Goal: Information Seeking & Learning: Learn about a topic

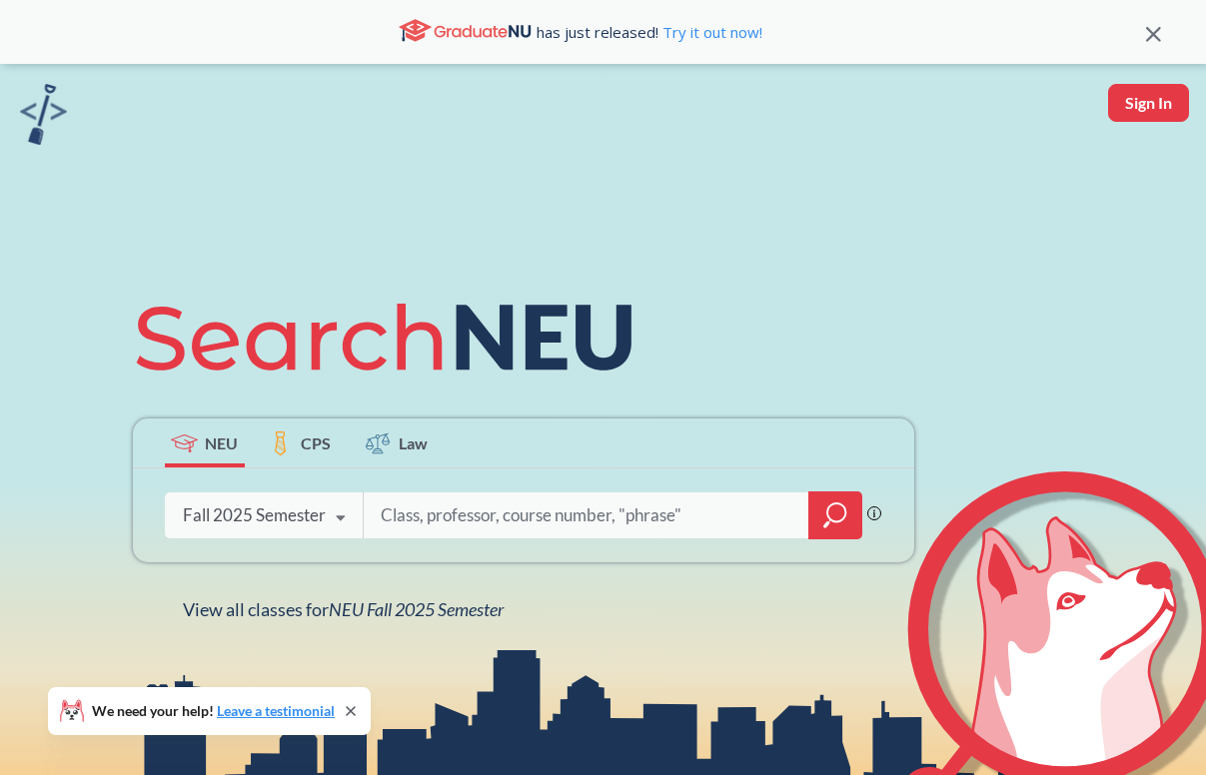
scroll to position [162, 0]
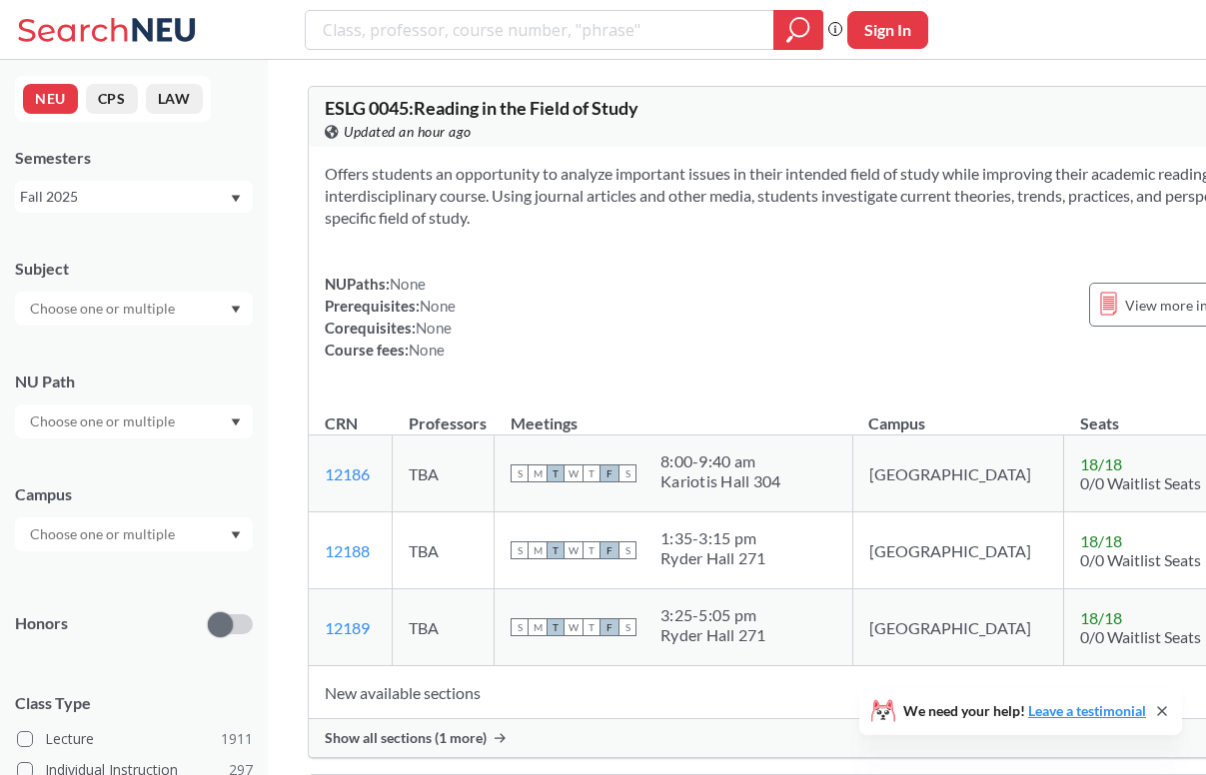
click at [99, 538] on input "text" at bounding box center [104, 535] width 168 height 24
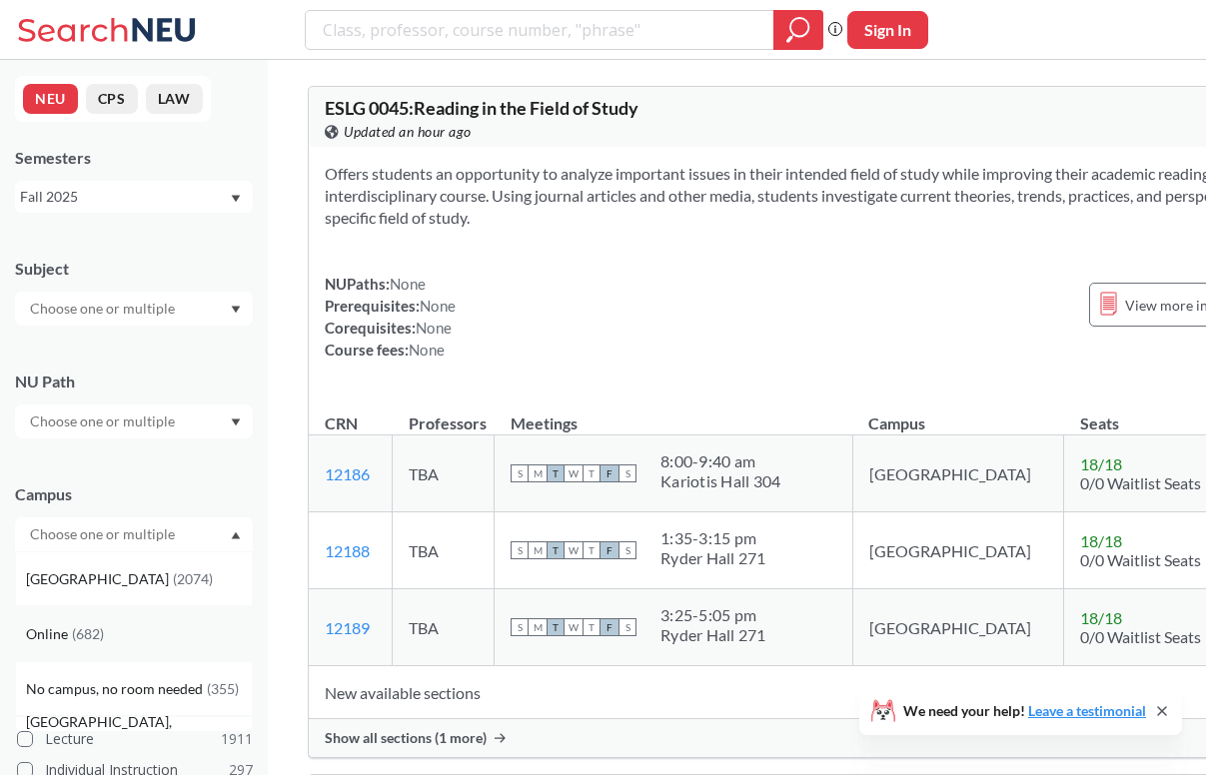
click at [96, 644] on div "Online ( 682 )" at bounding box center [134, 633] width 238 height 55
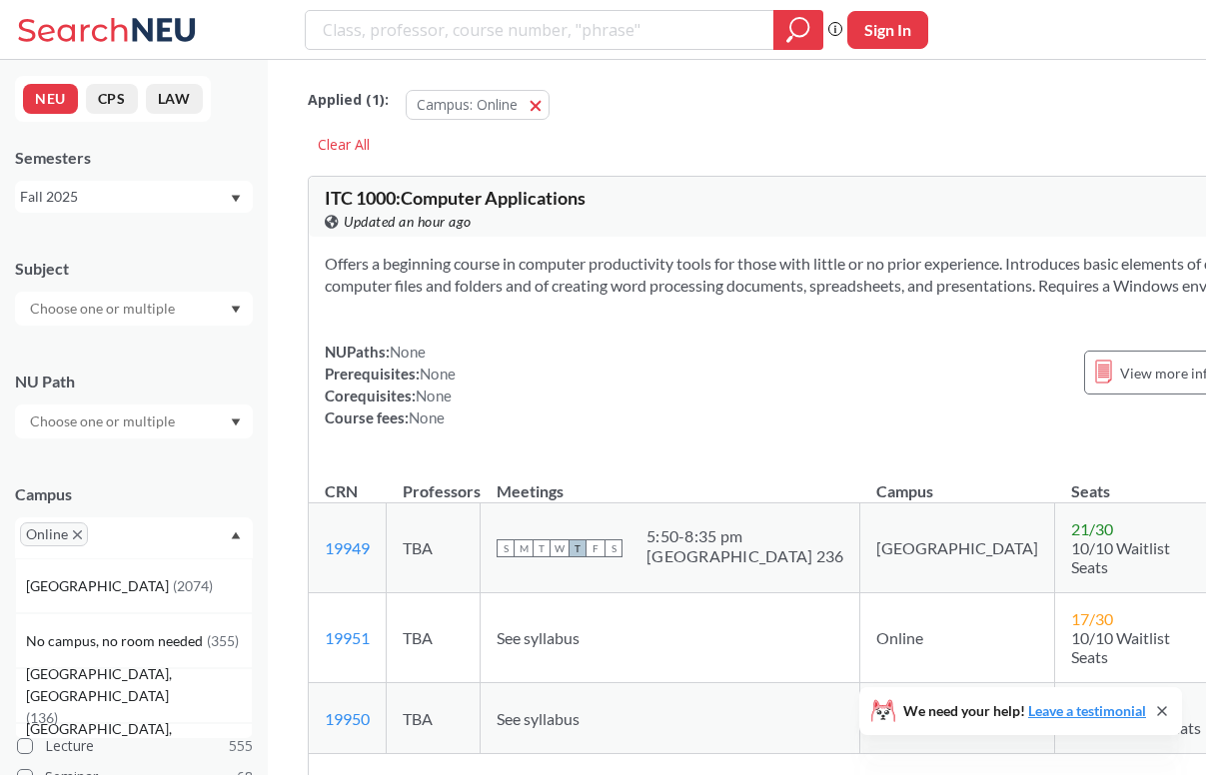
click at [191, 478] on div "Campus Online [GEOGRAPHIC_DATA] ( 2074 ) No campus, no room needed ( 355 ) [GEO…" at bounding box center [134, 511] width 238 height 95
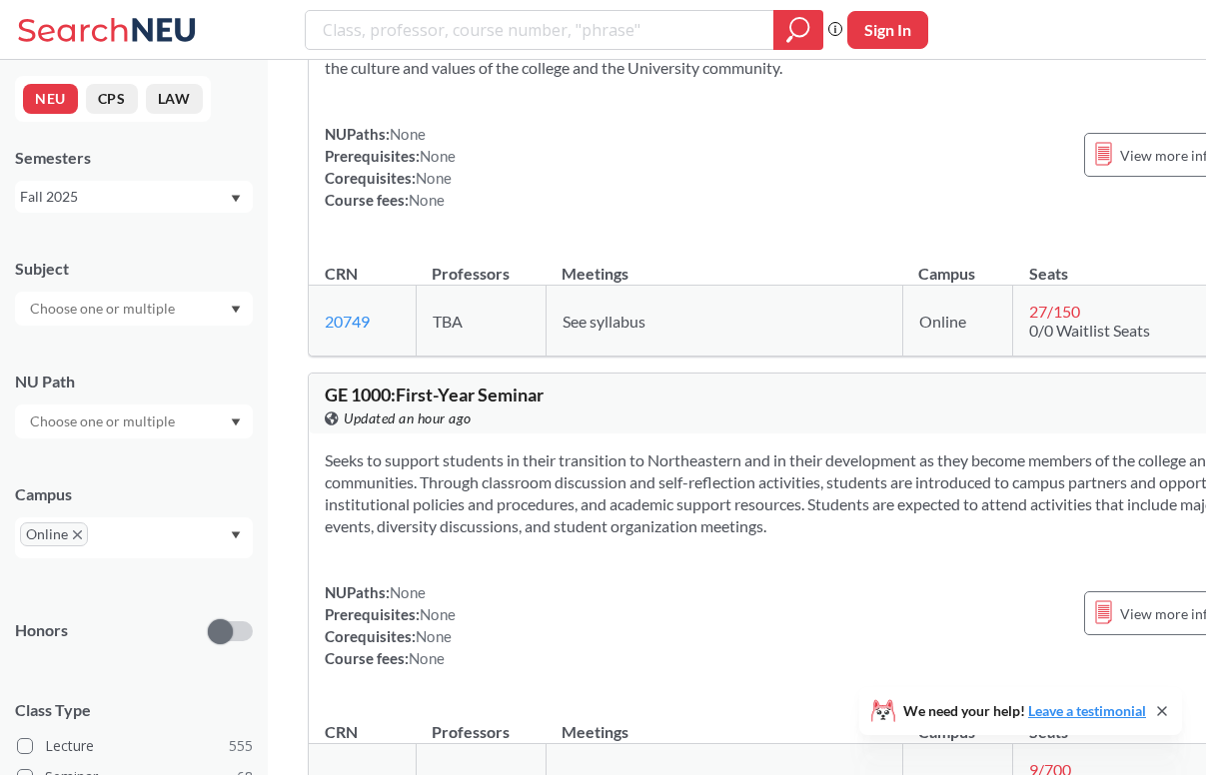
scroll to position [3283, 0]
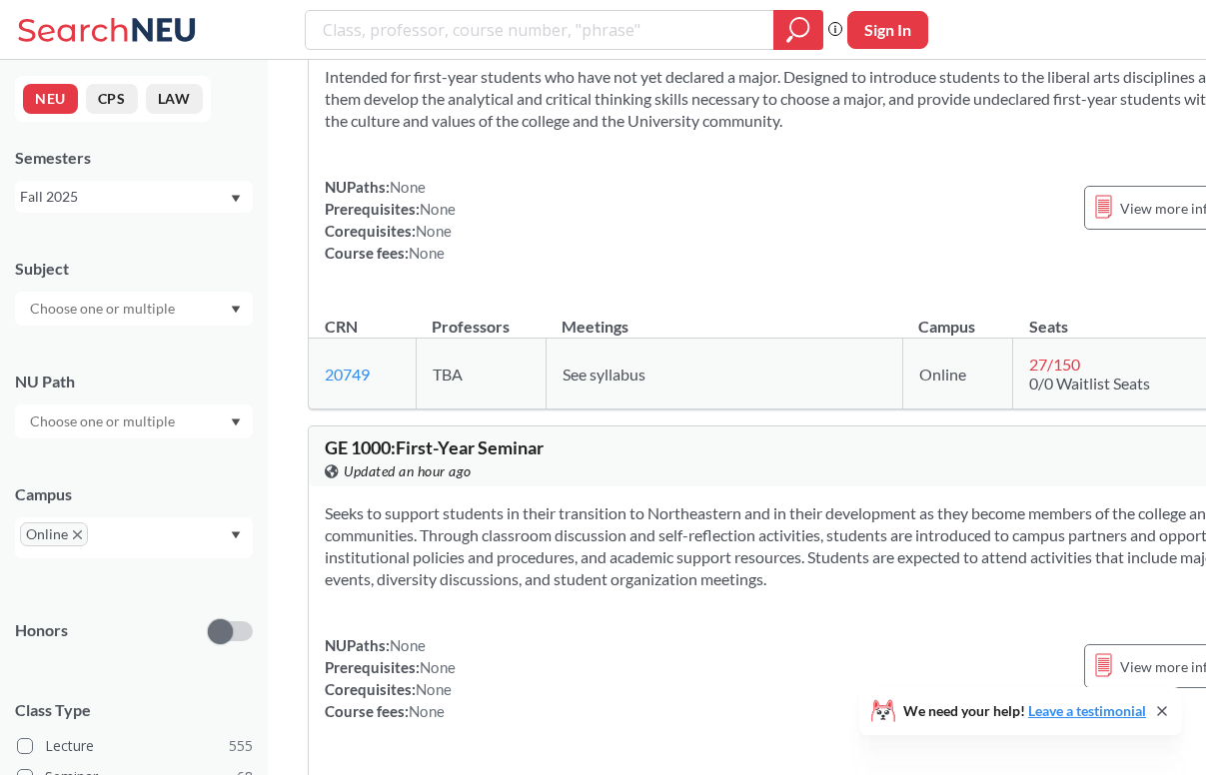
click at [133, 304] on input "text" at bounding box center [104, 309] width 168 height 24
click at [151, 397] on p "Criminal Justice" at bounding box center [139, 395] width 226 height 20
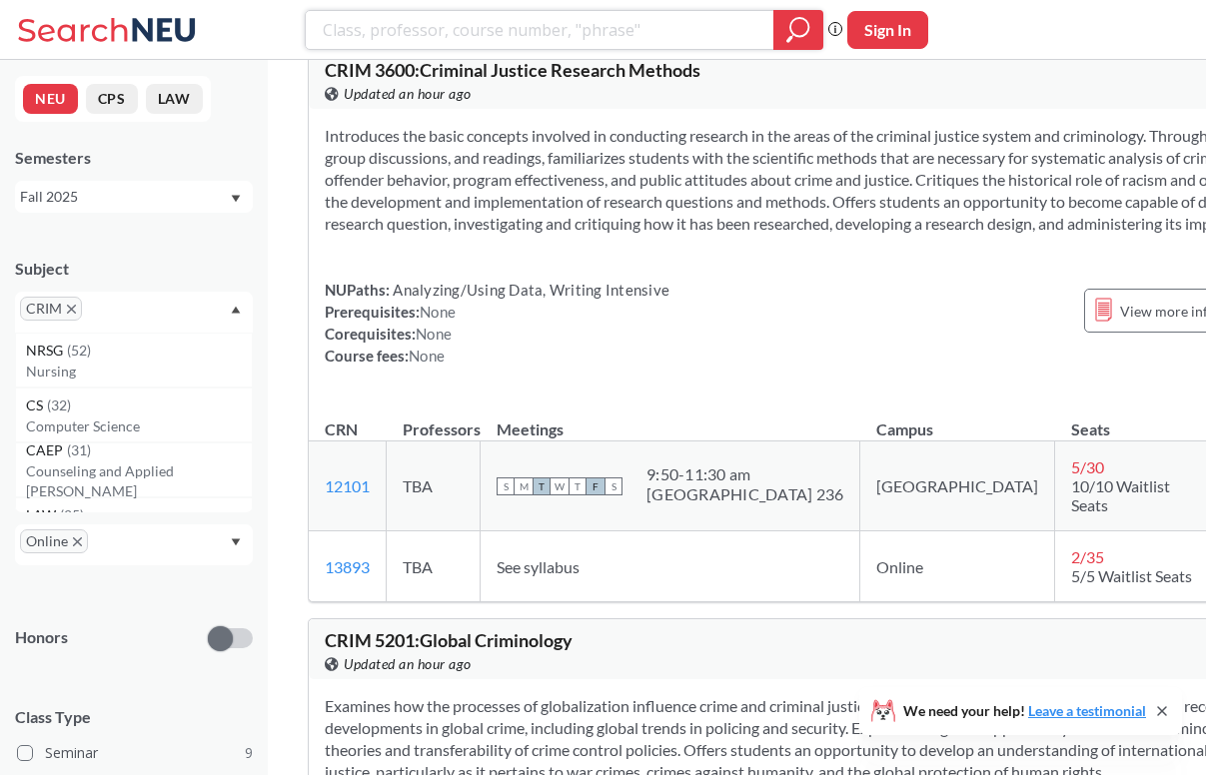
scroll to position [783, 0]
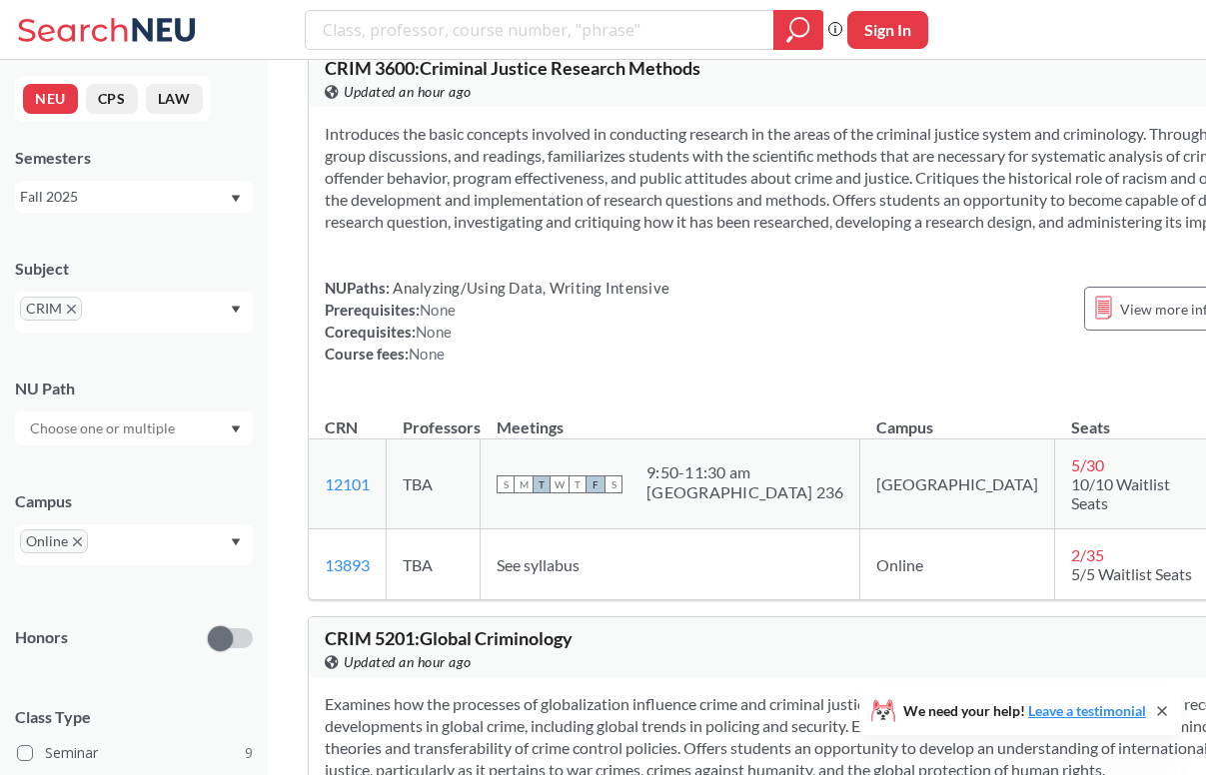
click at [482, 339] on div "Introduces the basic concepts involved in conducting research in the areas of t…" at bounding box center [818, 252] width 1019 height 290
click at [419, 224] on section "Introduces the basic concepts involved in conducting research in the areas of t…" at bounding box center [818, 178] width 987 height 110
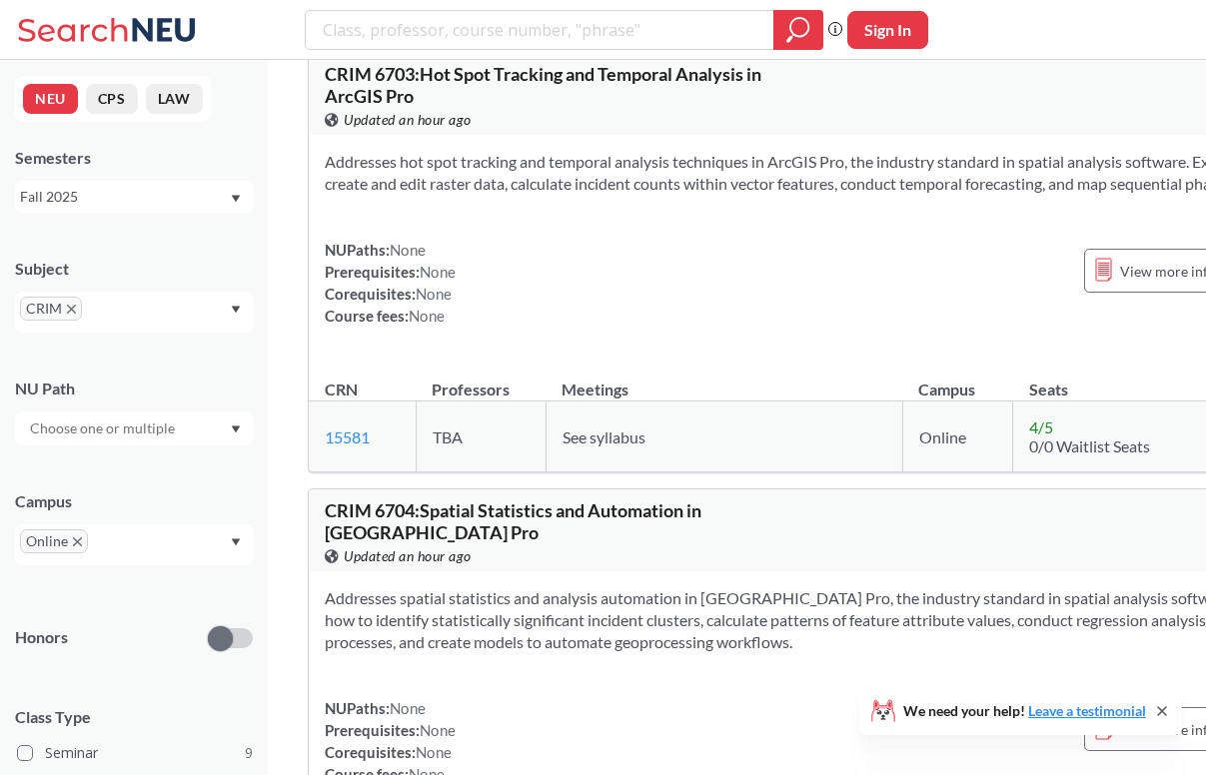
scroll to position [4538, 0]
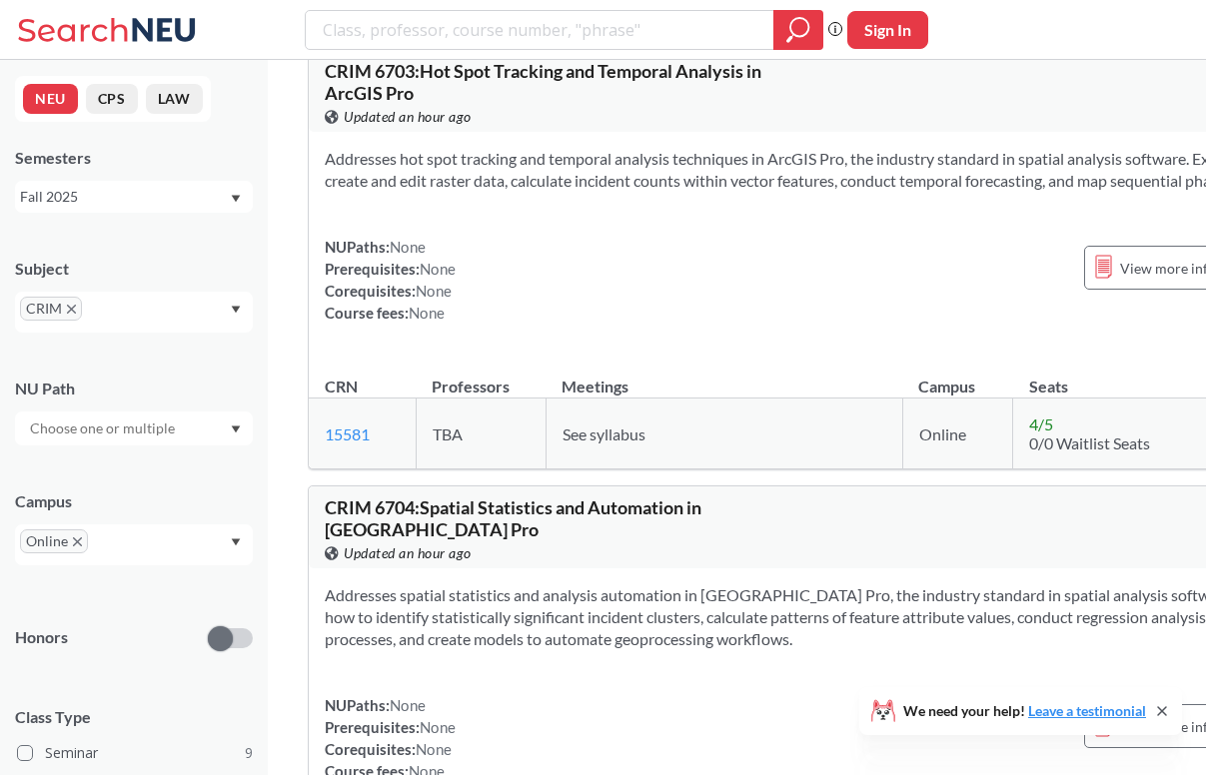
click at [521, 128] on div "View this course on Banner. Updated an hour ago" at bounding box center [572, 117] width 494 height 22
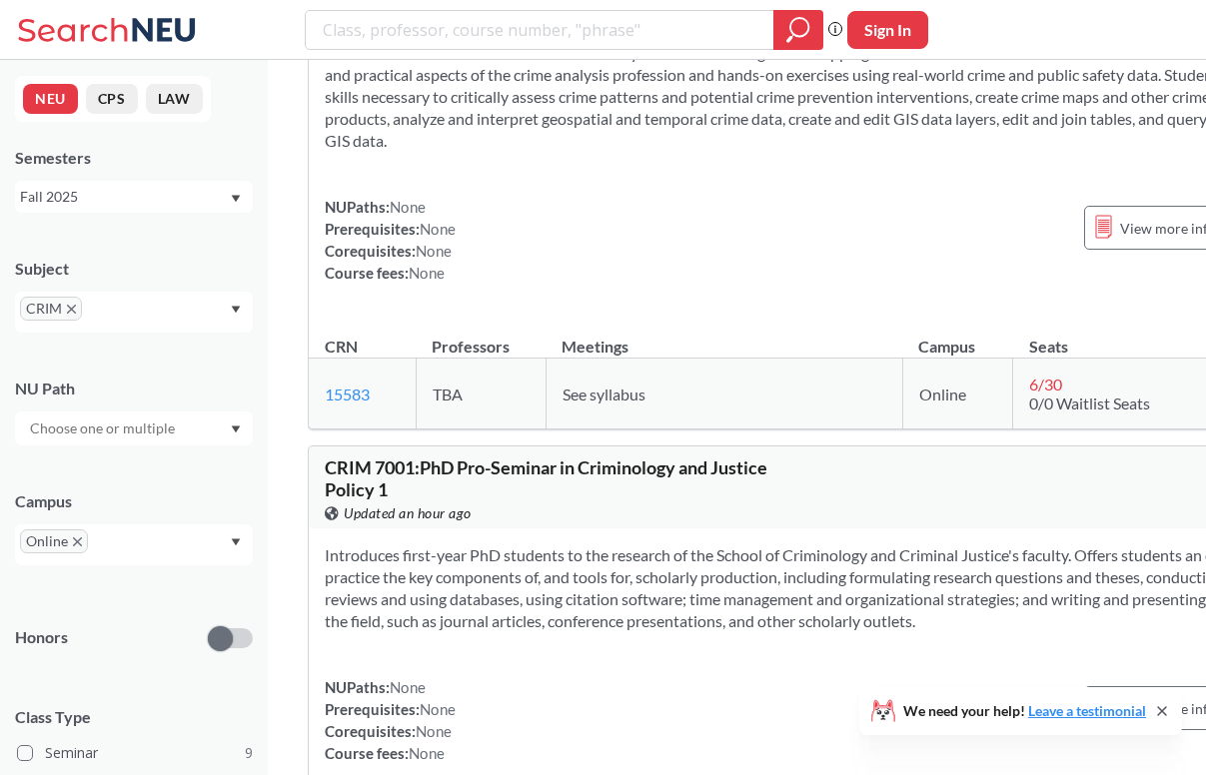
scroll to position [5537, 0]
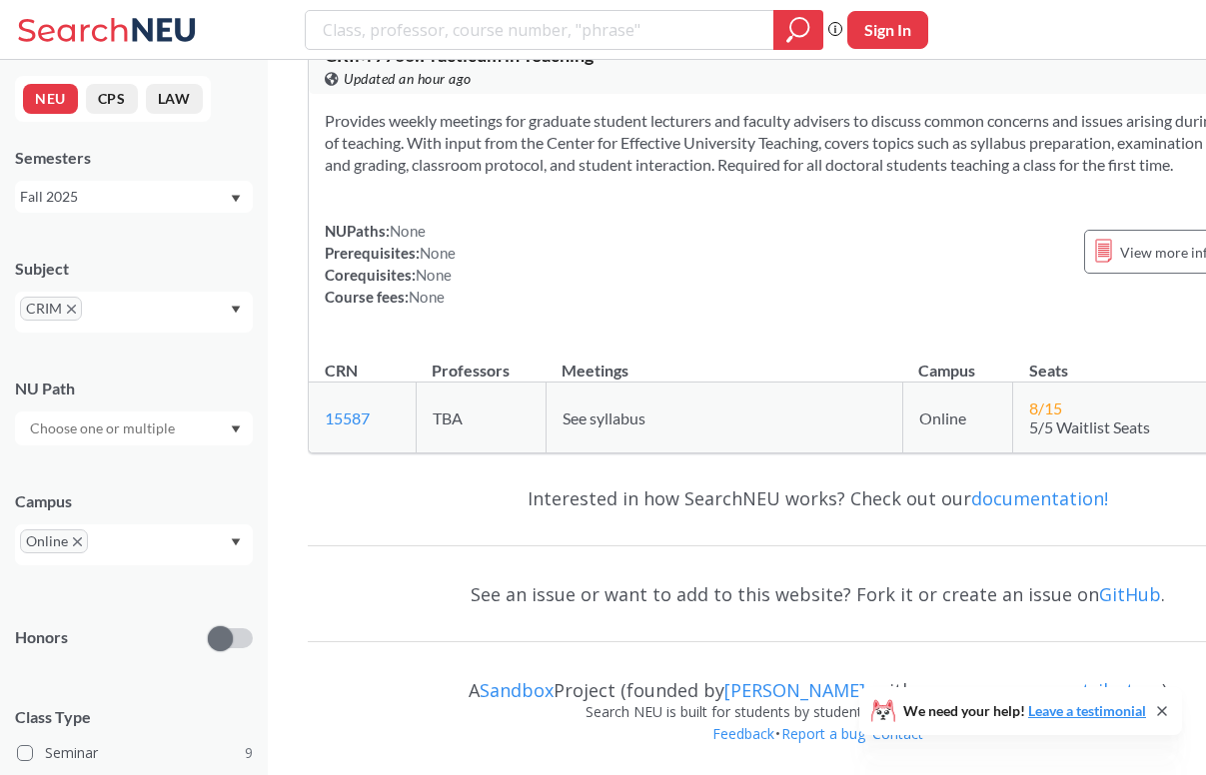
scroll to position [6613, 0]
click at [69, 306] on icon "X to remove pill" at bounding box center [71, 309] width 9 height 9
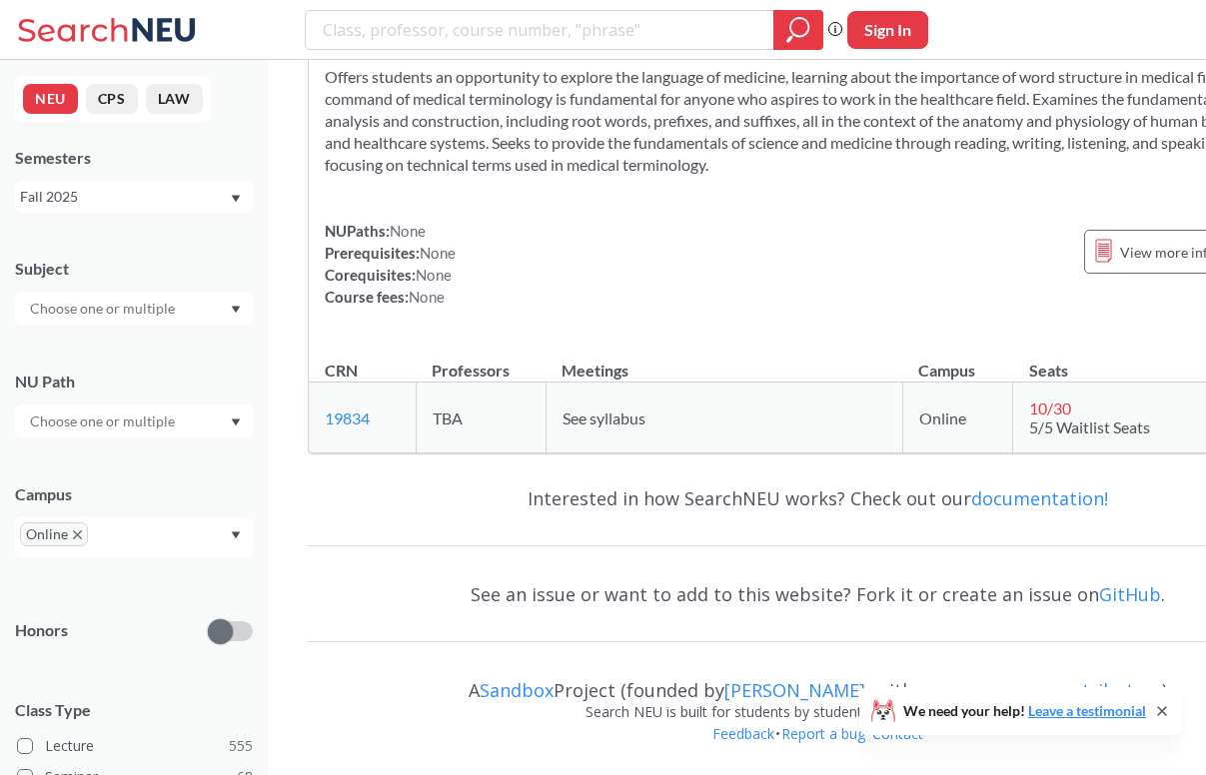
click at [102, 308] on input "text" at bounding box center [104, 309] width 168 height 24
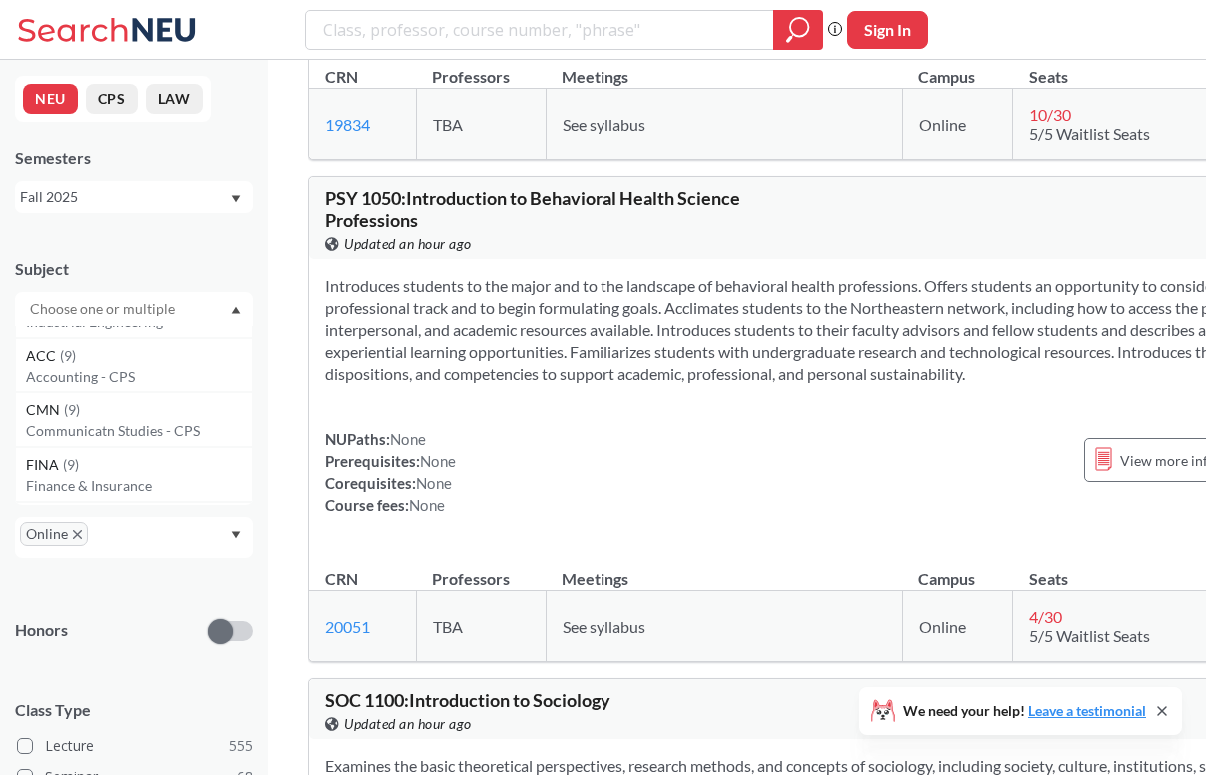
scroll to position [978, 0]
click at [167, 435] on p "Communicatn Studies - CPS" at bounding box center [139, 431] width 226 height 20
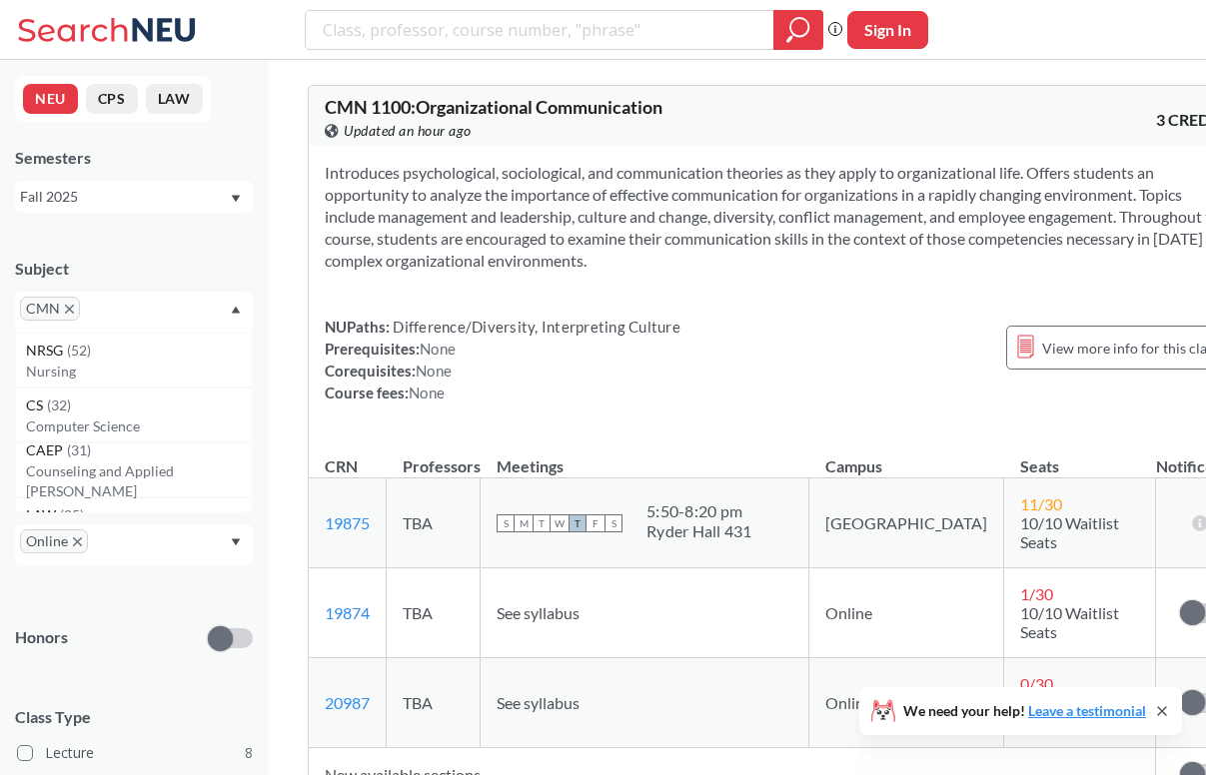
scroll to position [92, 0]
click at [523, 234] on section "Introduces psychological, sociological, and communication theories as they appl…" at bounding box center [779, 216] width 909 height 110
click at [441, 180] on section "Introduces psychological, sociological, and communication theories as they appl…" at bounding box center [779, 216] width 909 height 110
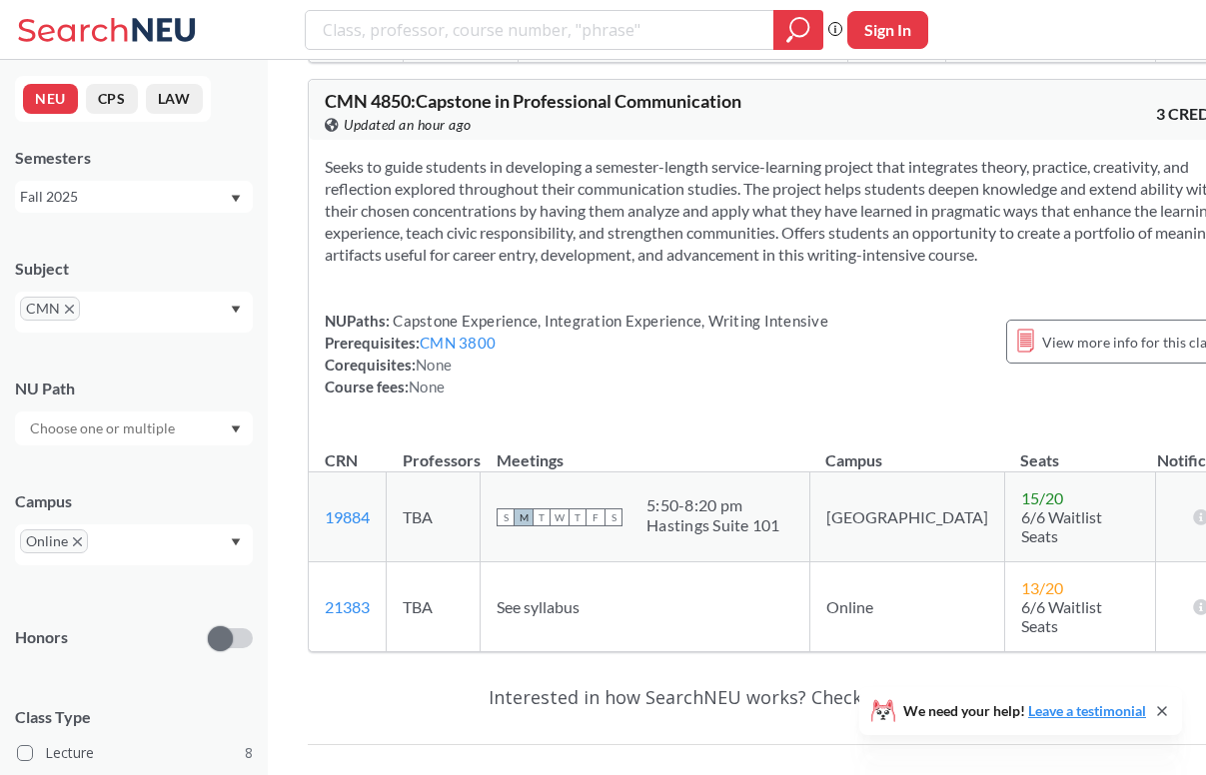
scroll to position [4485, 0]
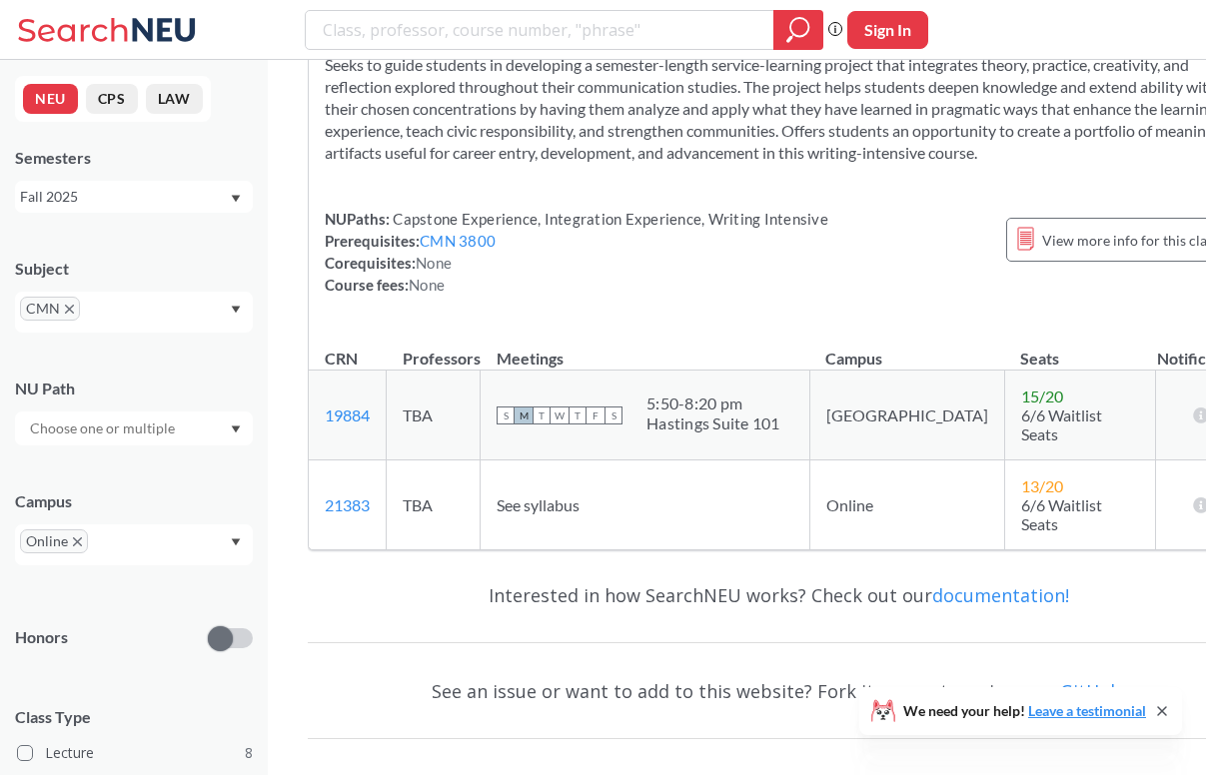
click at [139, 298] on div "CMN" at bounding box center [134, 312] width 238 height 41
click at [67, 300] on span "CMN" at bounding box center [50, 309] width 60 height 24
click at [72, 311] on icon "X to remove pill" at bounding box center [69, 309] width 9 height 9
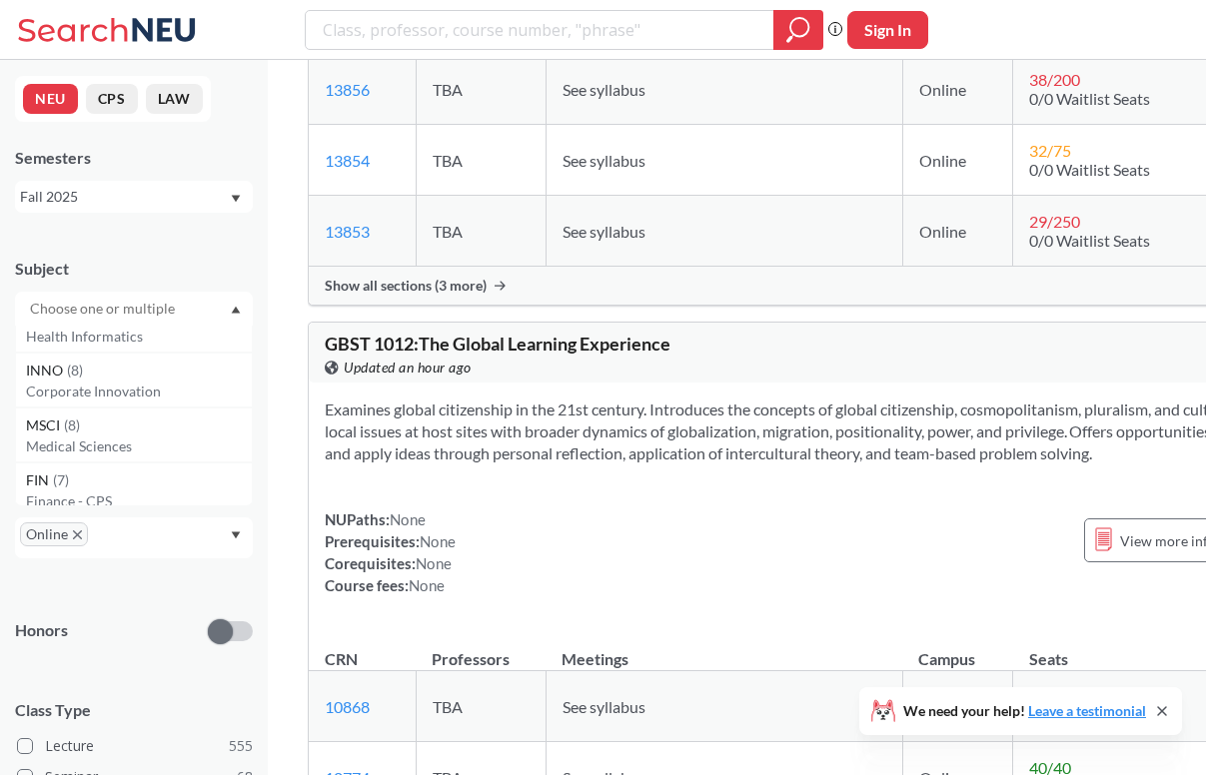
scroll to position [1465, 0]
click at [143, 382] on p "Corporate Innovation" at bounding box center [139, 384] width 226 height 20
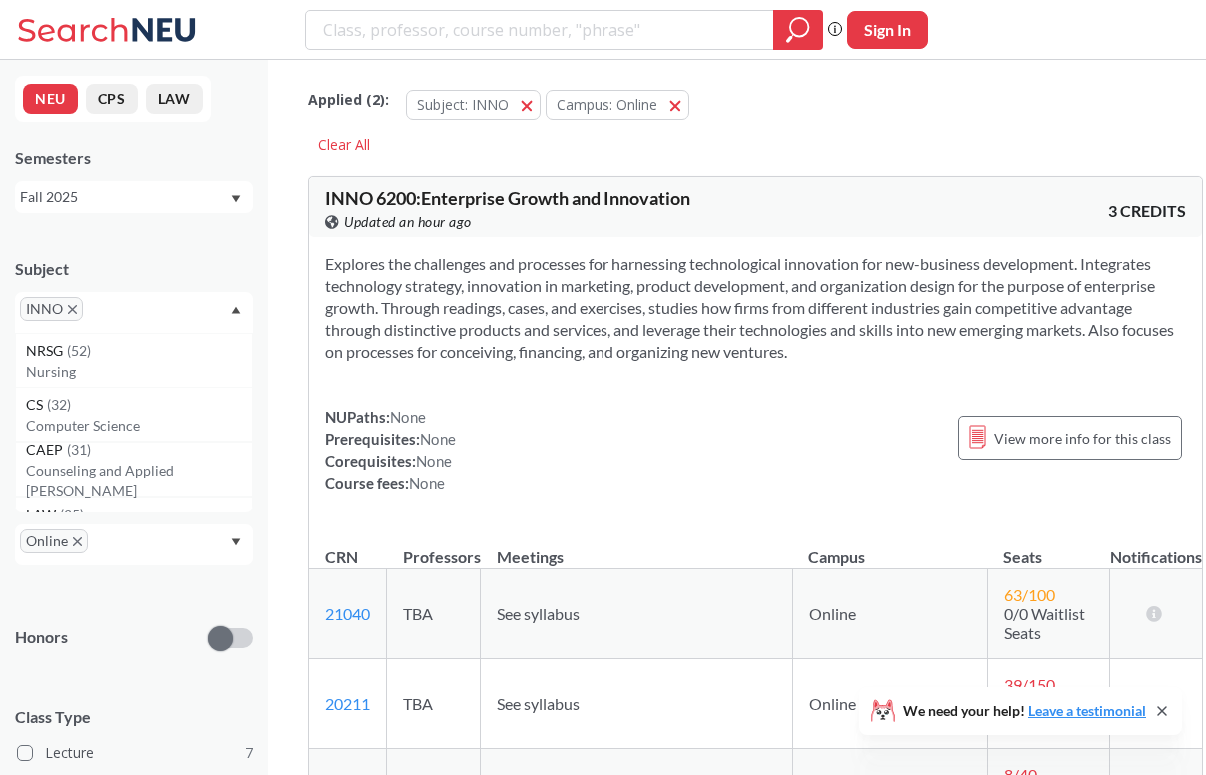
click at [732, 435] on div "NUPaths: None Prerequisites: None Corequisites: None Course fees: None View mor…" at bounding box center [755, 451] width 861 height 88
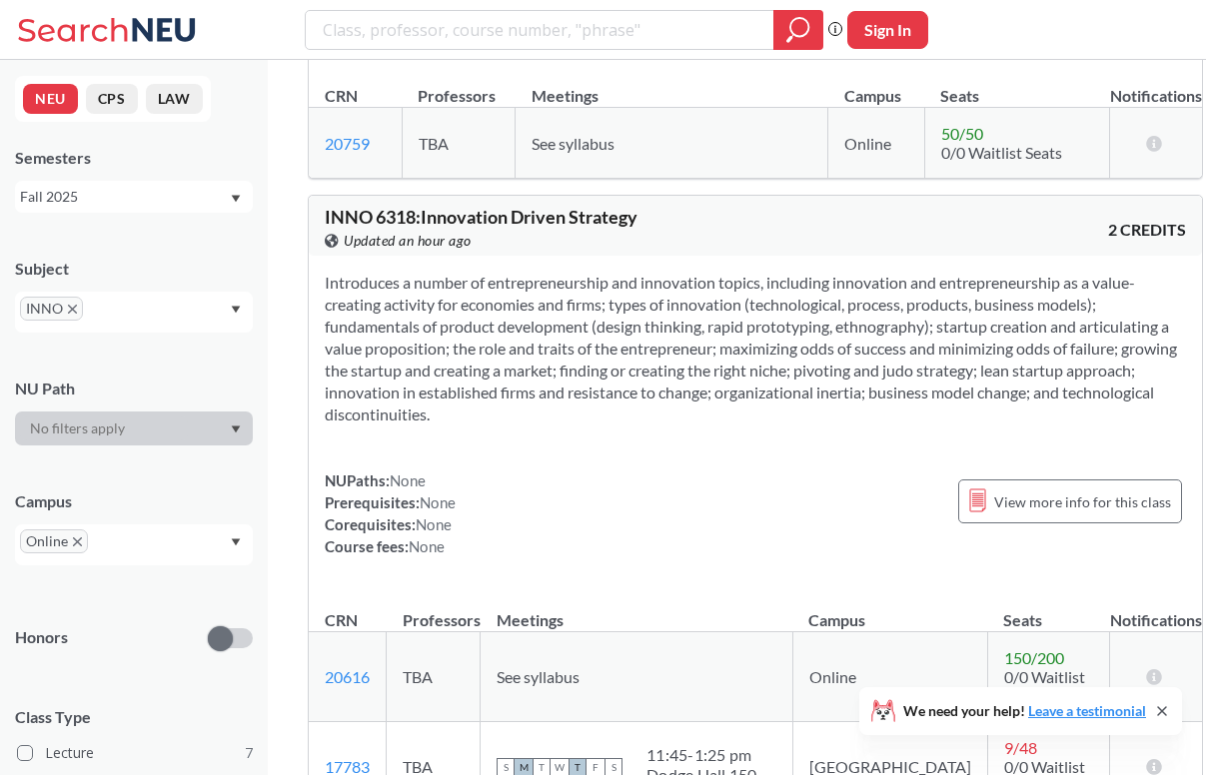
scroll to position [4110, 0]
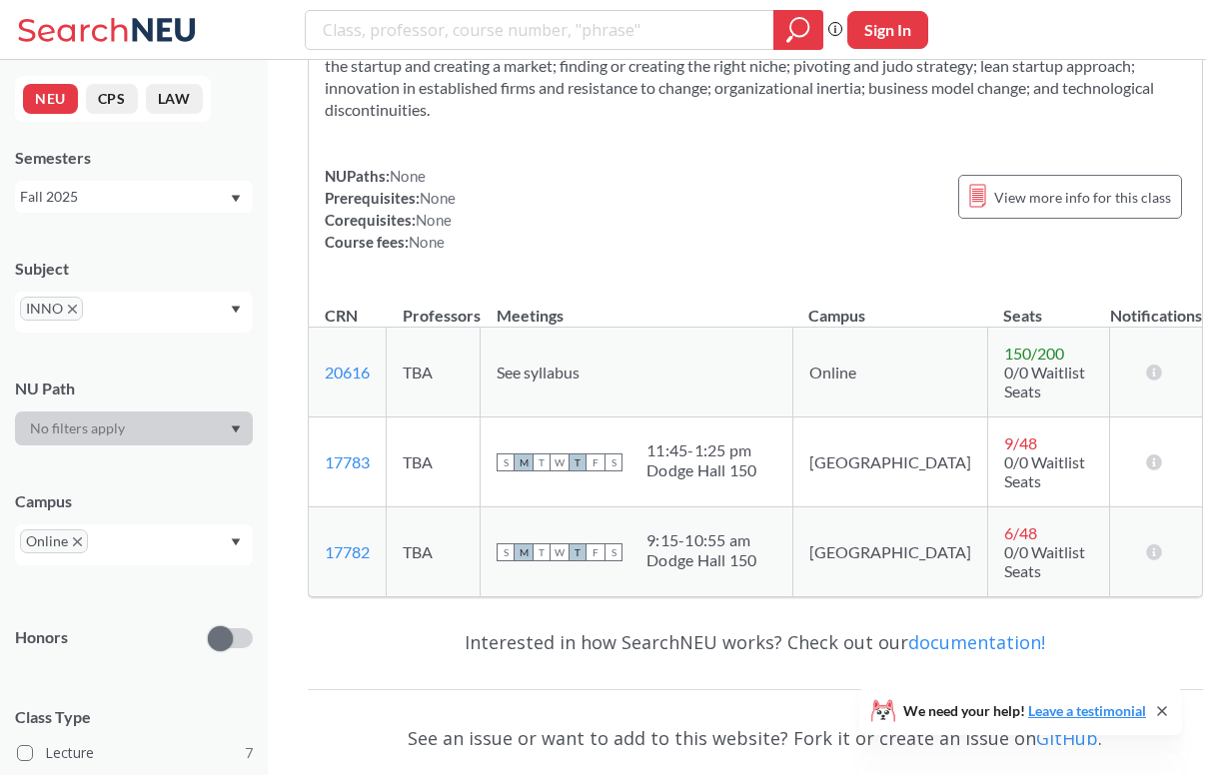
click at [76, 312] on span "INNO" at bounding box center [51, 309] width 63 height 24
click at [75, 310] on icon "X to remove pill" at bounding box center [72, 309] width 9 height 9
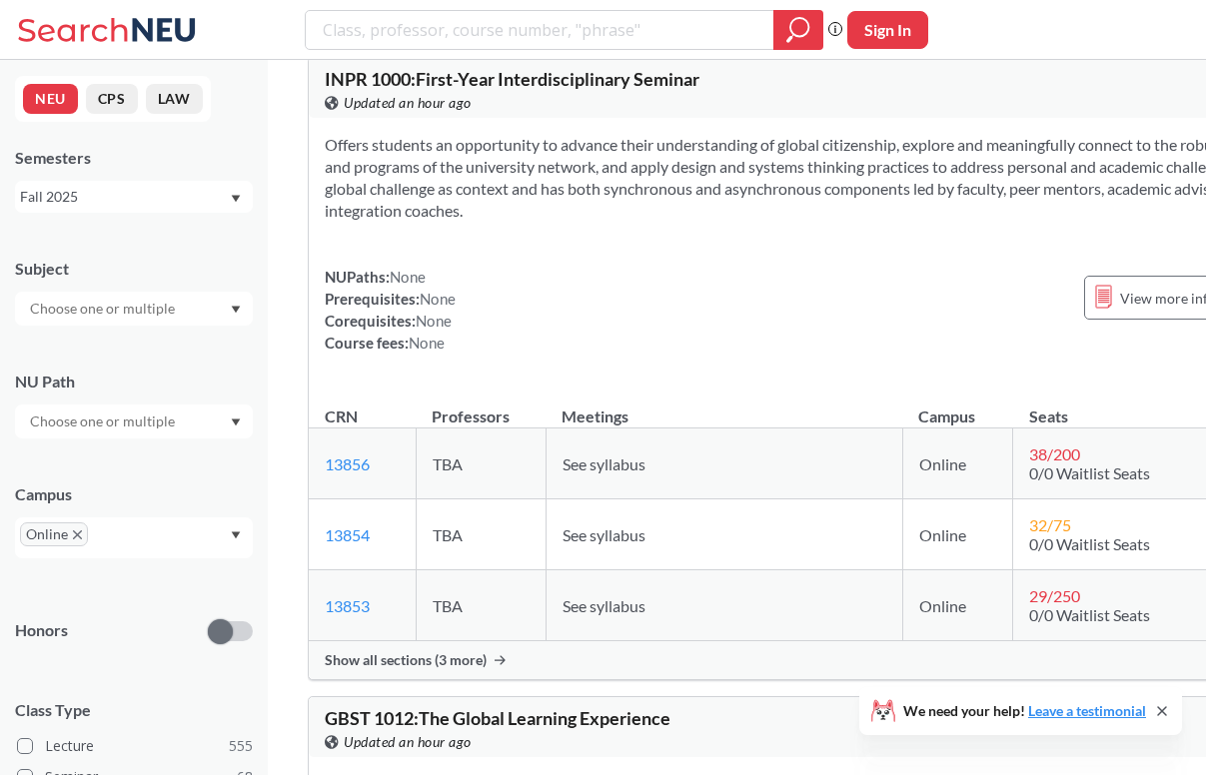
click at [91, 310] on input "text" at bounding box center [104, 309] width 168 height 24
click at [181, 397] on p "Philosophy" at bounding box center [139, 405] width 226 height 20
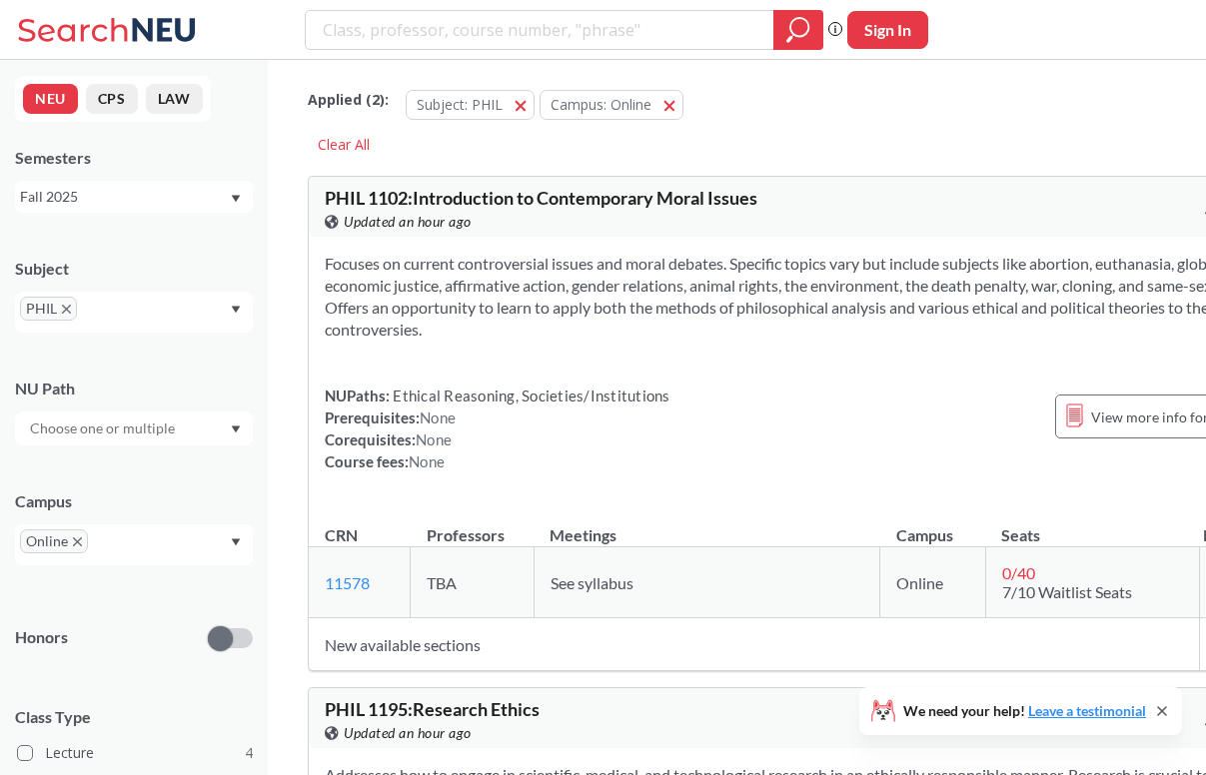
click at [791, 334] on section "Focuses on current controversial issues and moral debates. Specific topics vary…" at bounding box center [804, 297] width 958 height 88
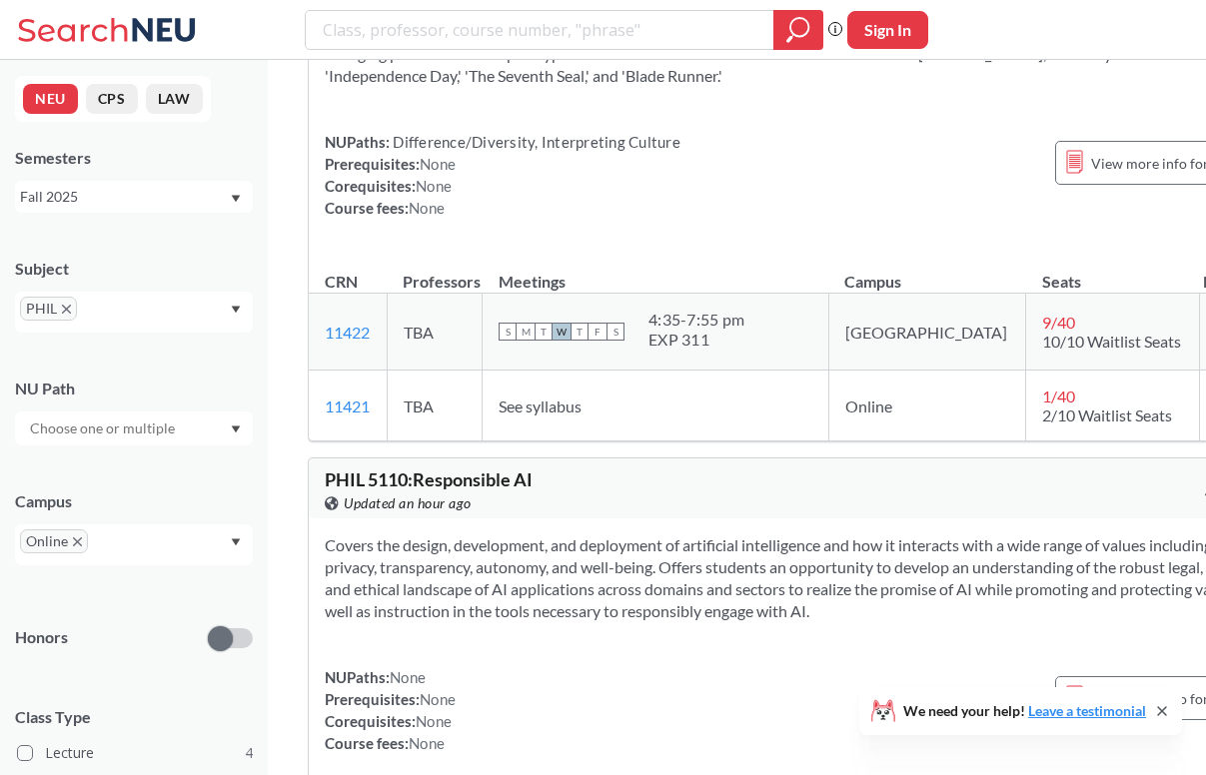
scroll to position [1113, 0]
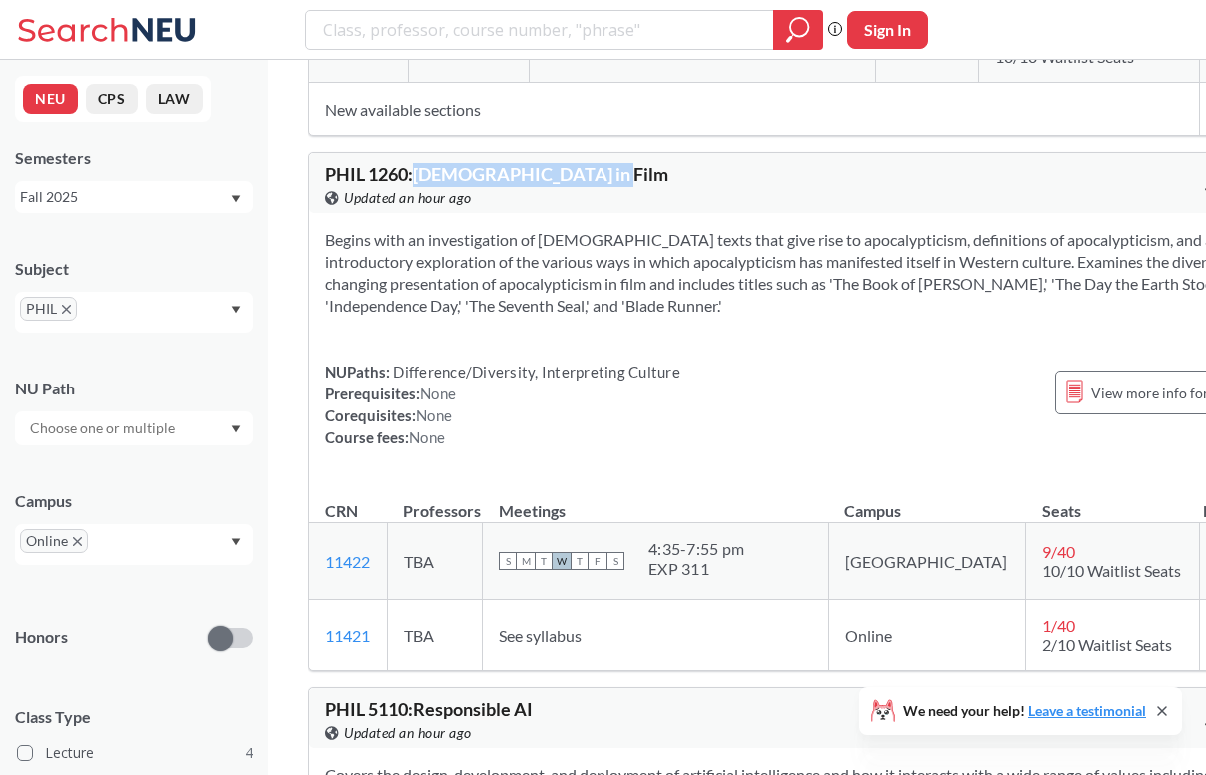
drag, startPoint x: 421, startPoint y: 199, endPoint x: 691, endPoint y: 199, distance: 270.8
click at [691, 199] on div "PHIL 1260 : [DEMOGRAPHIC_DATA] in Film View this course on Banner. Updated an h…" at bounding box center [564, 187] width 479 height 44
drag, startPoint x: 428, startPoint y: 195, endPoint x: 662, endPoint y: 195, distance: 234.8
click at [662, 195] on div "PHIL 1260 : [DEMOGRAPHIC_DATA] in Film View this course on Banner. Updated an h…" at bounding box center [564, 187] width 479 height 44
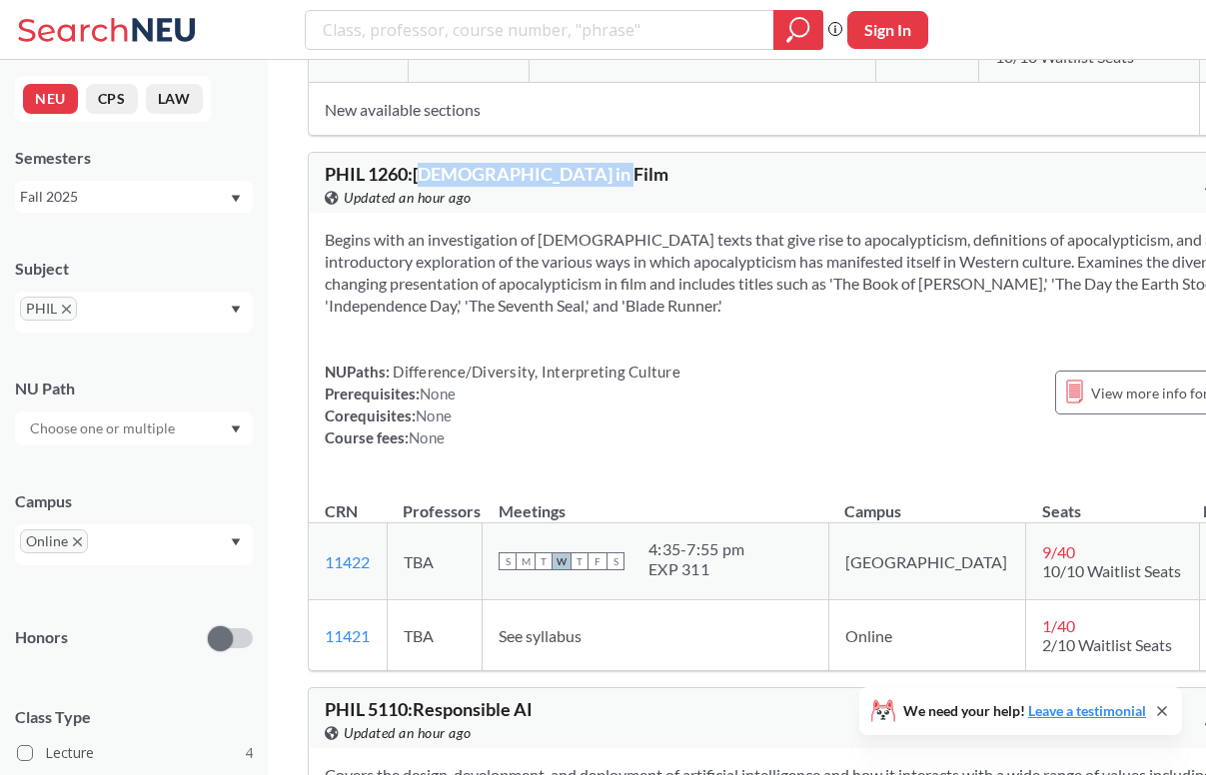
click at [662, 195] on div "PHIL 1260 : [DEMOGRAPHIC_DATA] in Film View this course on Banner. Updated an h…" at bounding box center [564, 187] width 479 height 44
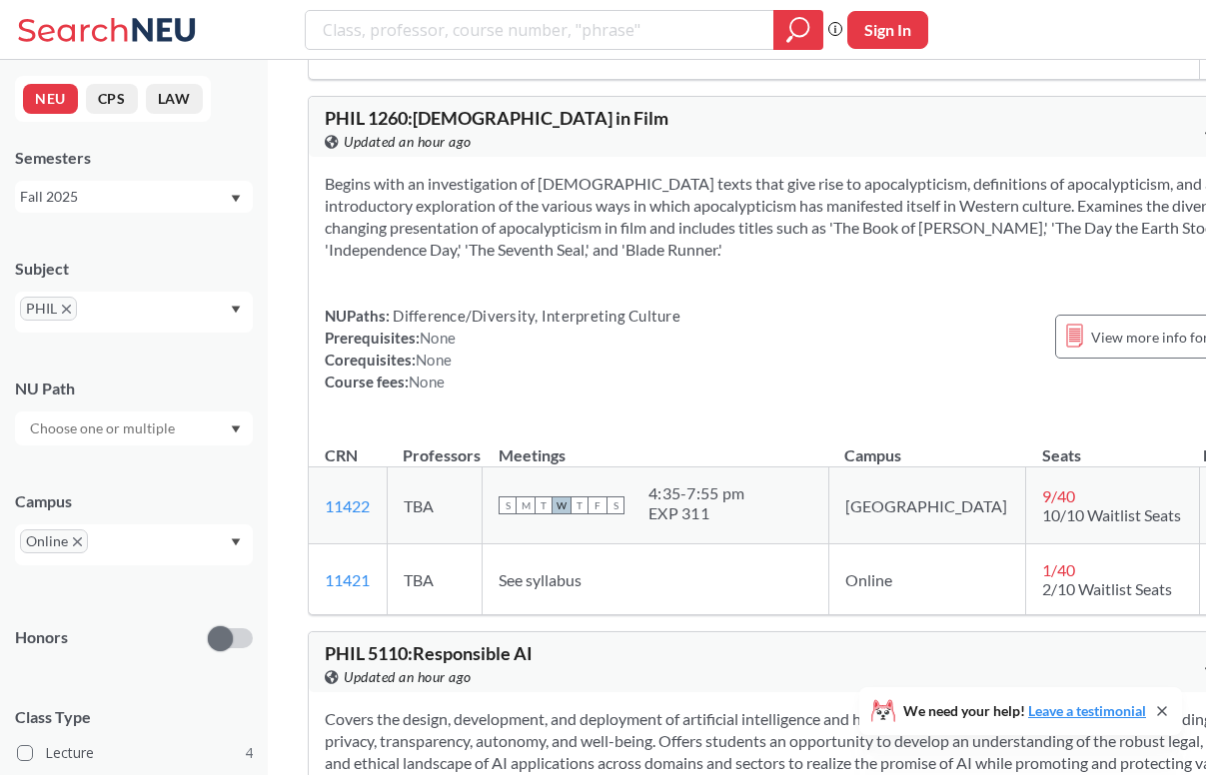
scroll to position [1193, 0]
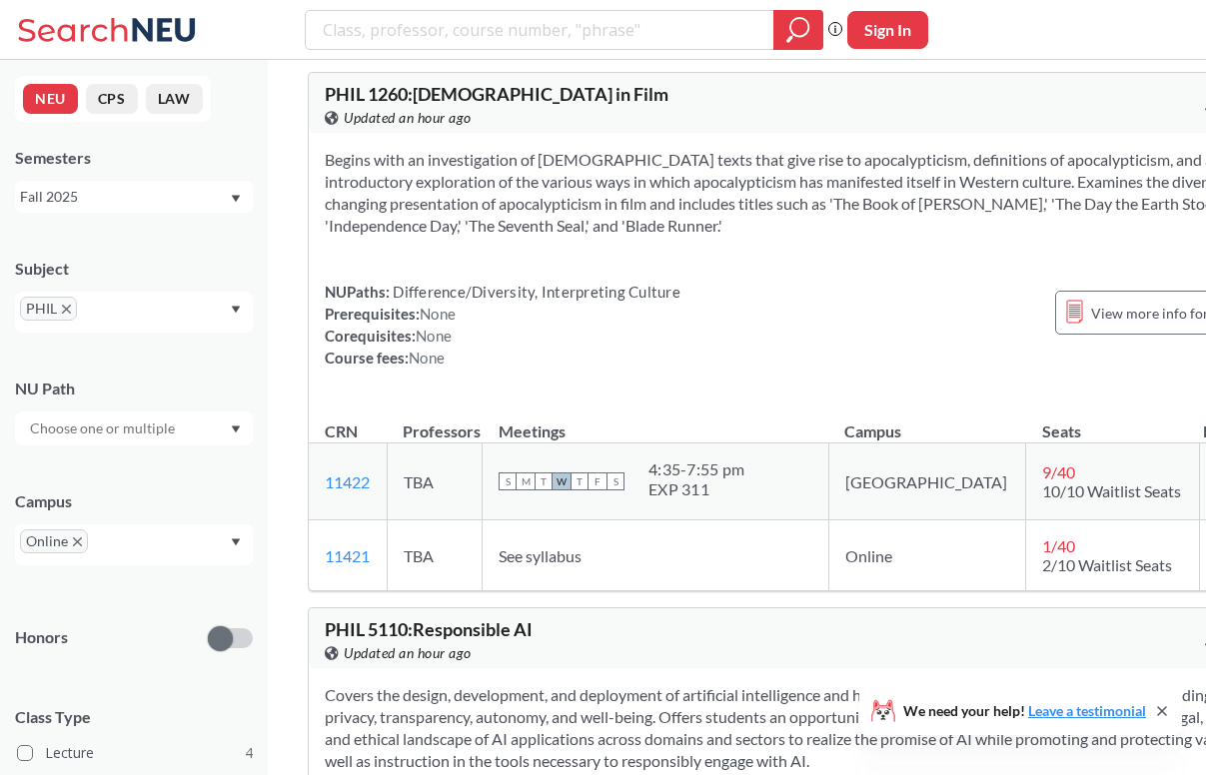
drag, startPoint x: 330, startPoint y: 191, endPoint x: 737, endPoint y: 191, distance: 407.6
click at [737, 191] on section "Begins with an investigation of [DEMOGRAPHIC_DATA] texts that give rise to apoc…" at bounding box center [804, 193] width 958 height 88
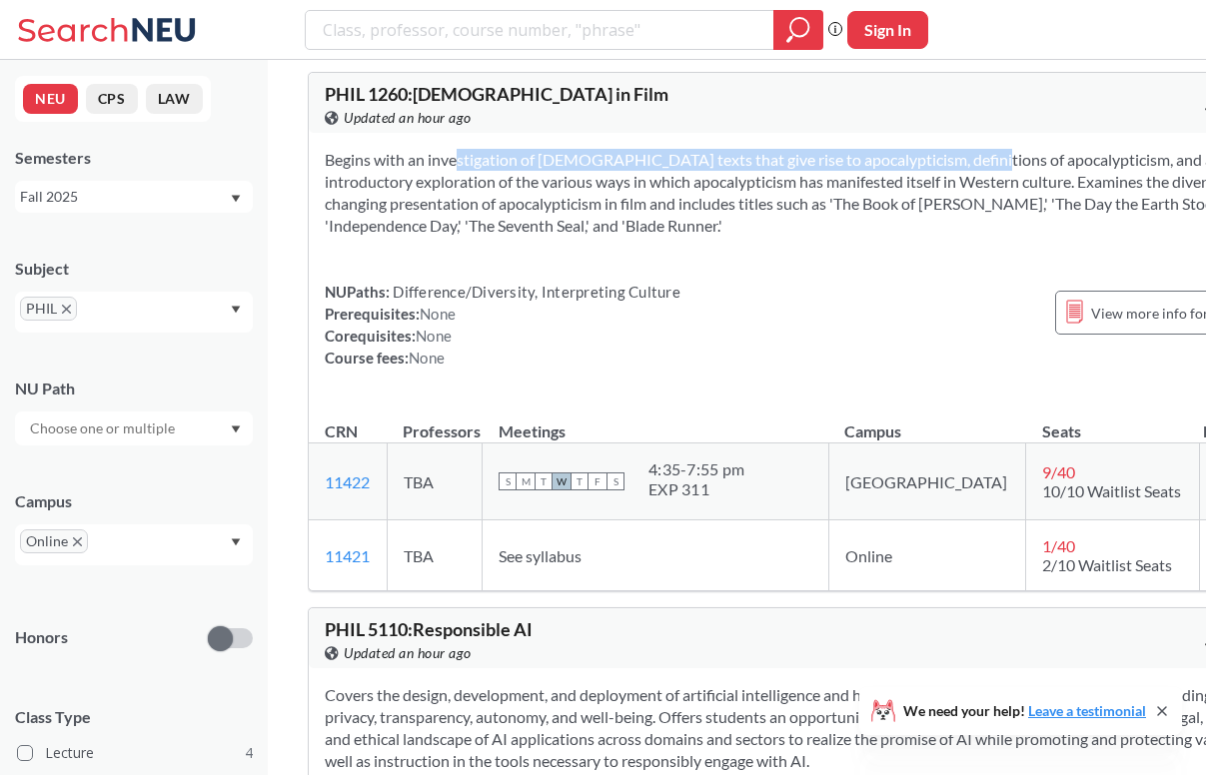
drag, startPoint x: 425, startPoint y: 181, endPoint x: 925, endPoint y: 180, distance: 500.6
click at [925, 180] on section "Begins with an investigation of [DEMOGRAPHIC_DATA] texts that give rise to apoc…" at bounding box center [804, 193] width 958 height 88
click at [922, 179] on section "Begins with an investigation of [DEMOGRAPHIC_DATA] texts that give rise to apoc…" at bounding box center [804, 193] width 958 height 88
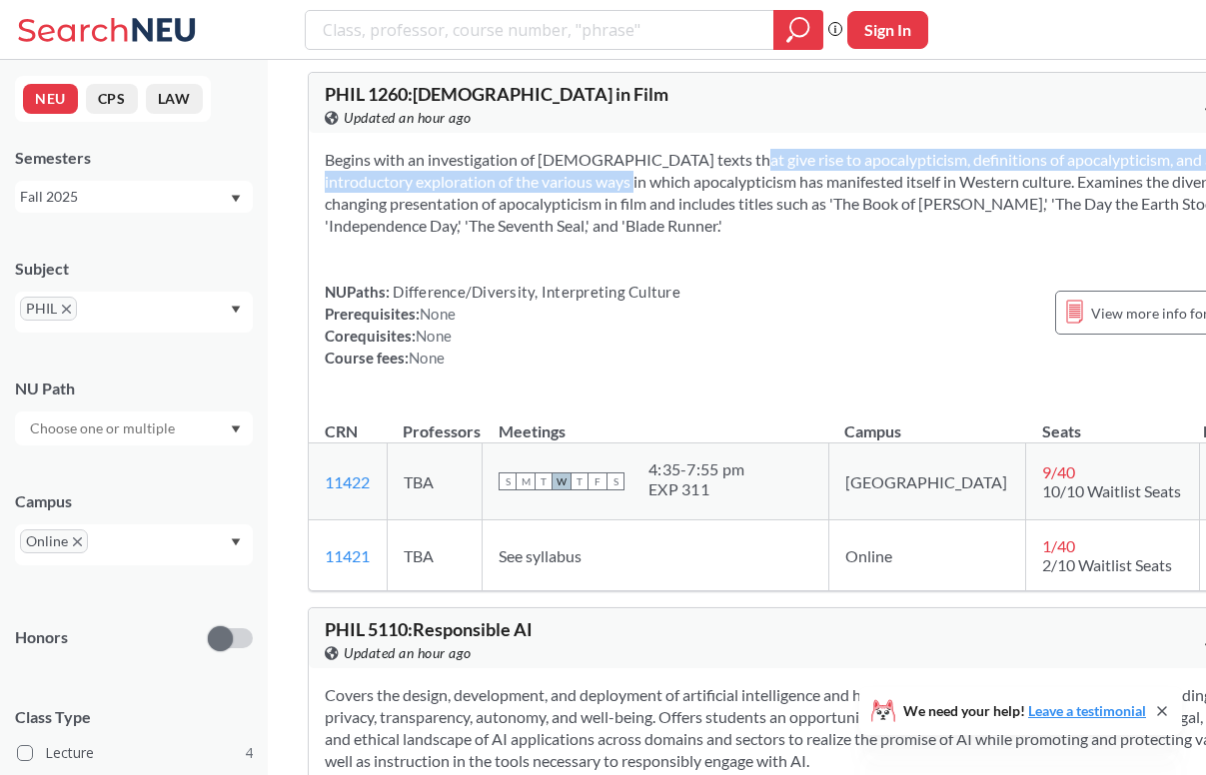
drag, startPoint x: 674, startPoint y: 177, endPoint x: 673, endPoint y: 205, distance: 28.0
click at [673, 205] on section "Begins with an investigation of [DEMOGRAPHIC_DATA] texts that give rise to apoc…" at bounding box center [804, 193] width 958 height 88
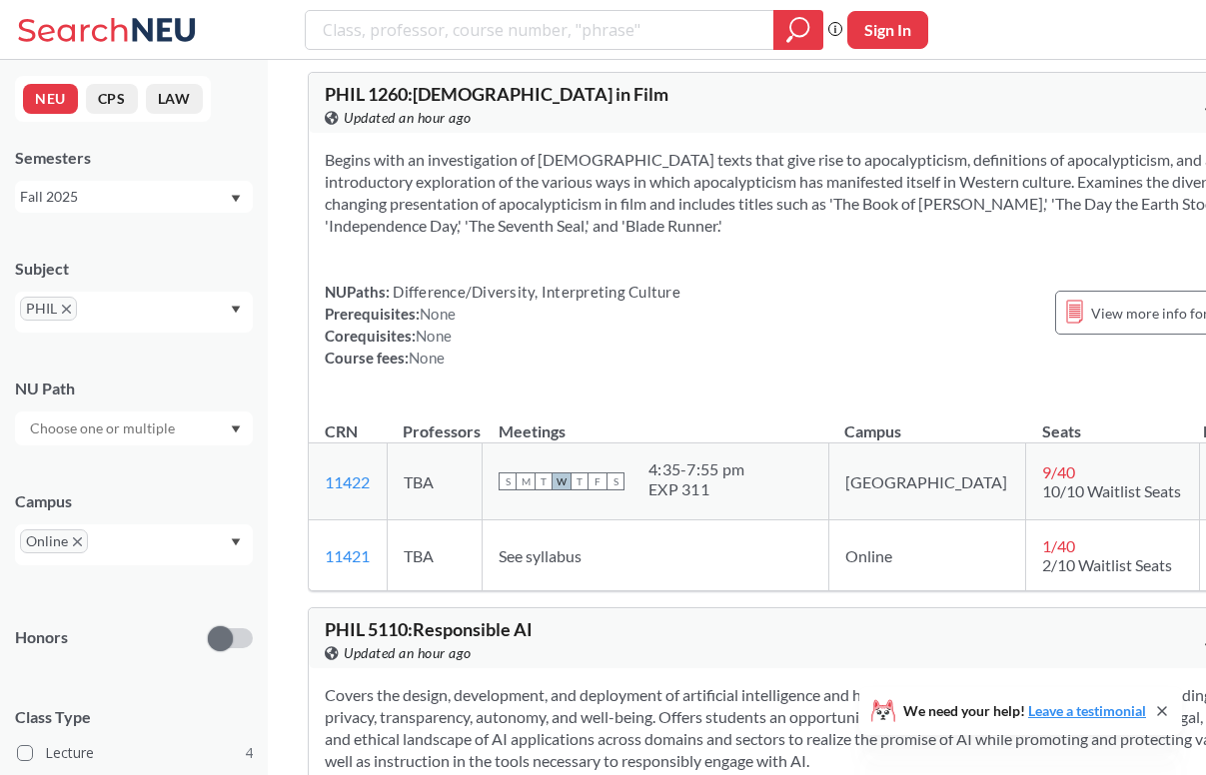
click at [468, 102] on div "PHIL 1260 : [DEMOGRAPHIC_DATA] in Film View this course on Banner. Updated an h…" at bounding box center [804, 103] width 990 height 60
copy div "PHIL 1260 : [DEMOGRAPHIC_DATA] in Film View this course on Banner."
click at [372, 204] on section "Begins with an investigation of [DEMOGRAPHIC_DATA] texts that give rise to apoc…" at bounding box center [804, 193] width 958 height 88
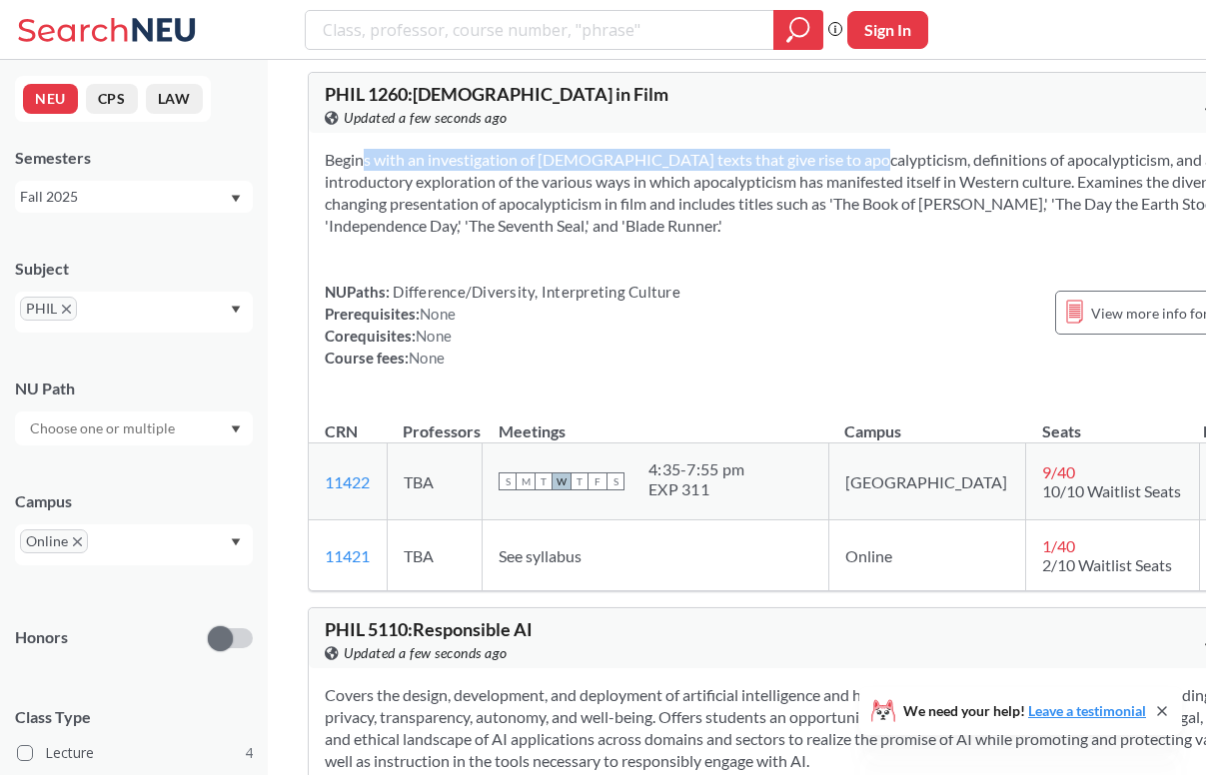
drag, startPoint x: 329, startPoint y: 178, endPoint x: 803, endPoint y: 178, distance: 474.6
click at [803, 178] on section "Begins with an investigation of [DEMOGRAPHIC_DATA] texts that give rise to apoc…" at bounding box center [804, 193] width 958 height 88
click at [799, 176] on section "Begins with an investigation of [DEMOGRAPHIC_DATA] texts that give rise to apoc…" at bounding box center [804, 193] width 958 height 88
drag, startPoint x: 500, startPoint y: 178, endPoint x: 765, endPoint y: 178, distance: 265.8
click at [770, 178] on section "Begins with an investigation of [DEMOGRAPHIC_DATA] texts that give rise to apoc…" at bounding box center [804, 193] width 958 height 88
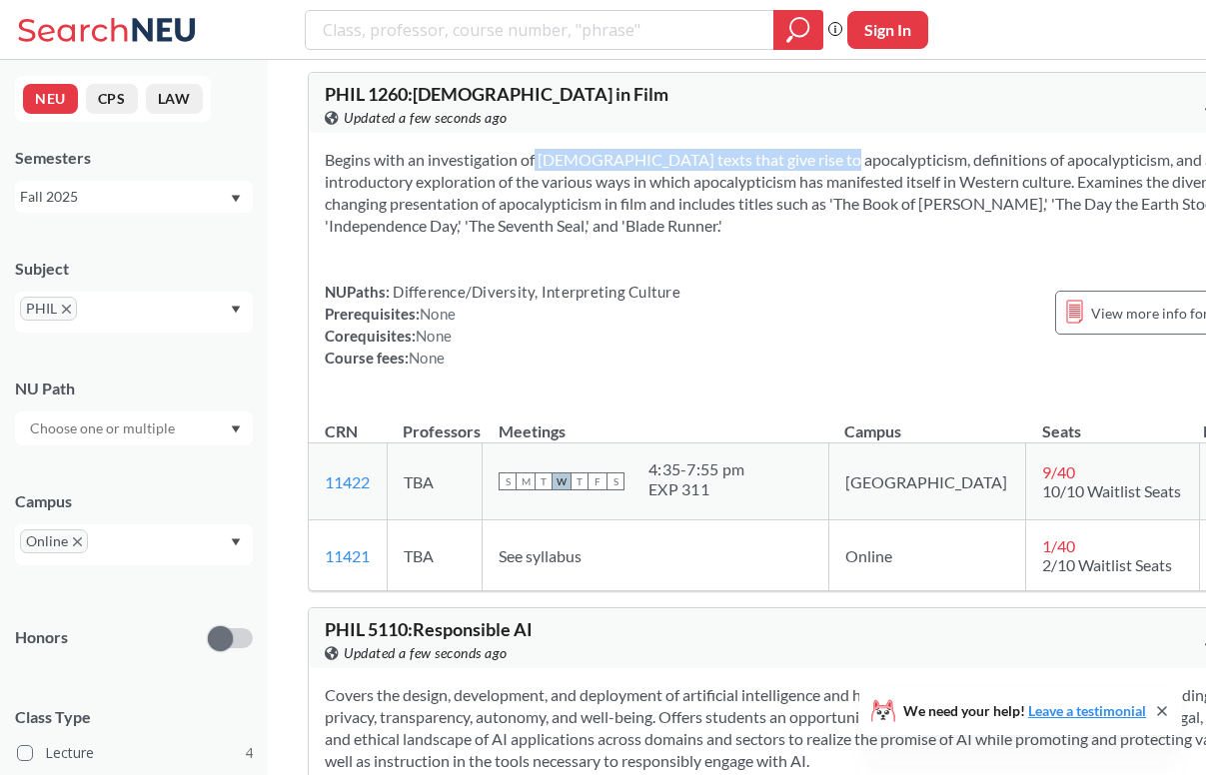
click at [765, 178] on section "Begins with an investigation of [DEMOGRAPHIC_DATA] texts that give rise to apoc…" at bounding box center [804, 193] width 958 height 88
drag, startPoint x: 739, startPoint y: 178, endPoint x: 873, endPoint y: 178, distance: 133.9
click at [874, 178] on section "Begins with an investigation of [DEMOGRAPHIC_DATA] texts that give rise to apoc…" at bounding box center [804, 193] width 958 height 88
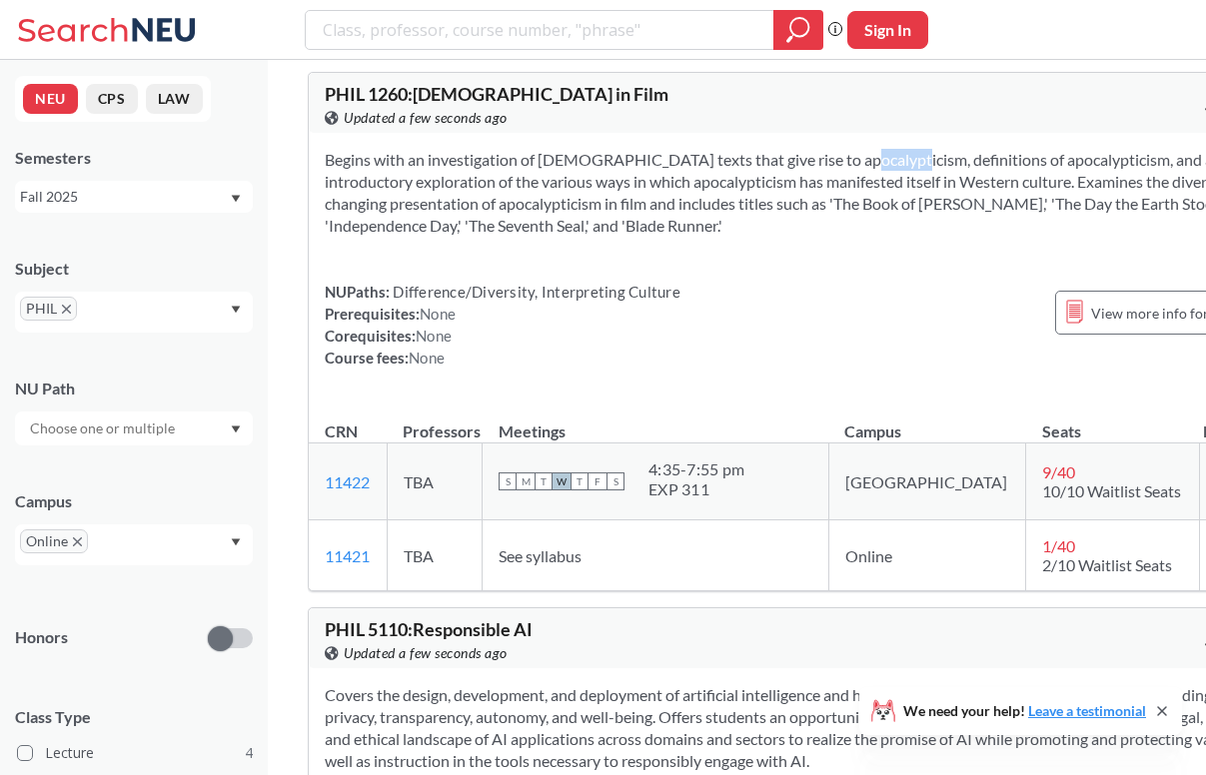
drag, startPoint x: 843, startPoint y: 178, endPoint x: 794, endPoint y: 191, distance: 50.7
click at [794, 192] on section "Begins with an investigation of [DEMOGRAPHIC_DATA] texts that give rise to apoc…" at bounding box center [804, 193] width 958 height 88
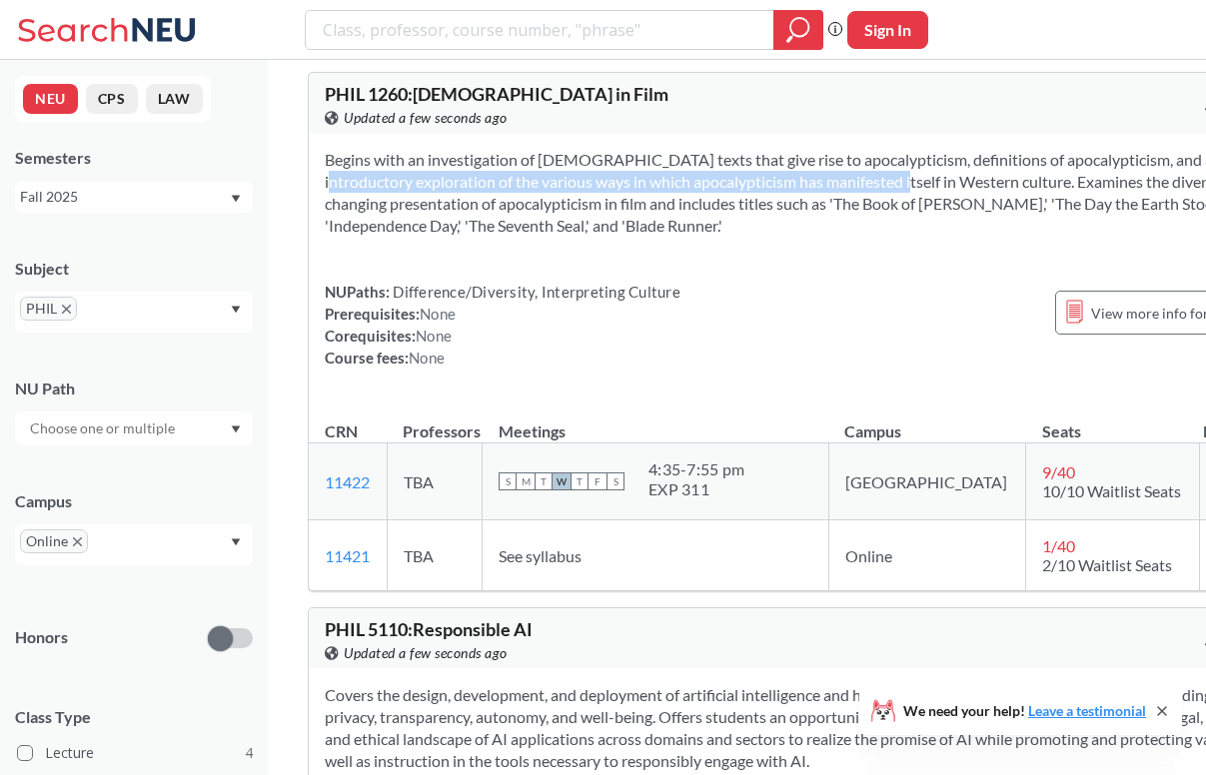
drag, startPoint x: 372, startPoint y: 208, endPoint x: 945, endPoint y: 209, distance: 573.5
click at [945, 209] on section "Begins with an investigation of [DEMOGRAPHIC_DATA] texts that give rise to apoc…" at bounding box center [804, 193] width 958 height 88
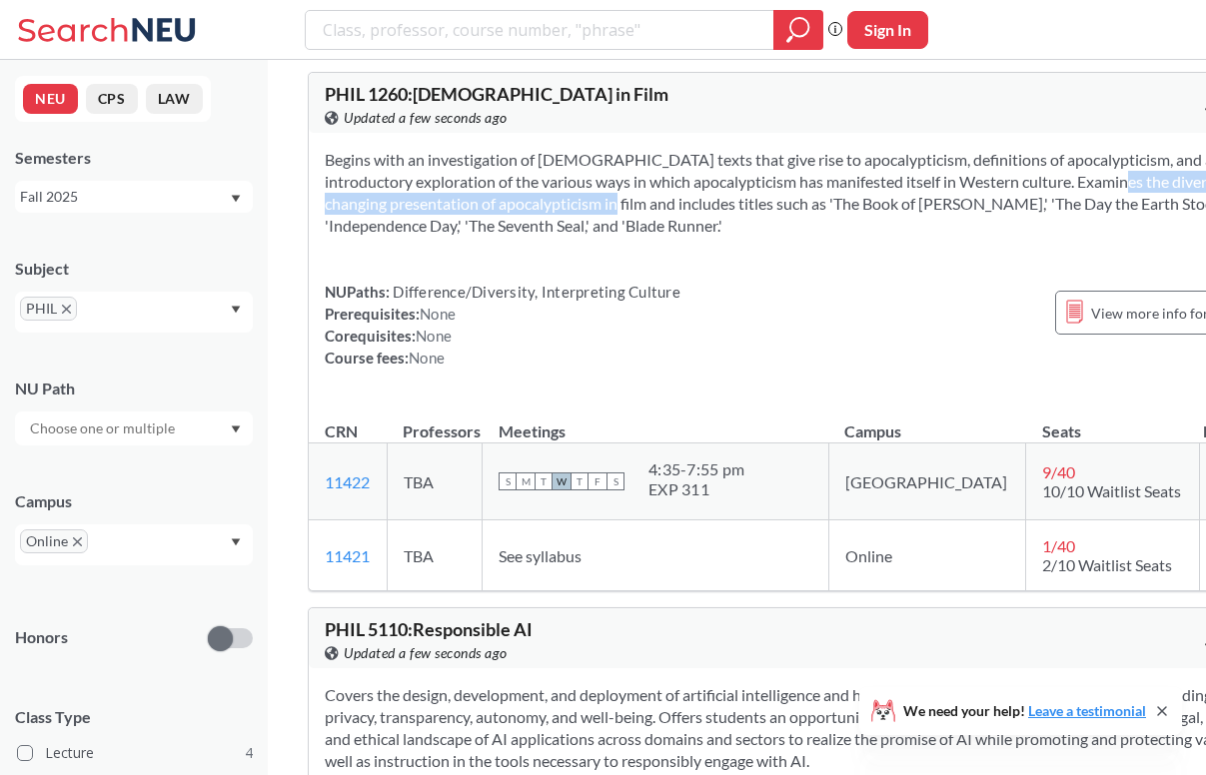
drag, startPoint x: 337, startPoint y: 230, endPoint x: 758, endPoint y: 230, distance: 421.6
click at [758, 230] on section "Begins with an investigation of [DEMOGRAPHIC_DATA] texts that give rise to apoc…" at bounding box center [804, 193] width 958 height 88
click at [757, 230] on section "Begins with an investigation of [DEMOGRAPHIC_DATA] texts that give rise to apoc…" at bounding box center [804, 193] width 958 height 88
drag, startPoint x: 589, startPoint y: 230, endPoint x: 789, endPoint y: 227, distance: 199.9
click at [791, 229] on section "Begins with an investigation of [DEMOGRAPHIC_DATA] texts that give rise to apoc…" at bounding box center [804, 193] width 958 height 88
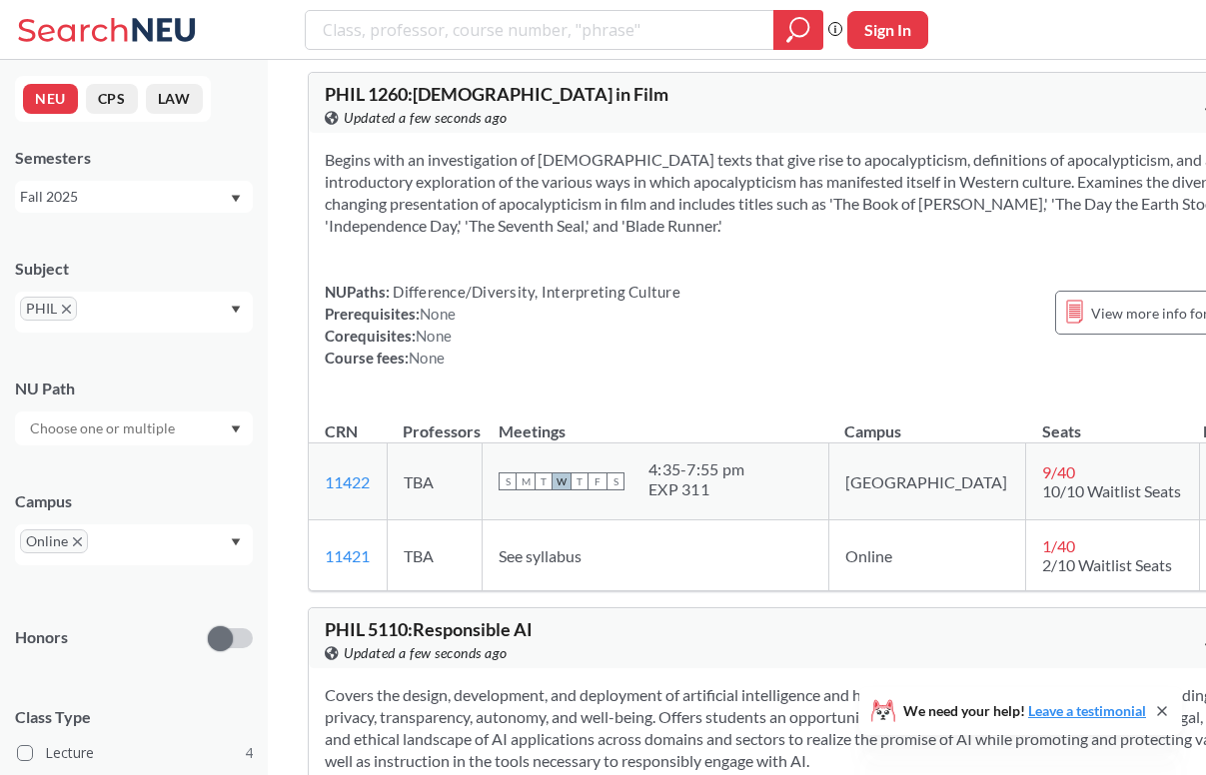
click at [678, 229] on section "Begins with an investigation of [DEMOGRAPHIC_DATA] texts that give rise to apoc…" at bounding box center [804, 193] width 958 height 88
drag, startPoint x: 605, startPoint y: 230, endPoint x: 719, endPoint y: 230, distance: 113.9
click at [719, 230] on section "Begins with an investigation of [DEMOGRAPHIC_DATA] texts that give rise to apoc…" at bounding box center [804, 193] width 958 height 88
drag, startPoint x: 734, startPoint y: 228, endPoint x: 971, endPoint y: 227, distance: 236.8
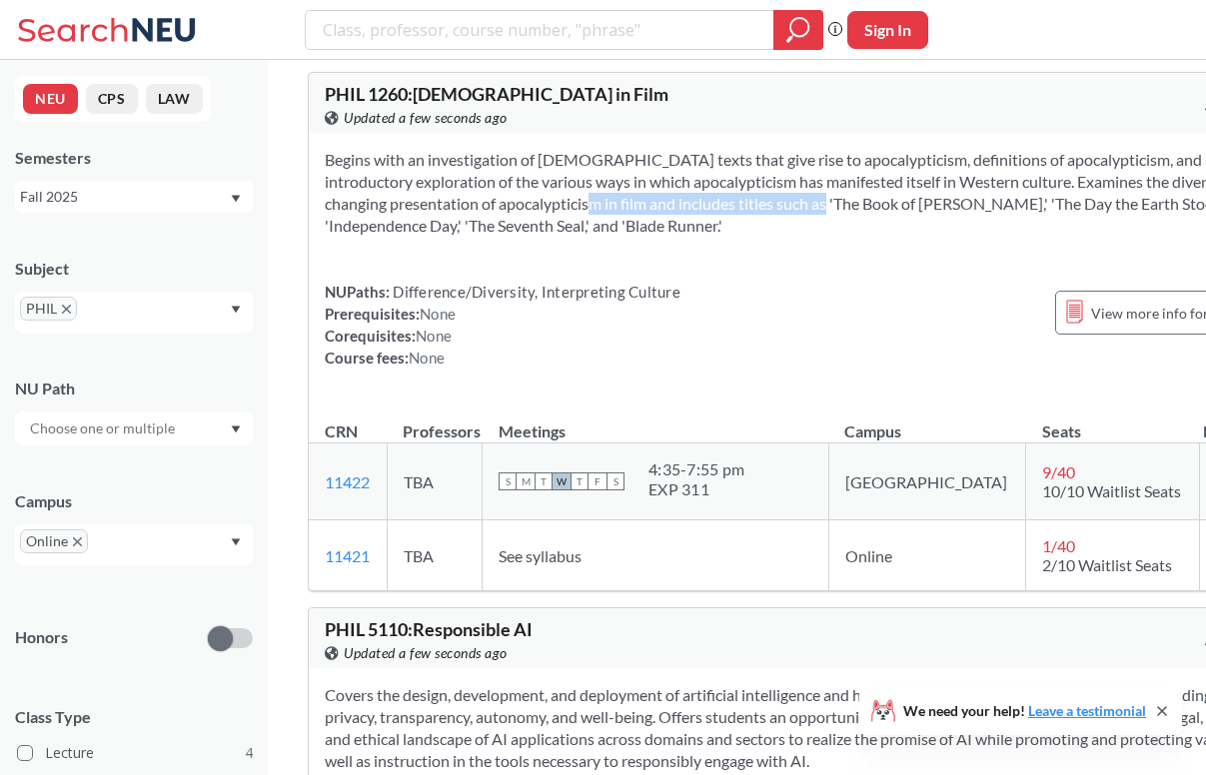
click at [973, 228] on section "Begins with an investigation of [DEMOGRAPHIC_DATA] texts that give rise to apoc…" at bounding box center [804, 193] width 958 height 88
click at [971, 227] on section "Begins with an investigation of [DEMOGRAPHIC_DATA] texts that give rise to apoc…" at bounding box center [804, 193] width 958 height 88
drag, startPoint x: 442, startPoint y: 259, endPoint x: 728, endPoint y: 259, distance: 286.8
click at [728, 259] on div "Begins with an investigation of [DEMOGRAPHIC_DATA] texts that give rise to apoc…" at bounding box center [804, 267] width 990 height 268
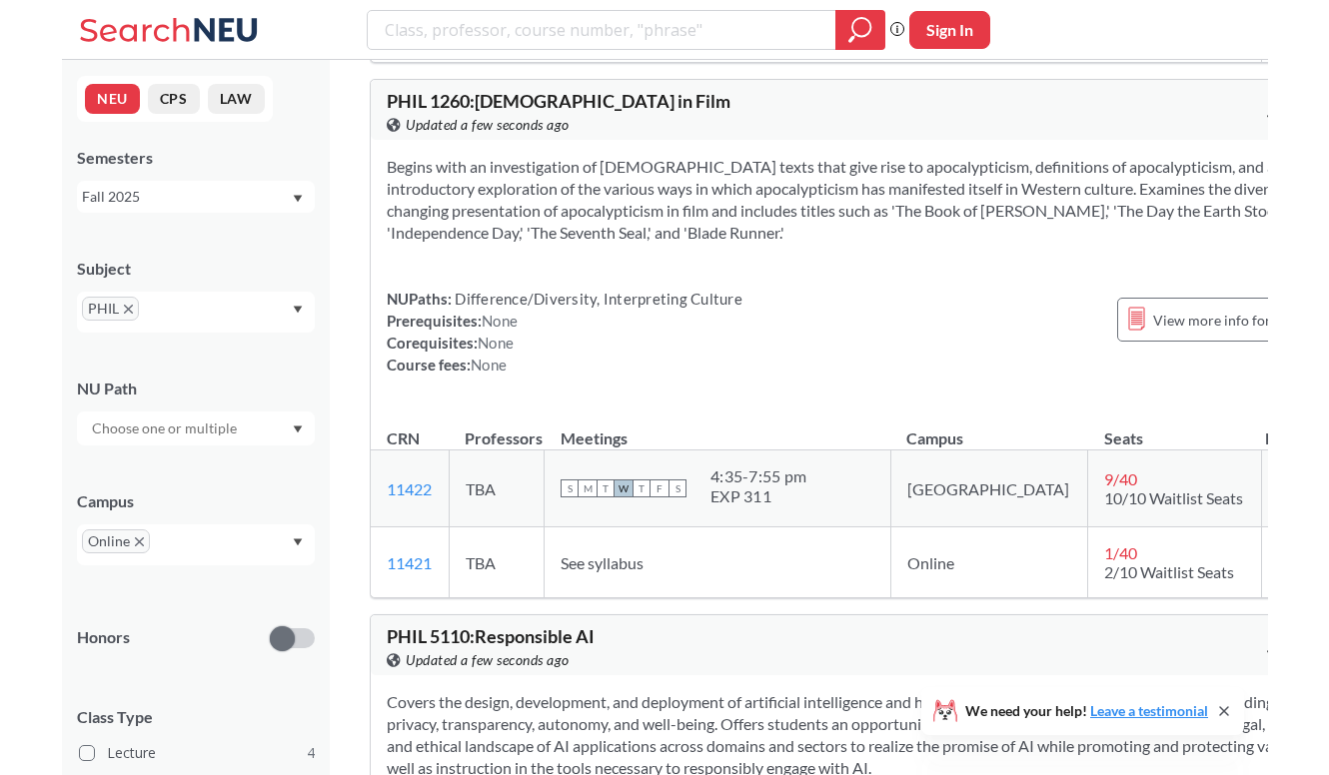
scroll to position [1187, 0]
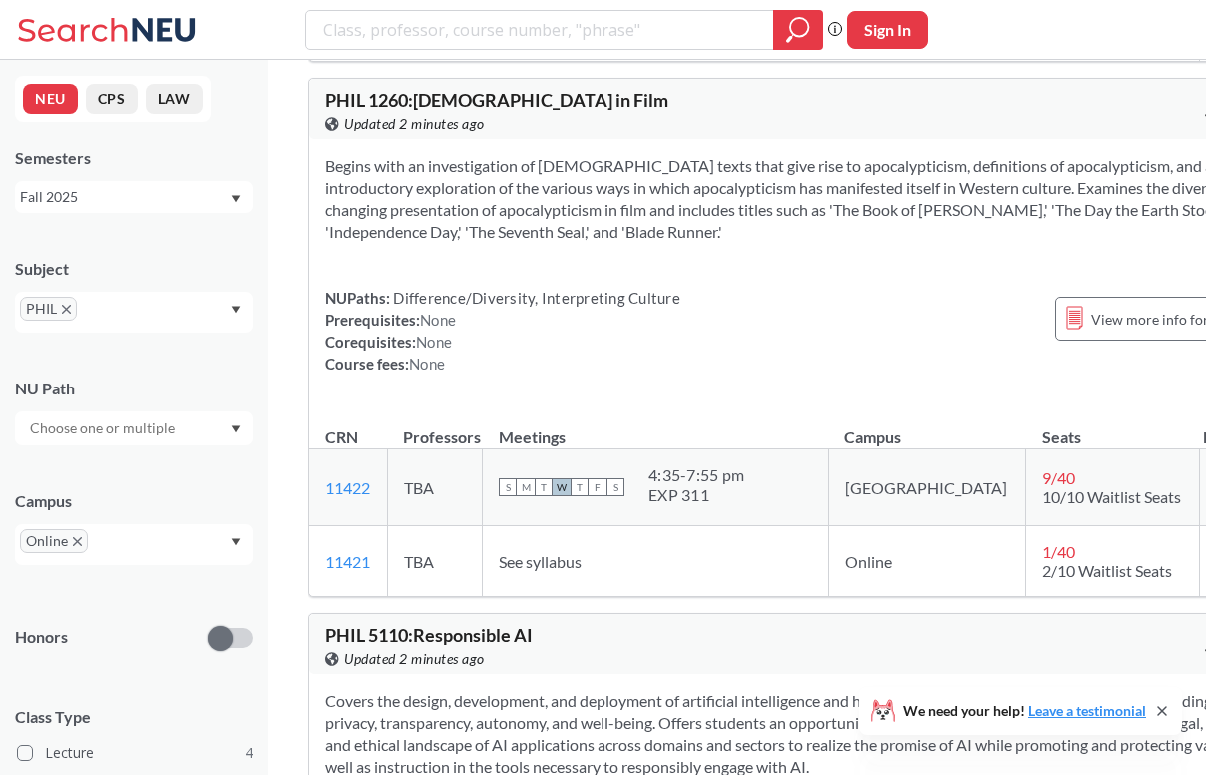
click at [387, 111] on span "PHIL 1260 : [DEMOGRAPHIC_DATA] in Film" at bounding box center [497, 100] width 344 height 22
copy span "1260"
click at [458, 265] on div "Begins with an investigation of [DEMOGRAPHIC_DATA] texts that give rise to apoc…" at bounding box center [804, 273] width 990 height 268
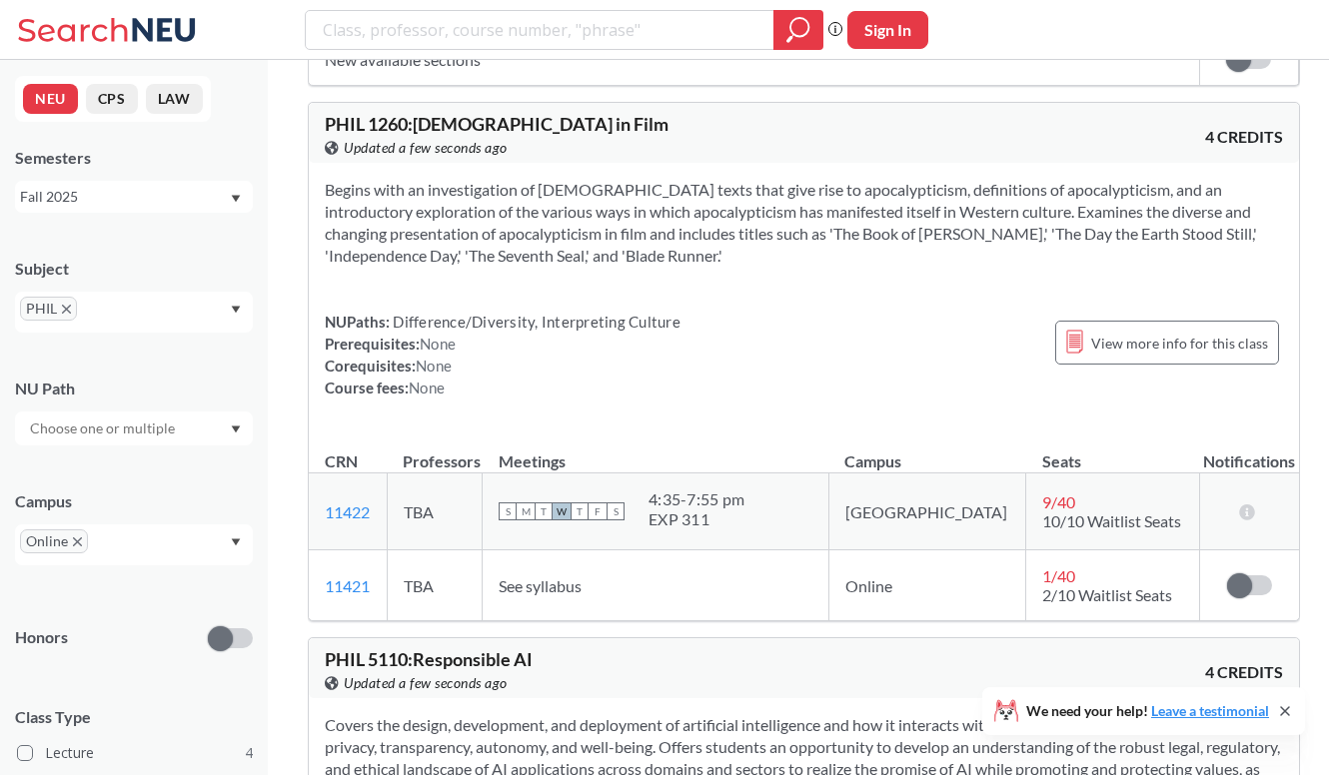
scroll to position [1165, 0]
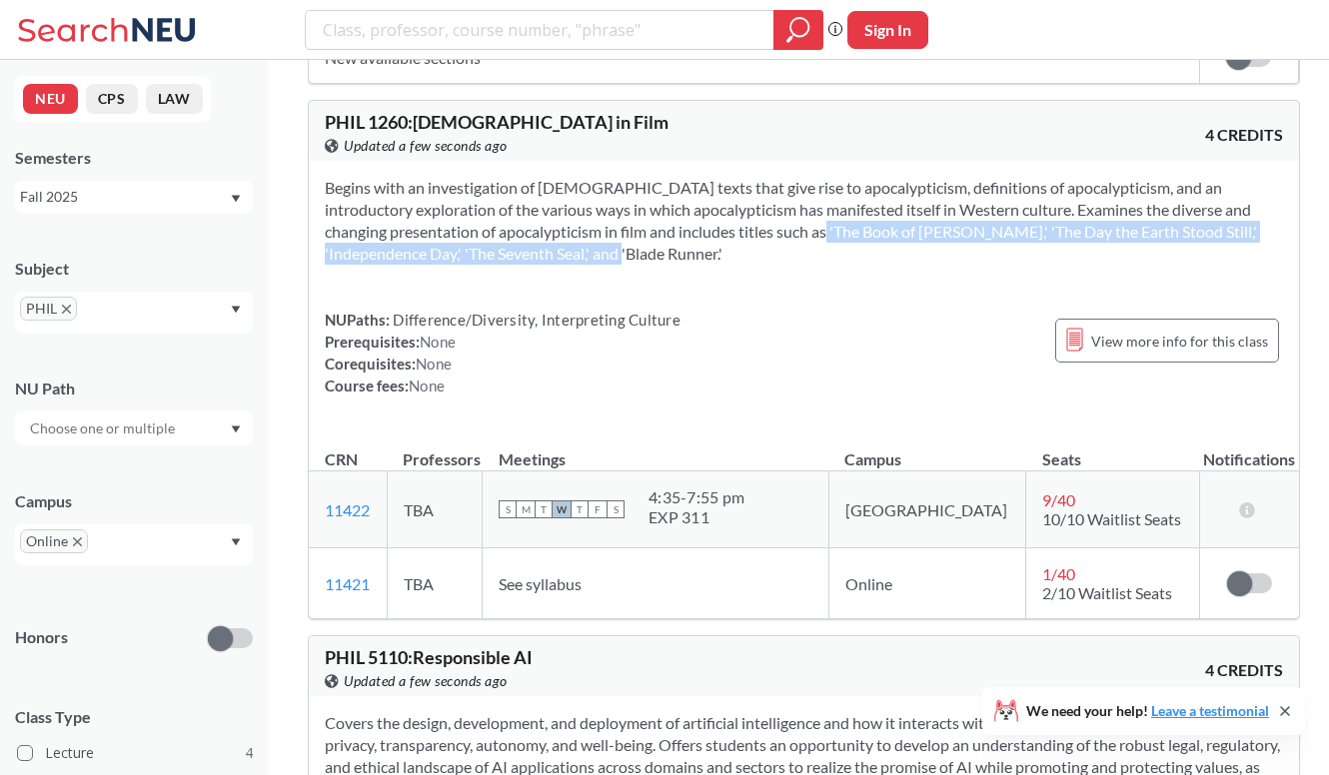
drag, startPoint x: 797, startPoint y: 240, endPoint x: 819, endPoint y: 253, distance: 25.5
click at [819, 253] on section "Begins with an investigation of [DEMOGRAPHIC_DATA] texts that give rise to apoc…" at bounding box center [804, 221] width 958 height 88
click at [818, 253] on section "Begins with an investigation of [DEMOGRAPHIC_DATA] texts that give rise to apoc…" at bounding box center [804, 221] width 958 height 88
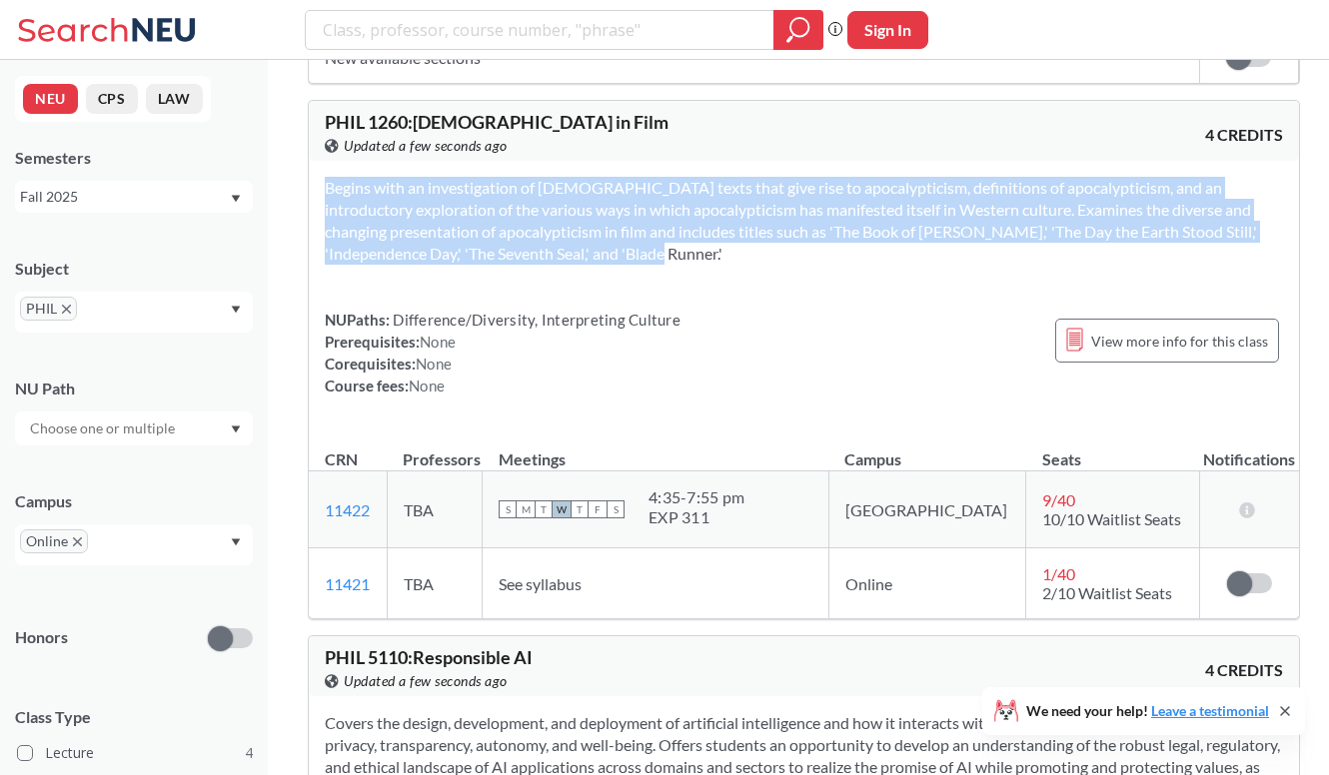
drag, startPoint x: 818, startPoint y: 253, endPoint x: 798, endPoint y: 243, distance: 22.3
click at [798, 243] on section "Begins with an investigation of [DEMOGRAPHIC_DATA] texts that give rise to apoc…" at bounding box center [804, 221] width 958 height 88
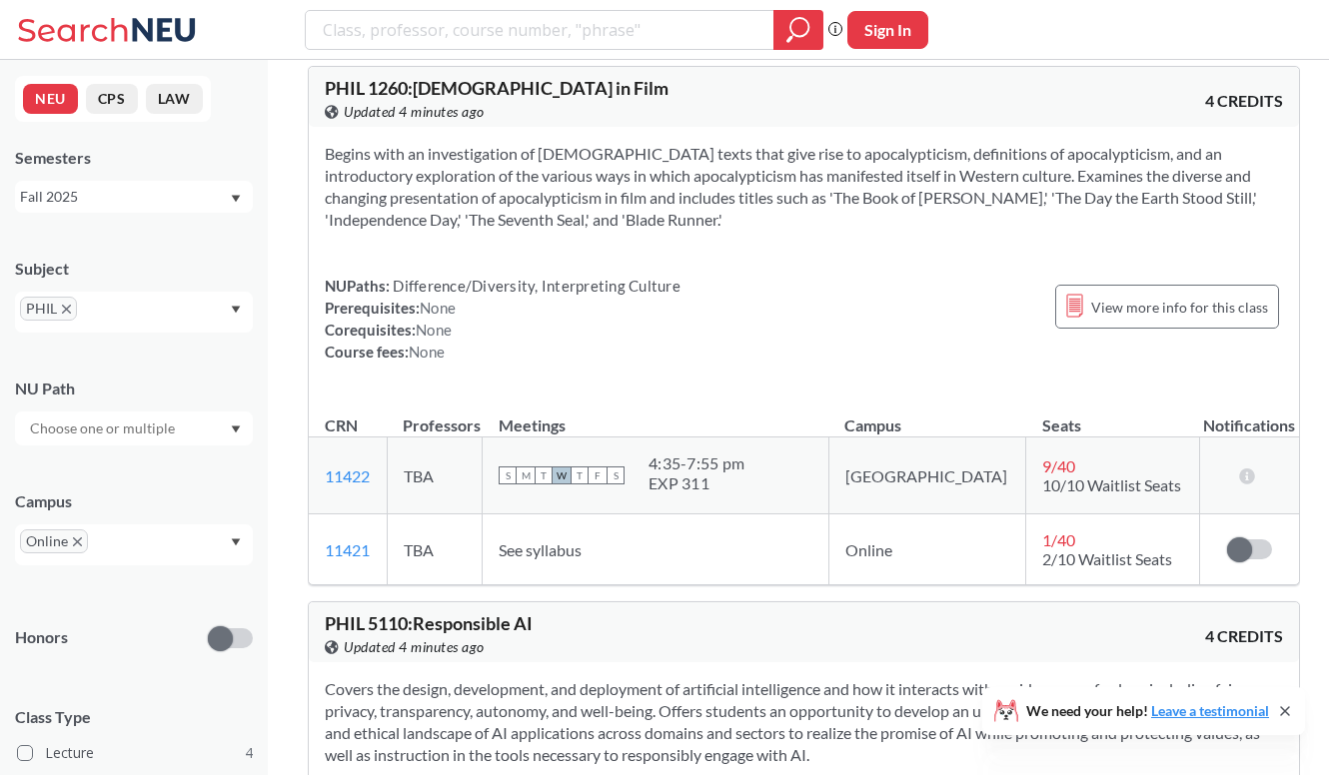
scroll to position [1182, 0]
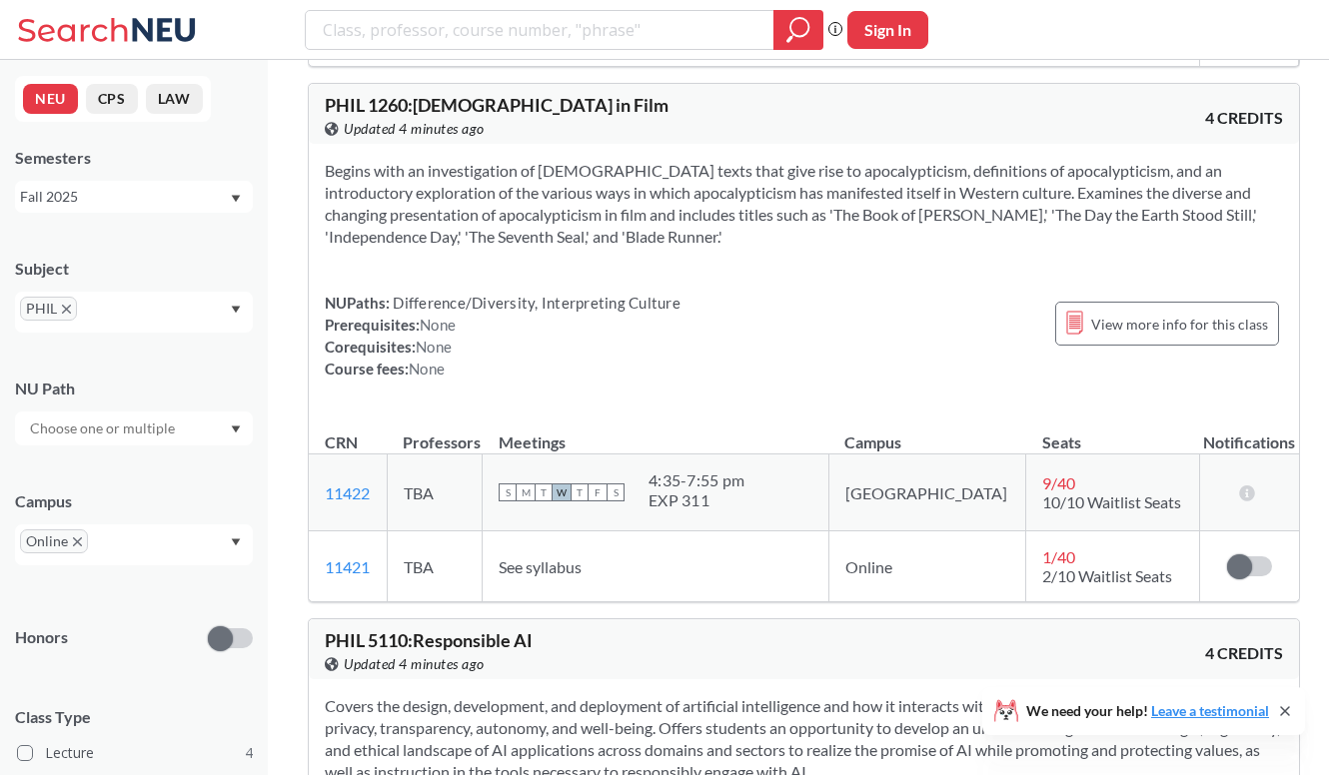
click at [535, 103] on span "PHIL 1260 : [DEMOGRAPHIC_DATA] in Film" at bounding box center [497, 105] width 344 height 22
copy div "PHIL 1260 : [DEMOGRAPHIC_DATA] in Film View this course on Banner."
click at [535, 103] on span "PHIL 1260 : [DEMOGRAPHIC_DATA] in Film" at bounding box center [497, 105] width 344 height 22
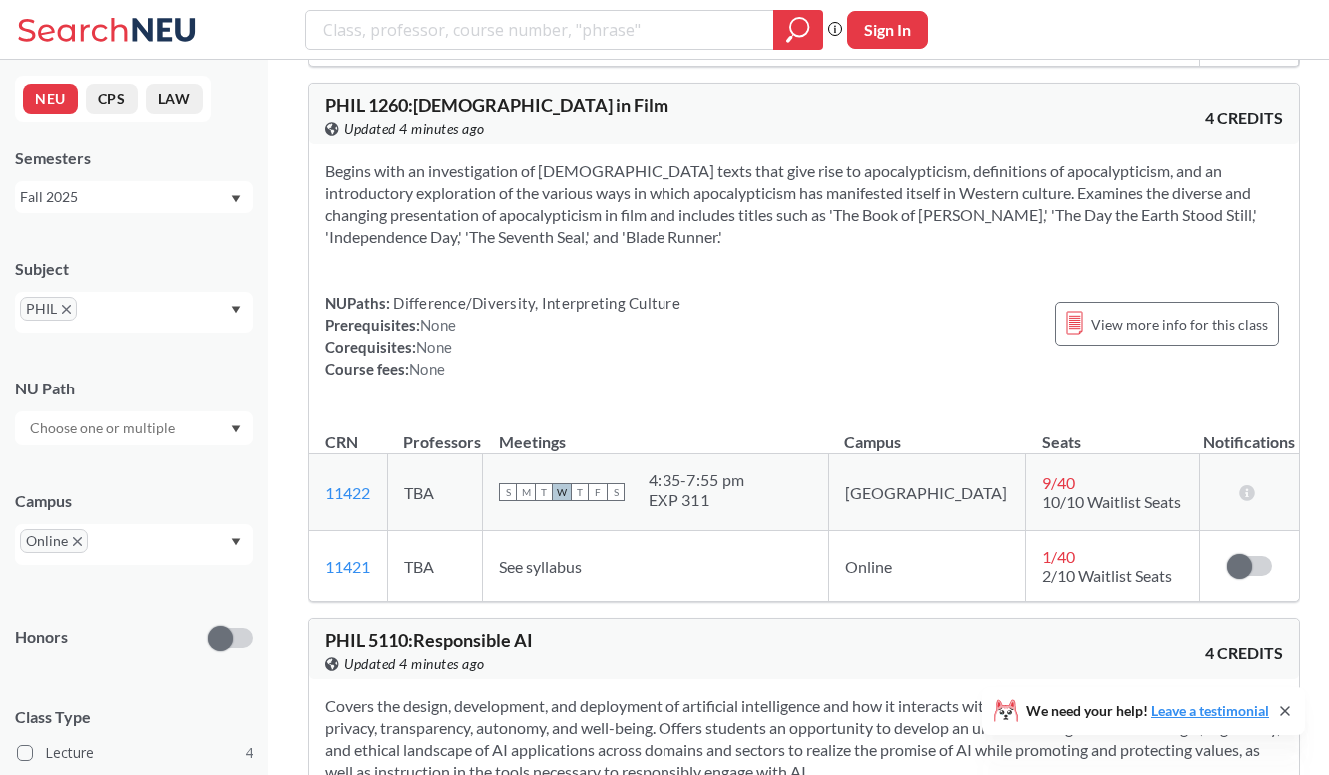
click at [75, 316] on span "PHIL" at bounding box center [48, 309] width 57 height 24
click at [69, 312] on icon "X to remove pill" at bounding box center [66, 309] width 9 height 9
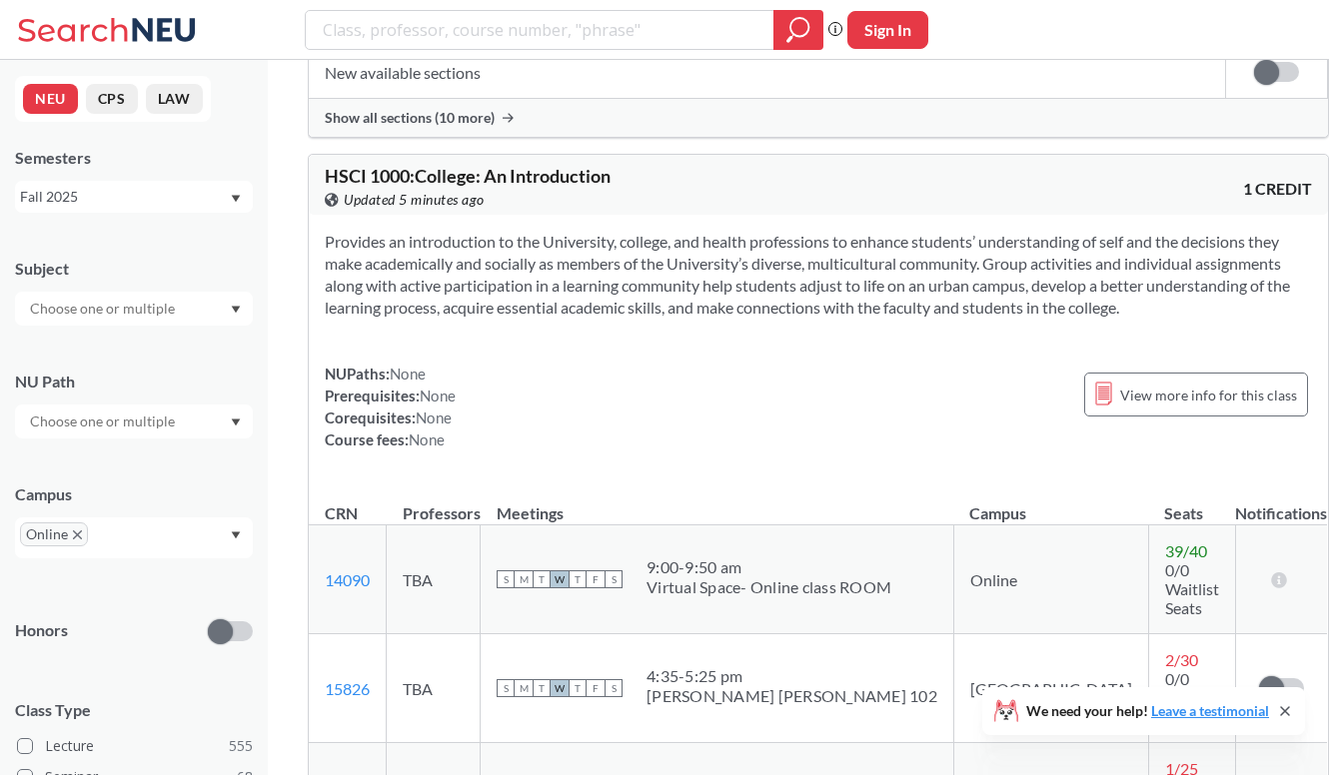
scroll to position [1458, 0]
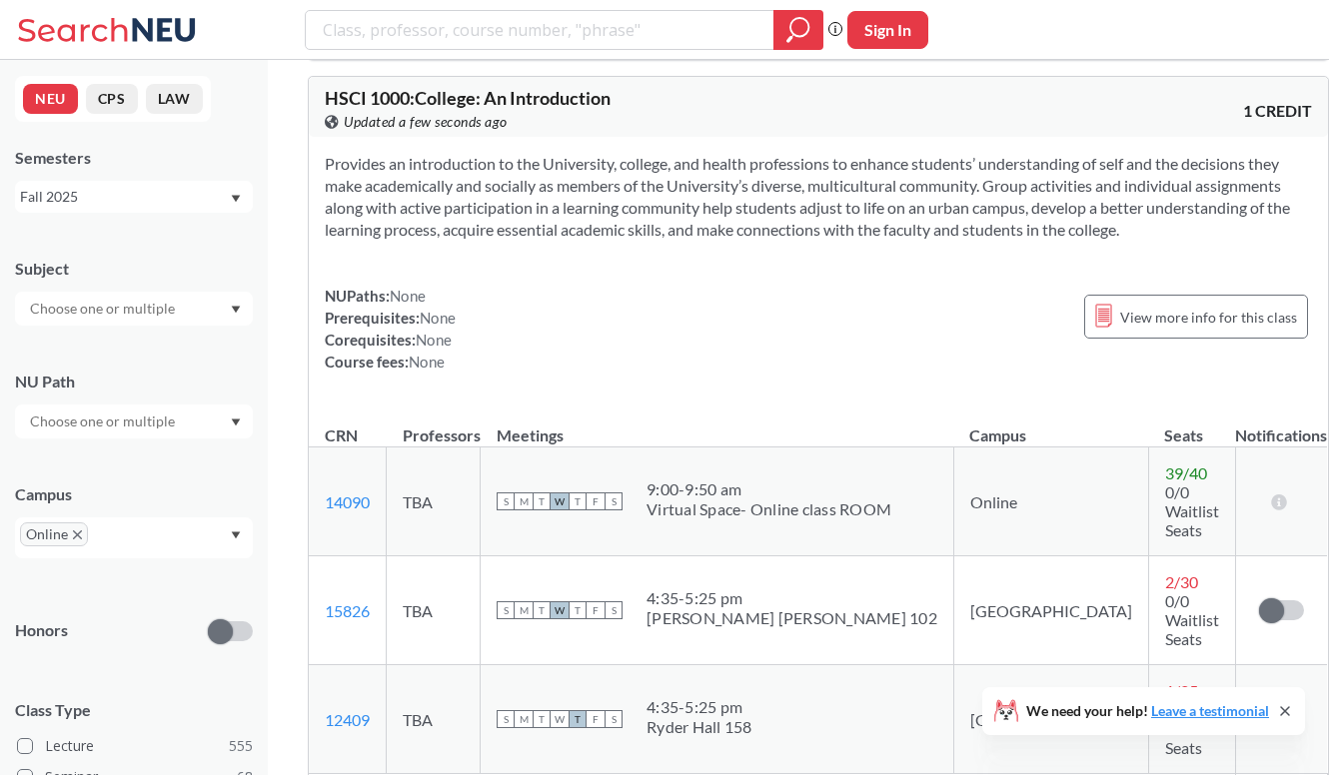
click at [167, 319] on input "text" at bounding box center [104, 309] width 168 height 24
click at [166, 412] on div "BUSN ( 3 )" at bounding box center [139, 409] width 226 height 22
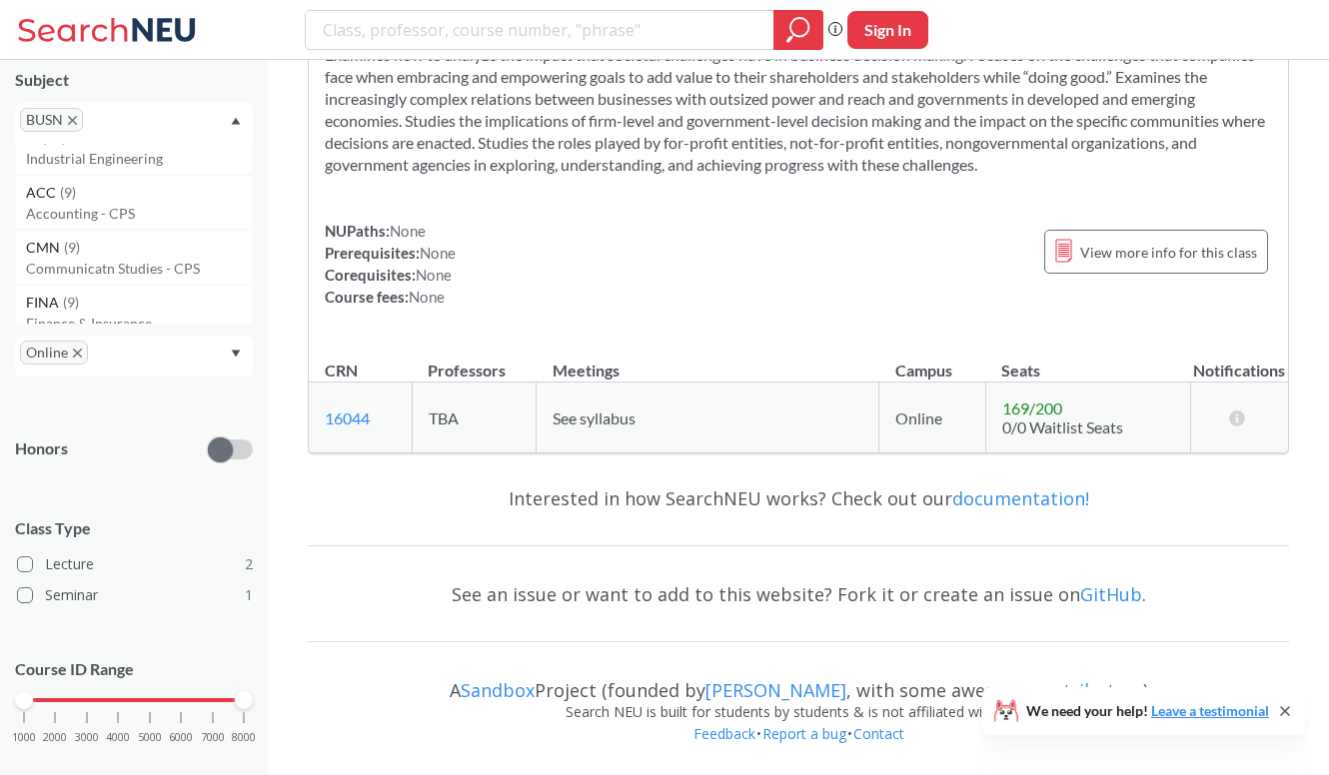
scroll to position [994, 0]
click at [71, 120] on icon "X to remove pill" at bounding box center [72, 120] width 9 height 9
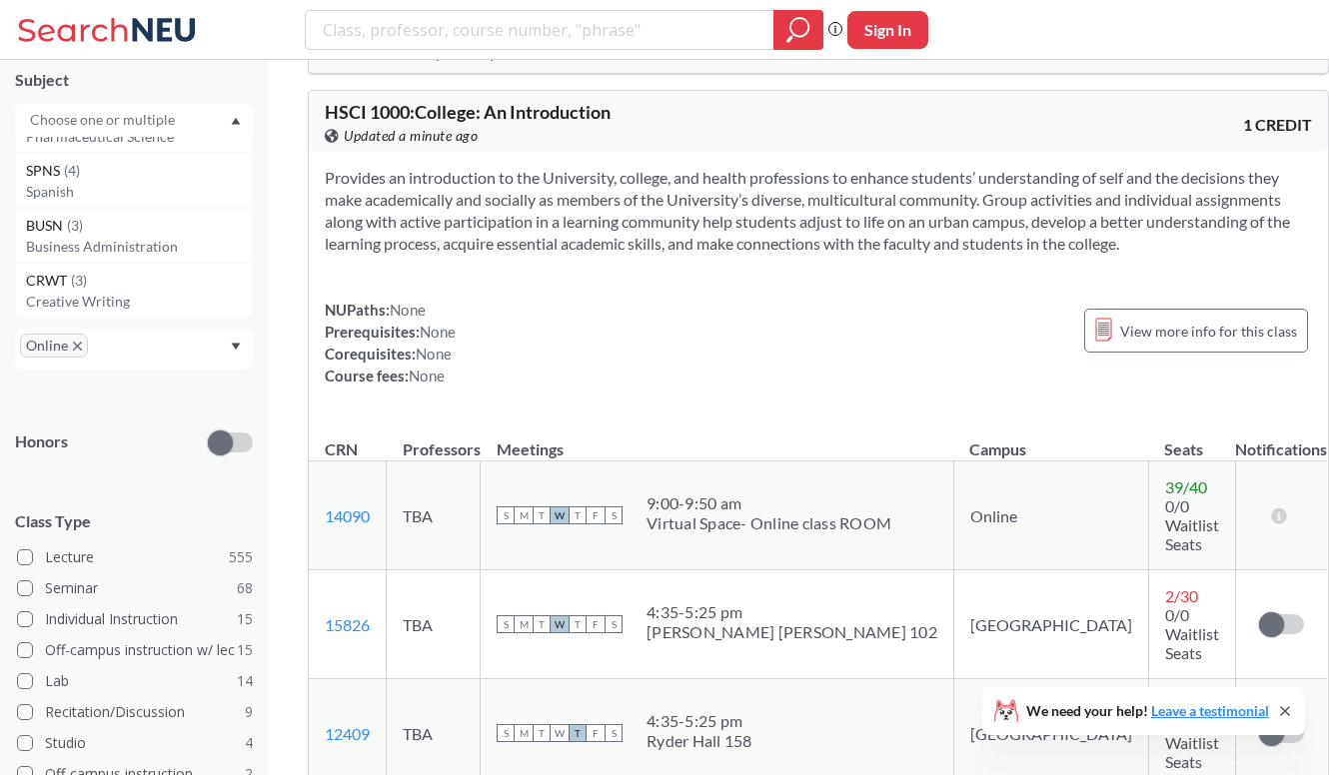
scroll to position [2796, 0]
click at [80, 164] on div "SPNS ( 4 )" at bounding box center [139, 162] width 226 height 22
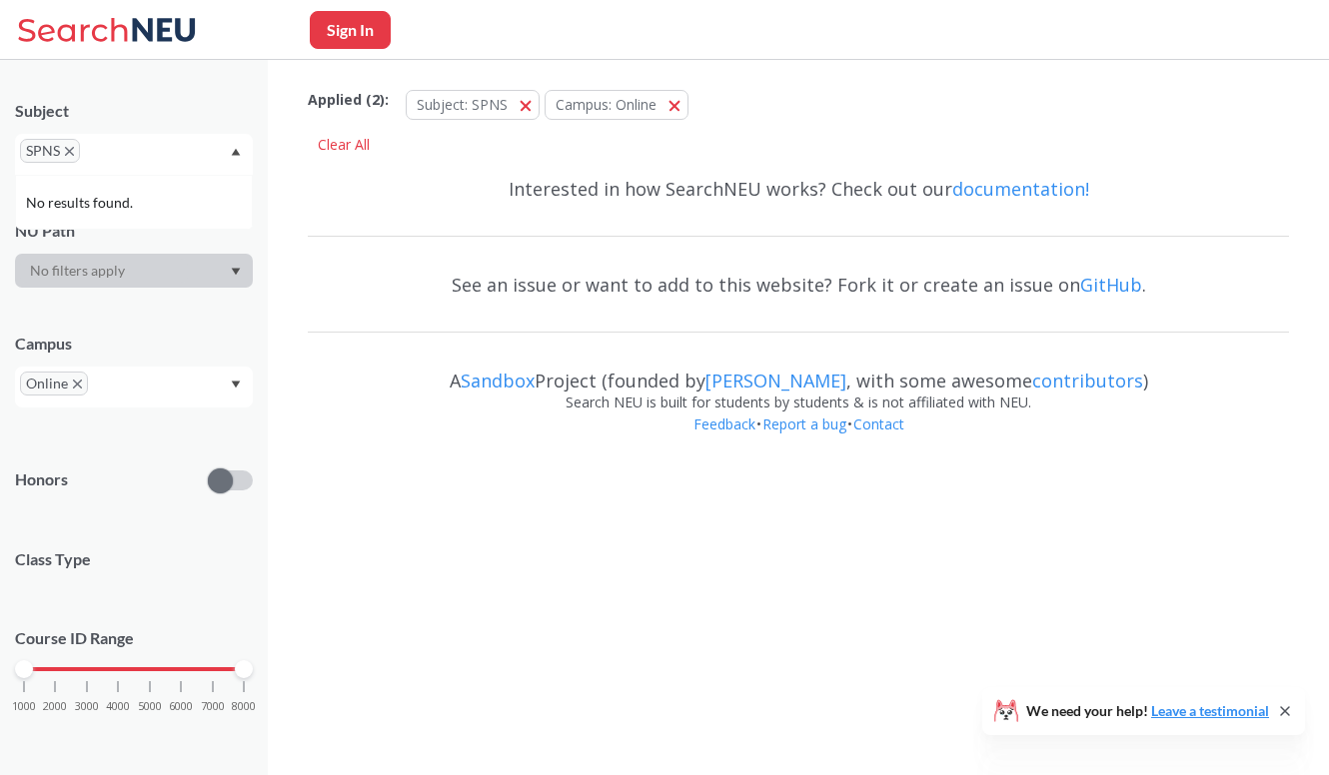
scroll to position [189, 0]
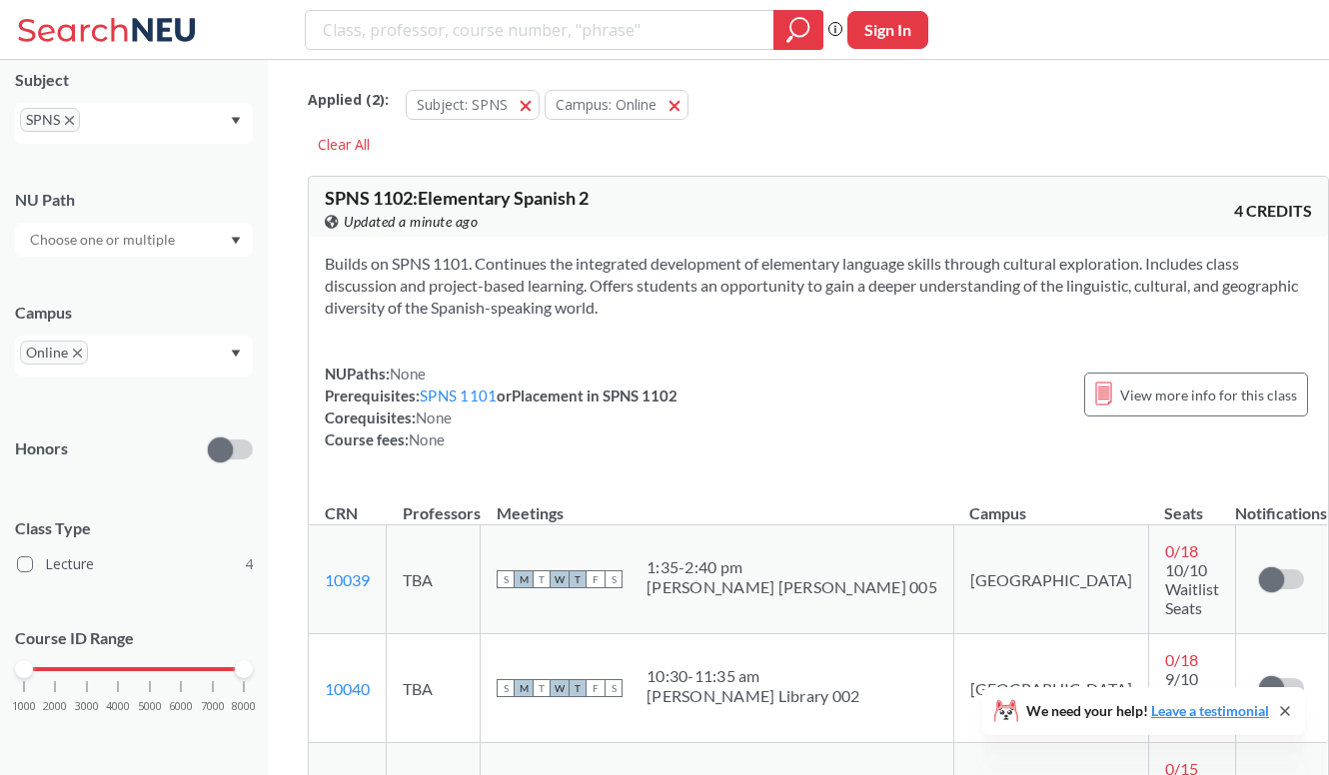
click at [664, 270] on section "Builds on SPNS 1101. Continues the integrated development of elementary languag…" at bounding box center [818, 286] width 987 height 66
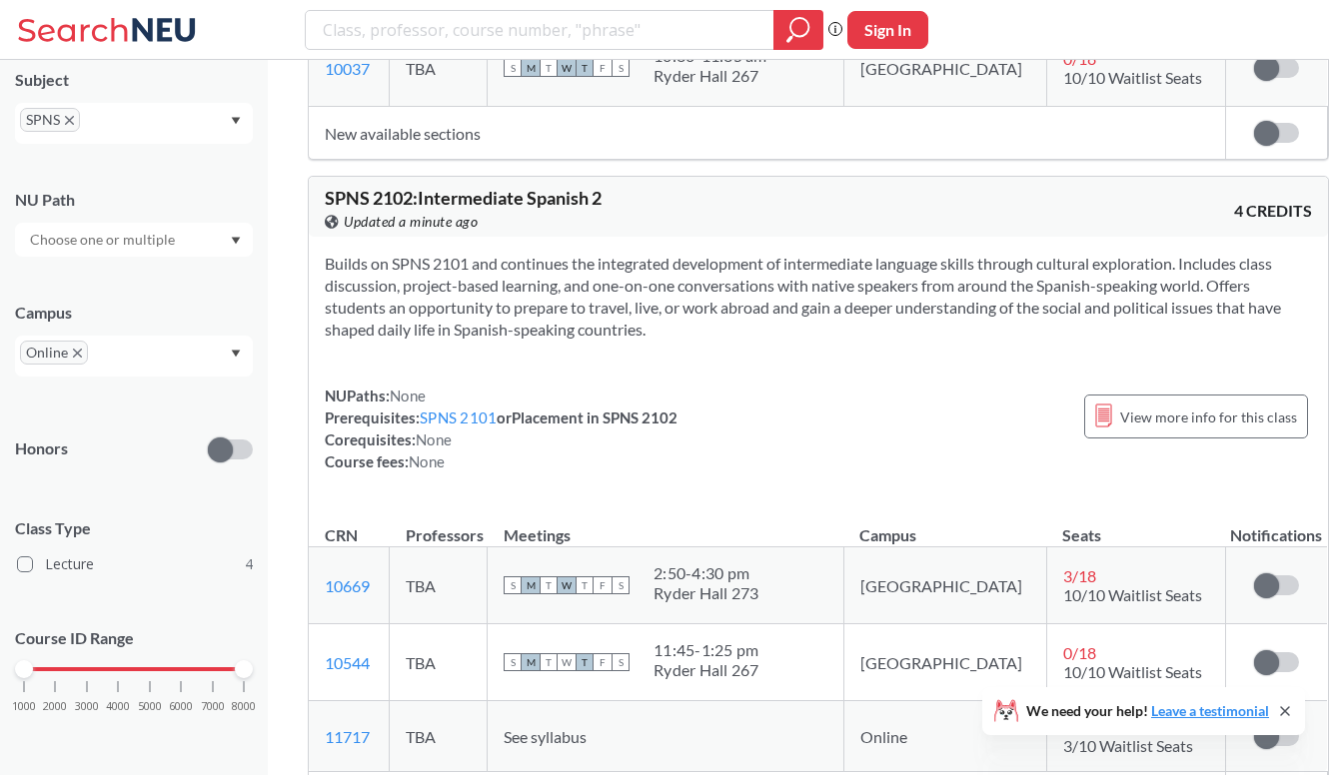
scroll to position [2340, 0]
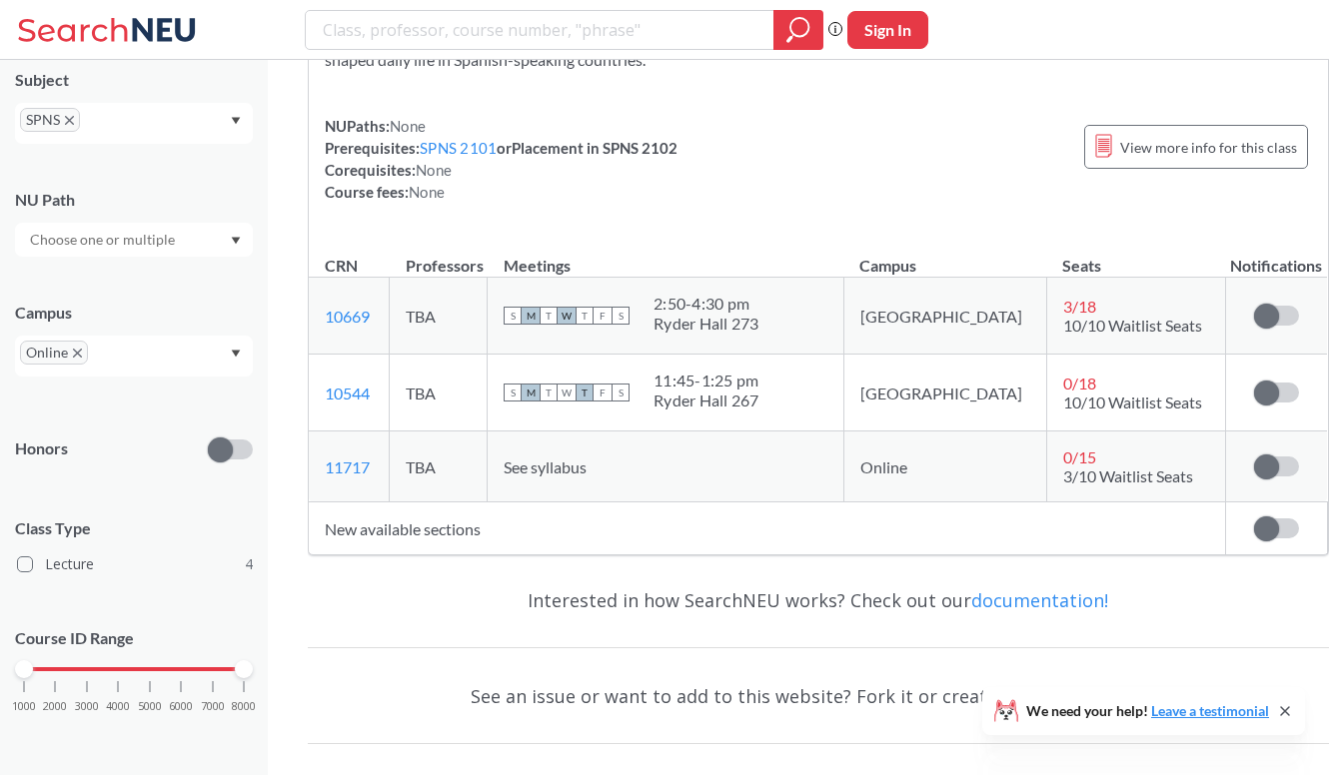
click at [109, 252] on div at bounding box center [134, 240] width 238 height 34
click at [170, 207] on div "NU Path" at bounding box center [134, 200] width 238 height 22
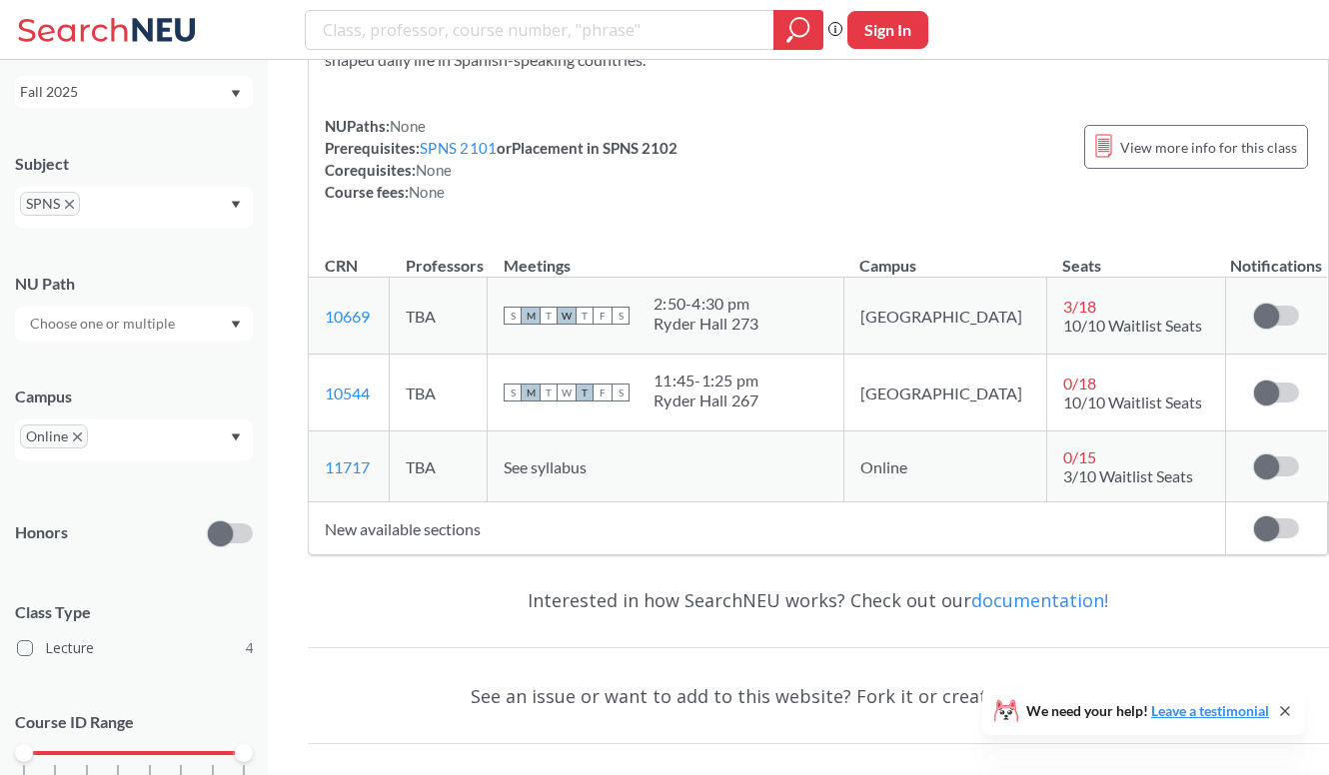
click at [141, 208] on div "SPNS" at bounding box center [134, 207] width 238 height 41
click at [71, 199] on span "SPNS" at bounding box center [50, 204] width 60 height 24
click at [69, 205] on icon "X to remove pill" at bounding box center [69, 204] width 9 height 9
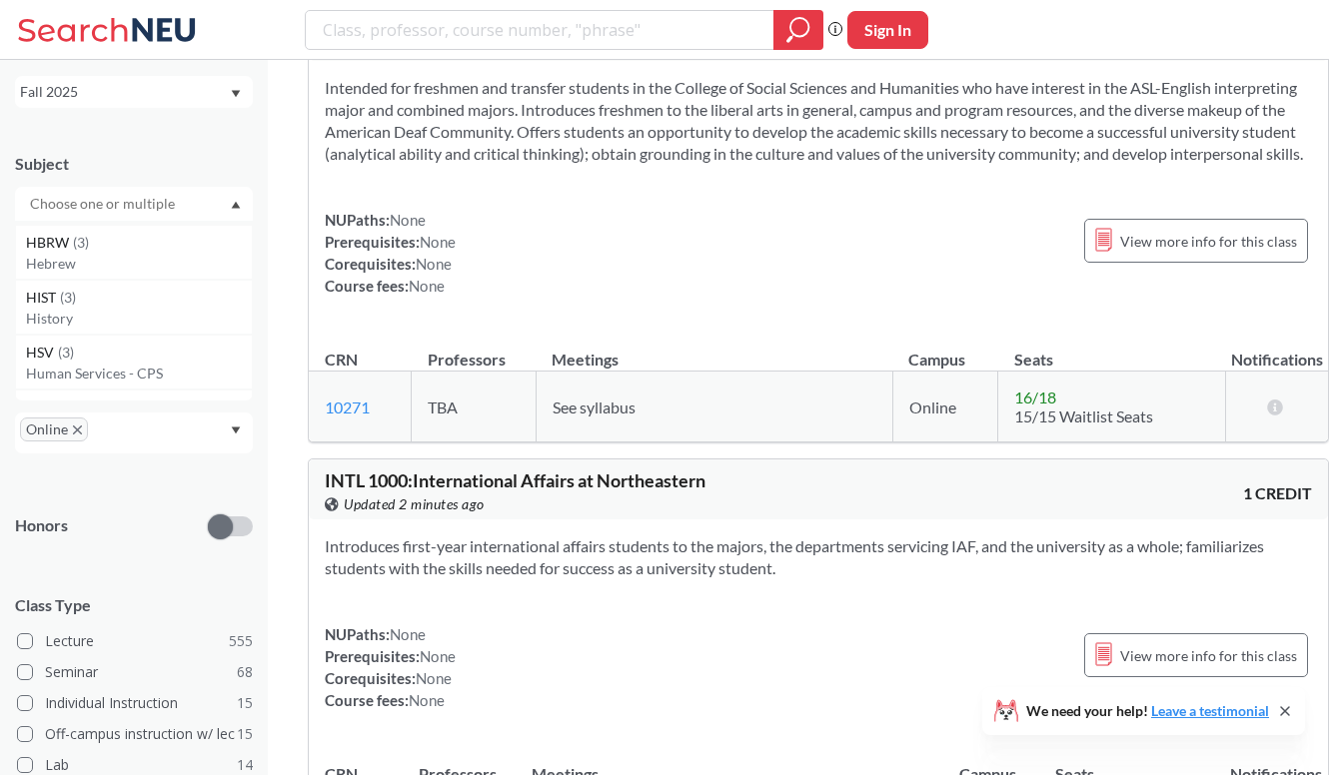
scroll to position [3356, 0]
click at [108, 301] on p "History" at bounding box center [139, 311] width 226 height 20
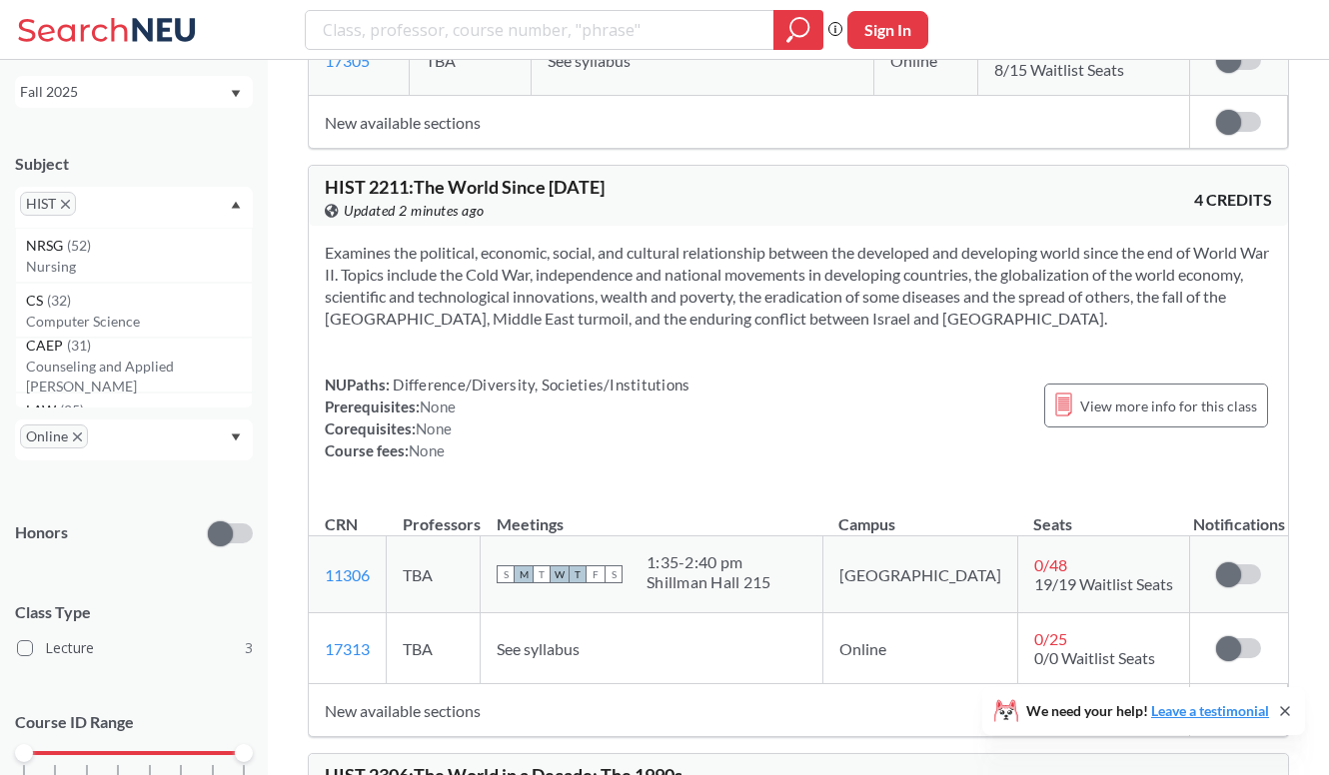
scroll to position [502, 0]
click at [585, 302] on section "Examines the political, economic, social, and cultural relationship between the…" at bounding box center [798, 285] width 947 height 88
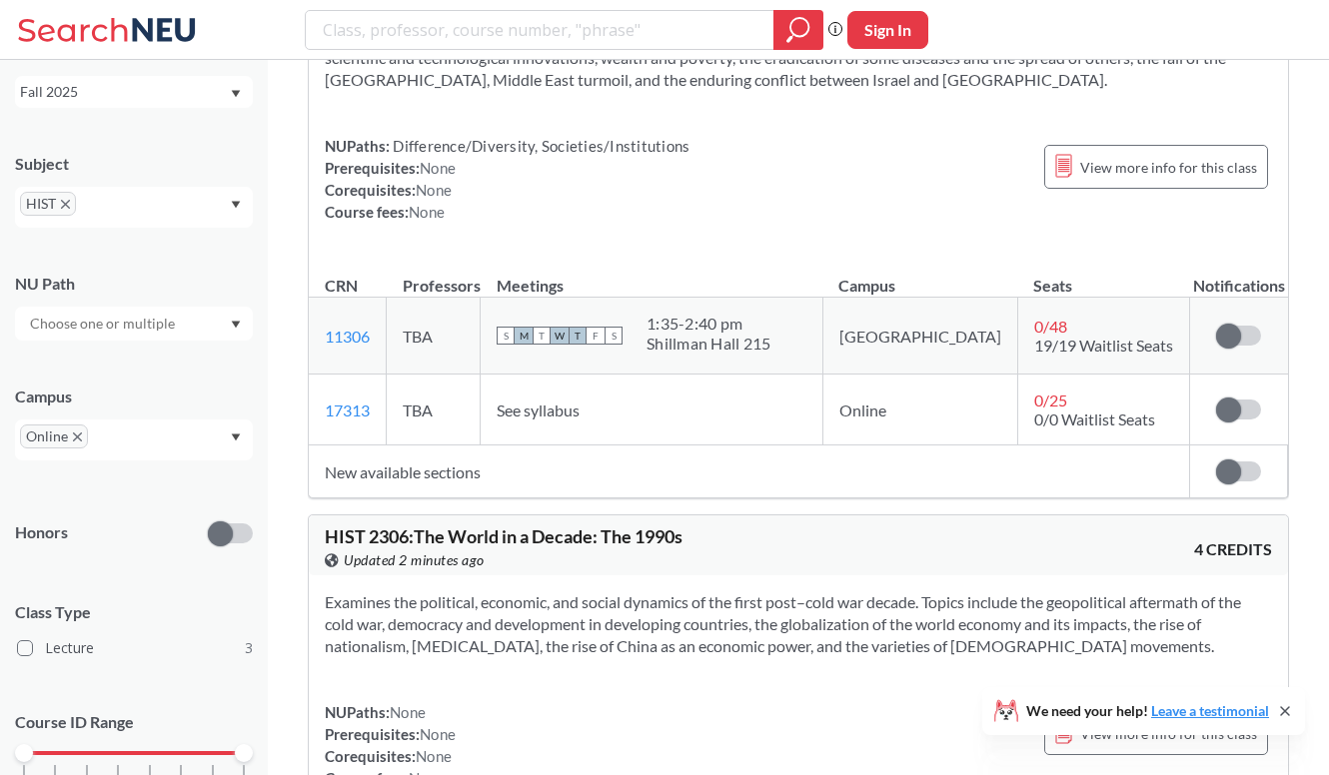
scroll to position [882, 0]
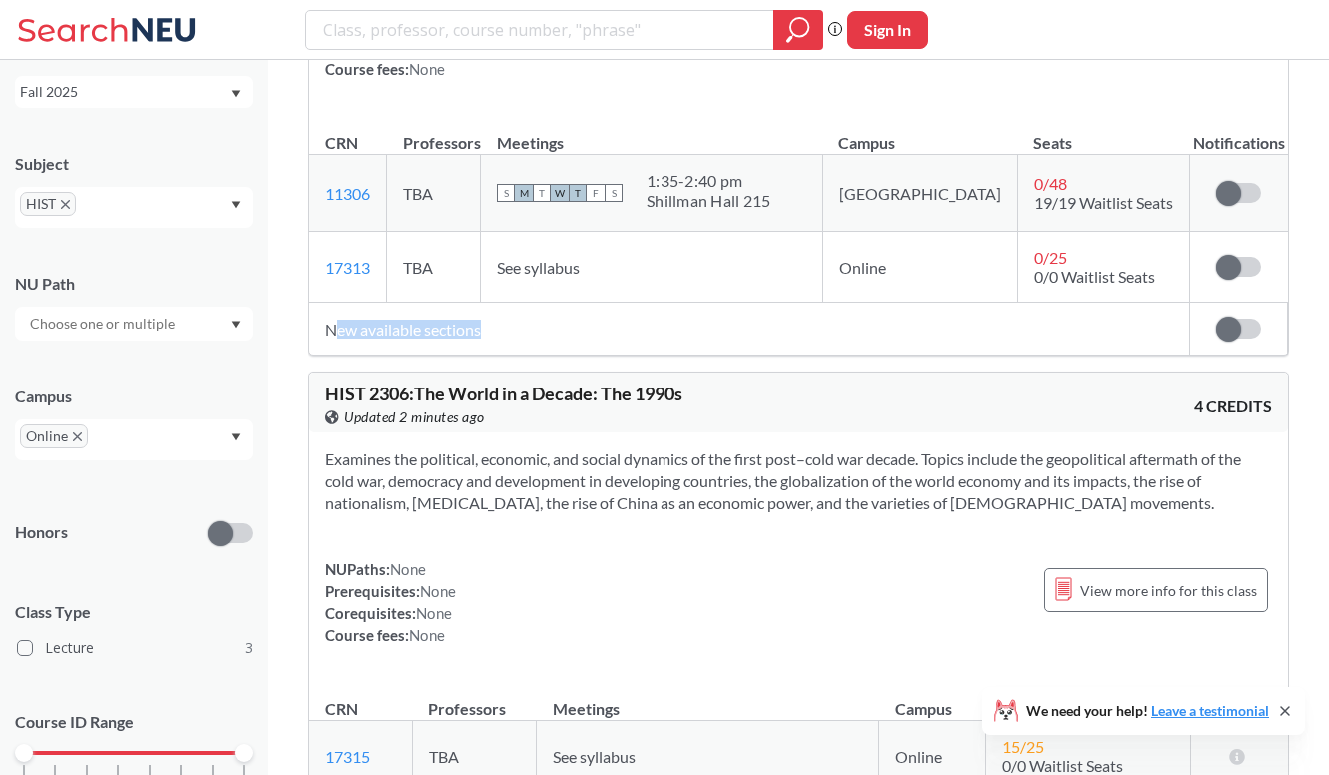
drag, startPoint x: 338, startPoint y: 331, endPoint x: 497, endPoint y: 331, distance: 158.9
click at [497, 331] on td "New available sections" at bounding box center [749, 329] width 881 height 53
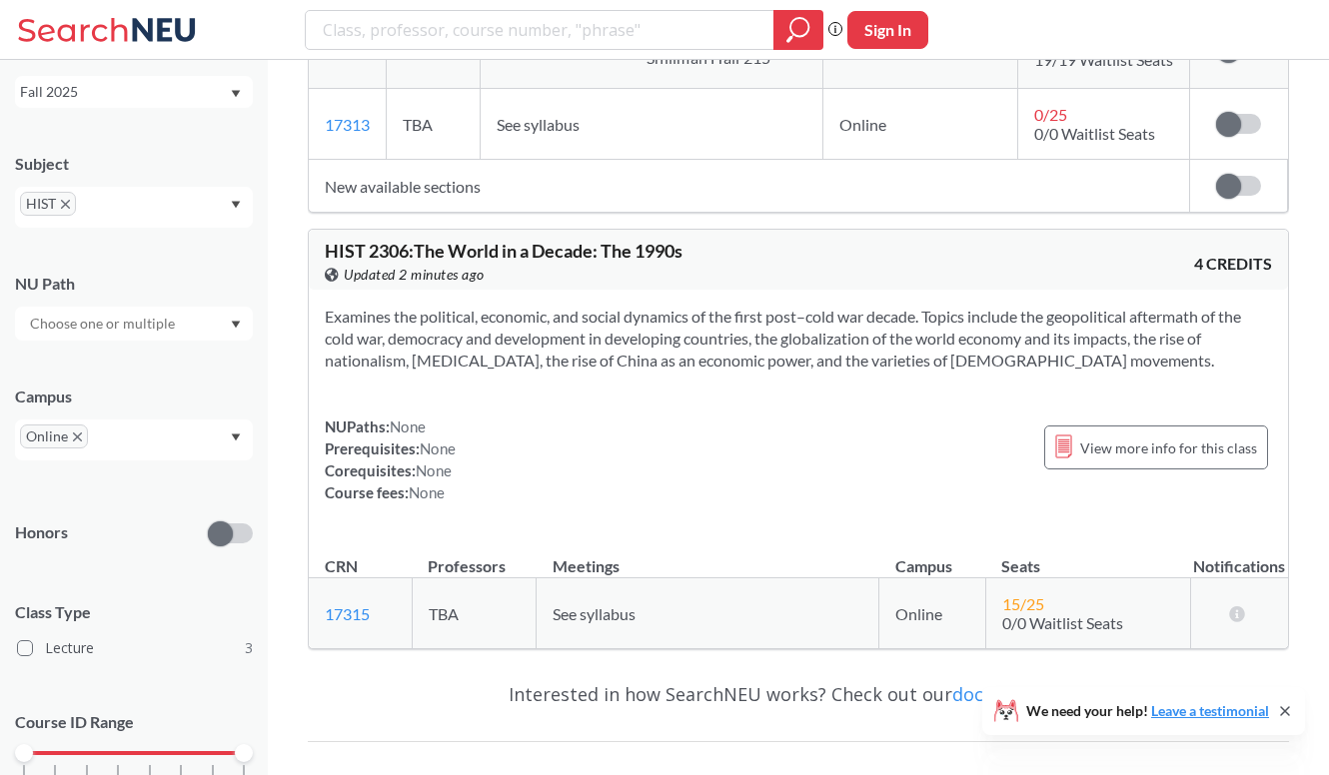
scroll to position [1027, 0]
drag, startPoint x: 428, startPoint y: 249, endPoint x: 817, endPoint y: 248, distance: 389.7
click at [819, 249] on div "HIST 2306 : The World in a Decade: The 1990s View this course on Banner. Update…" at bounding box center [798, 258] width 979 height 60
click at [817, 248] on div "HIST 2306 : The World in a Decade: The 1990s View this course on Banner. Update…" at bounding box center [798, 258] width 979 height 60
click at [377, 245] on span "HIST 2306 : The World in a Decade: The 1990s" at bounding box center [504, 249] width 358 height 22
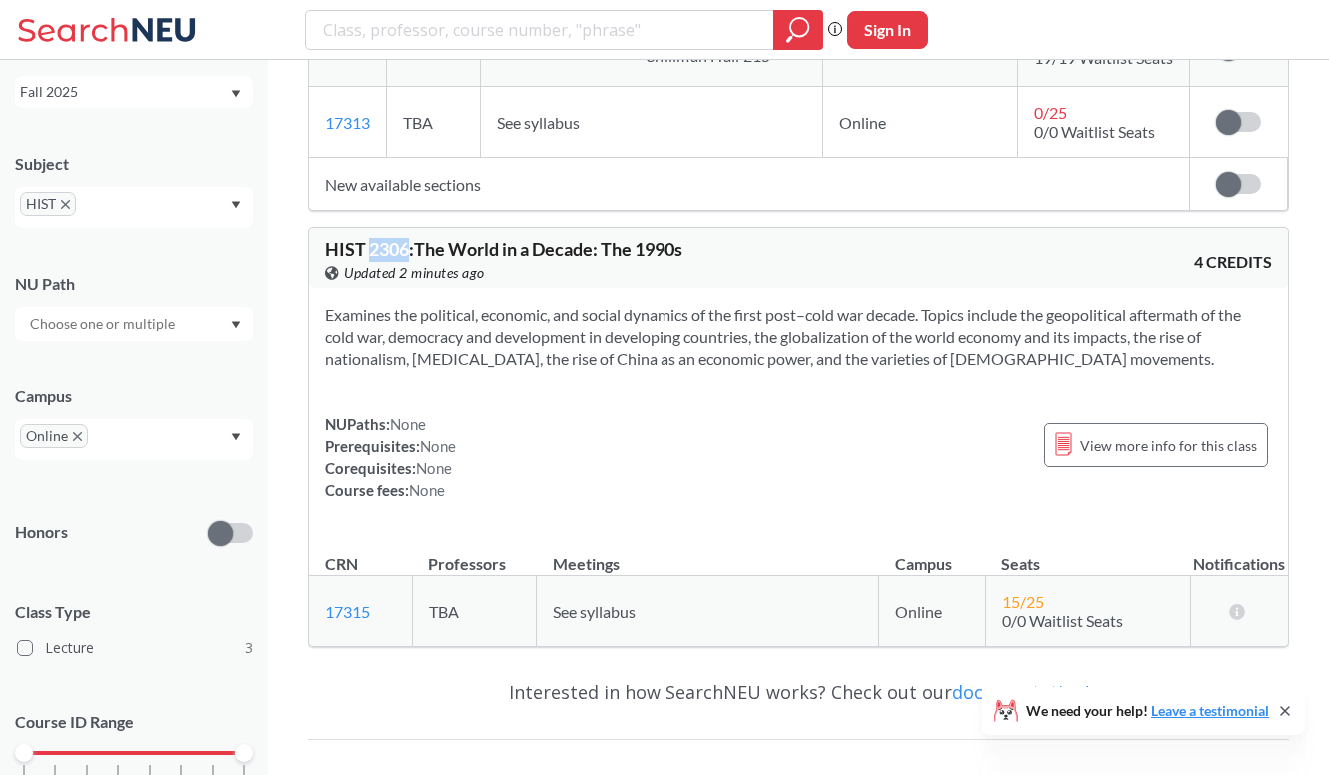
click at [377, 245] on span "HIST 2306 : The World in a Decade: The 1990s" at bounding box center [504, 249] width 358 height 22
copy div "HIST 2306 : The World in a Decade: The 1990s View this course on Banner."
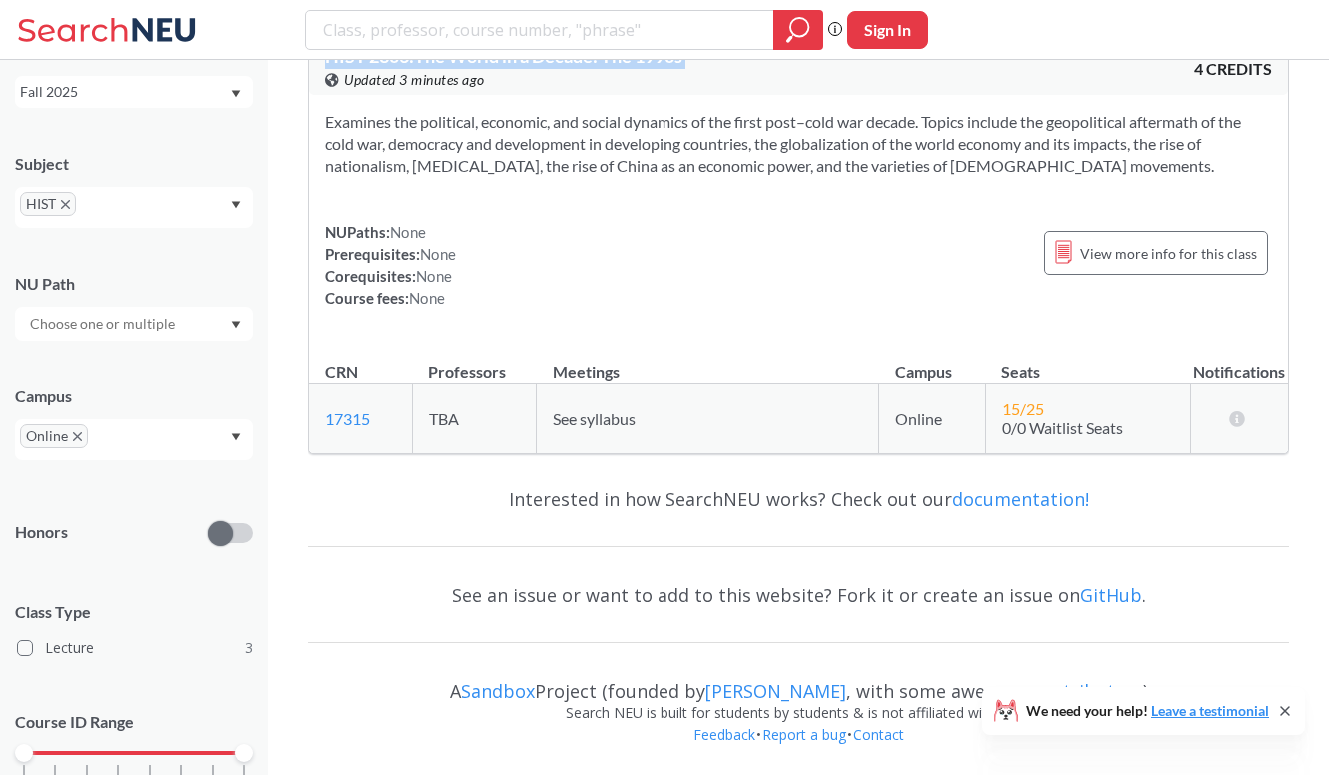
scroll to position [1221, 0]
click at [585, 305] on div "NUPaths: None Prerequisites: None Corequisites: None Course fees: None View mor…" at bounding box center [798, 264] width 947 height 88
click at [136, 190] on div "HIST" at bounding box center [134, 207] width 238 height 41
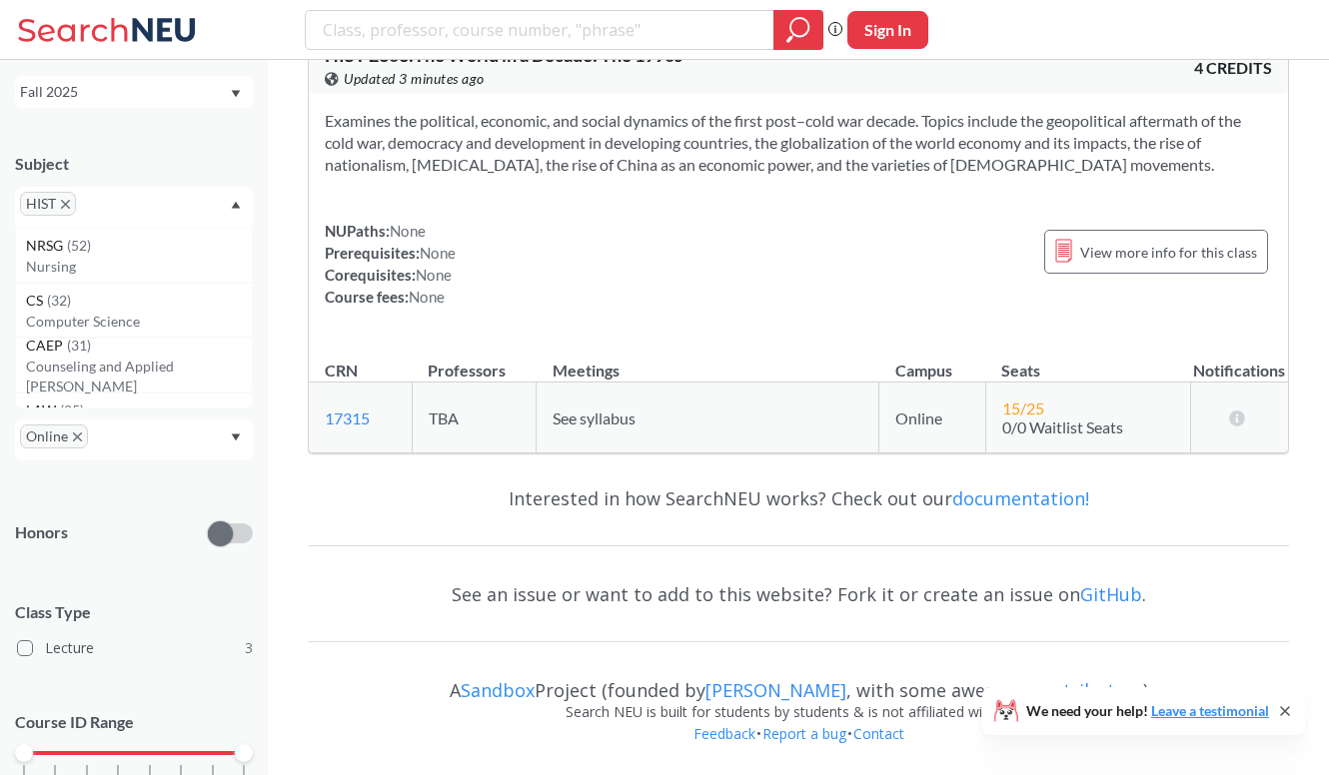
click at [65, 203] on icon "X to remove pill" at bounding box center [65, 204] width 9 height 9
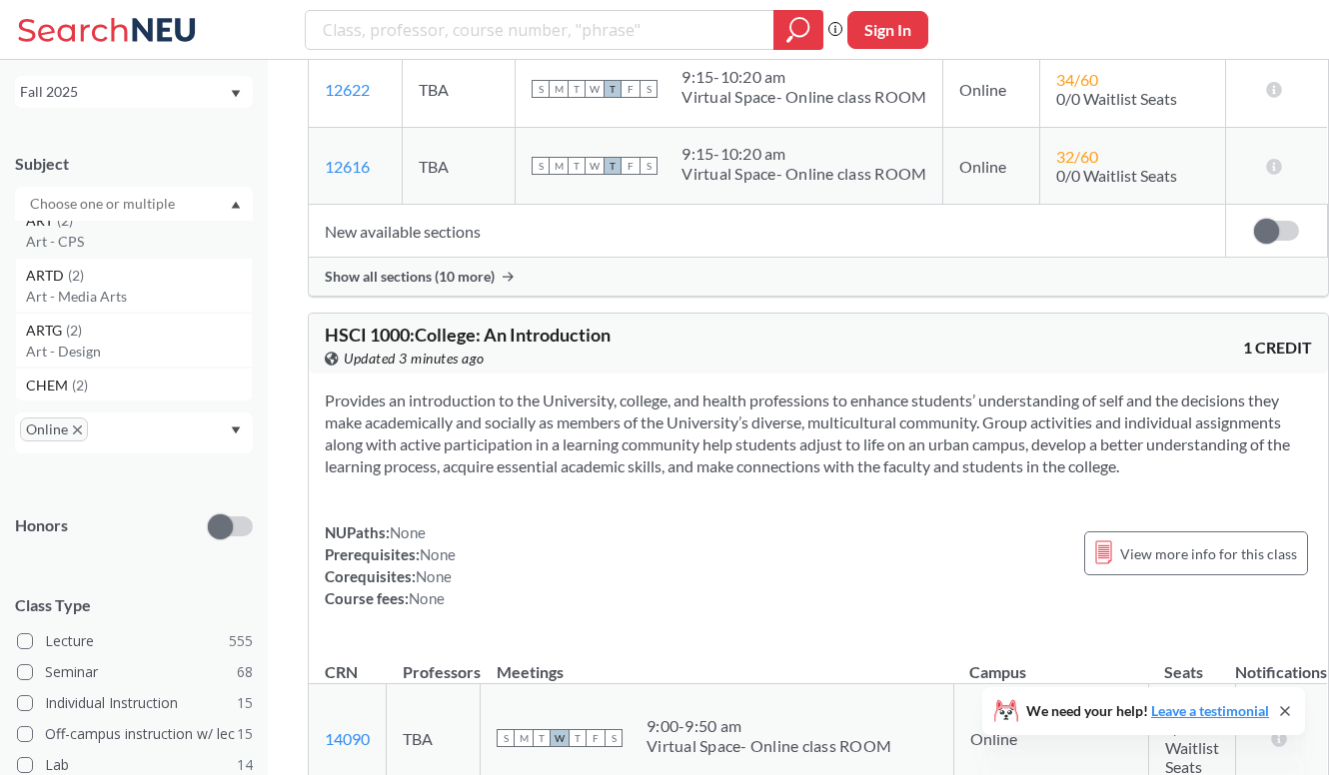
scroll to position [3965, 0]
click at [89, 307] on p "Arabic" at bounding box center [139, 307] width 226 height 20
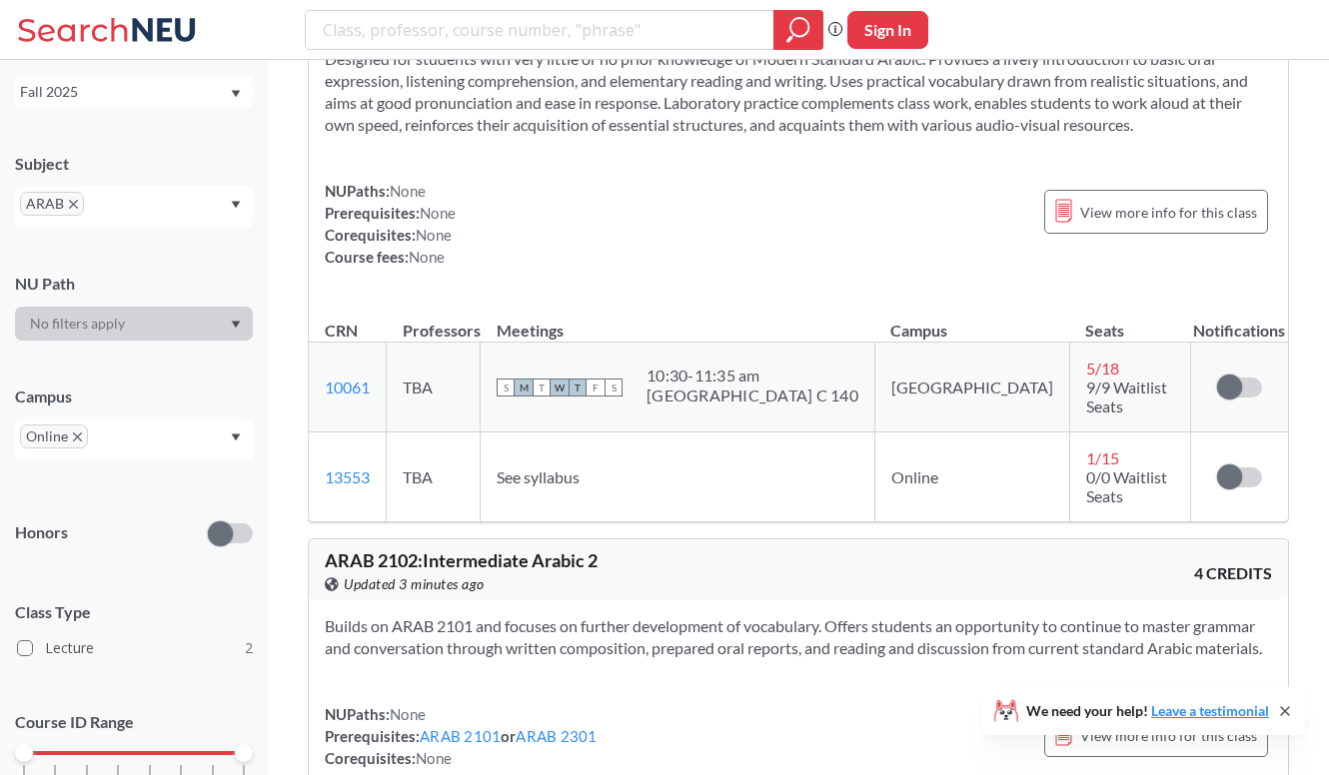
click at [884, 205] on div "NUPaths: None Prerequisites: None Corequisites: None Course fees: None View mor…" at bounding box center [798, 224] width 947 height 88
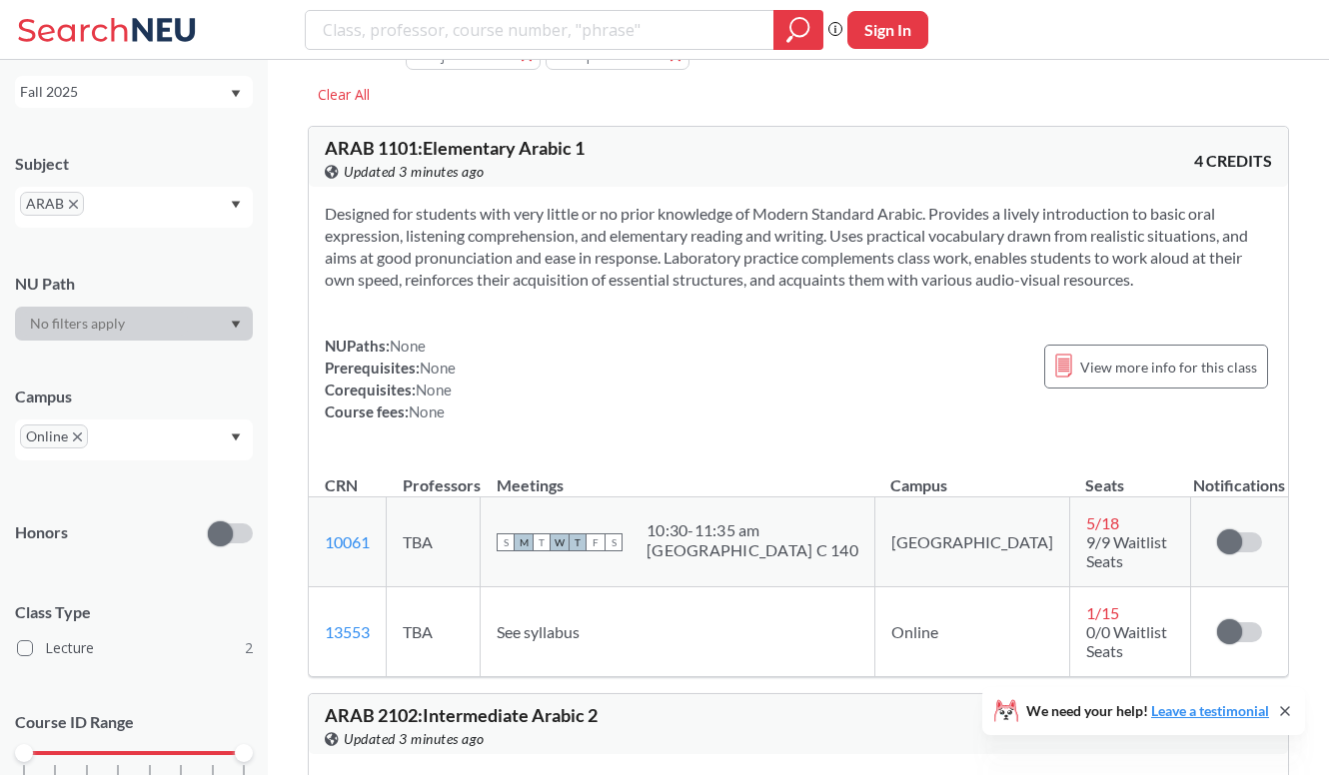
scroll to position [52, 0]
drag, startPoint x: 331, startPoint y: 211, endPoint x: 426, endPoint y: 219, distance: 95.3
click at [427, 221] on section "Designed for students with very little or no prior knowledge of Modern Standard…" at bounding box center [798, 245] width 947 height 88
click at [426, 219] on section "Designed for students with very little or no prior knowledge of Modern Standard…" at bounding box center [798, 245] width 947 height 88
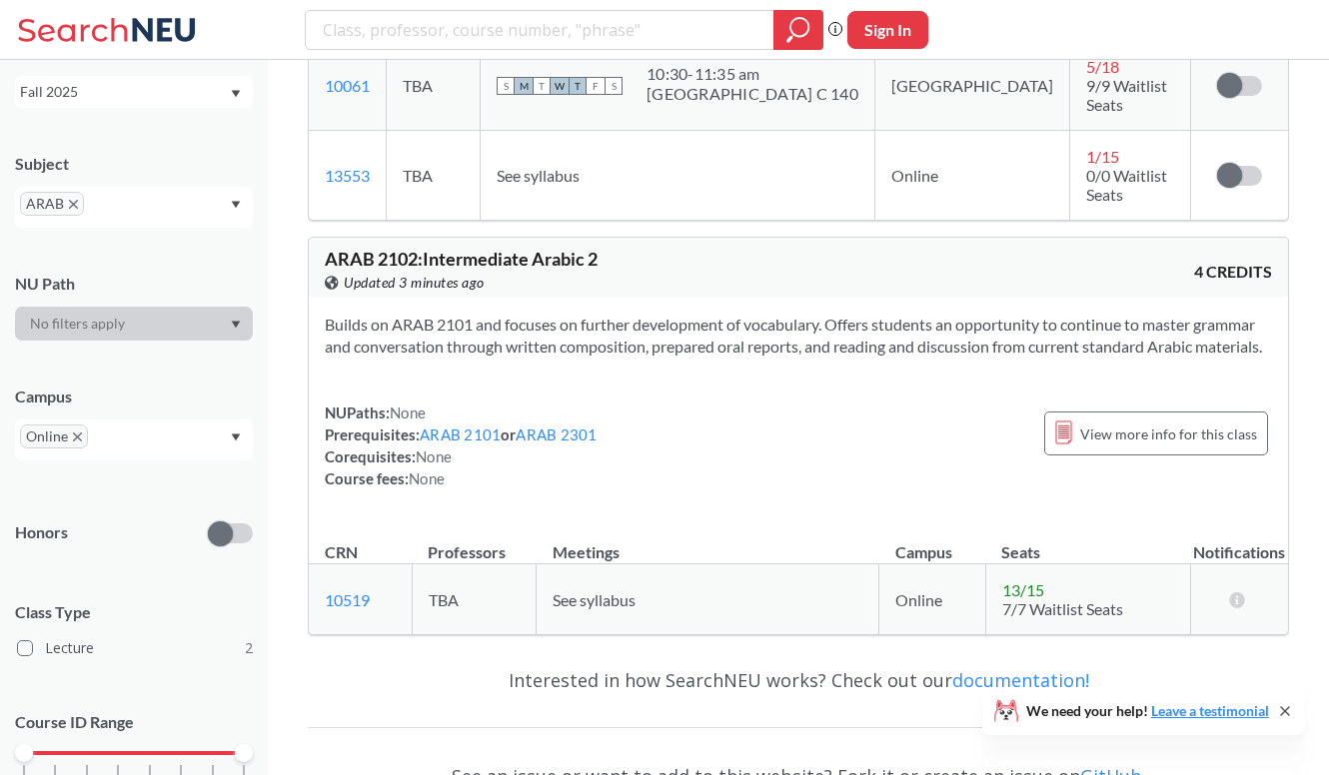
scroll to position [508, 0]
click at [188, 219] on div "ARAB" at bounding box center [134, 207] width 238 height 41
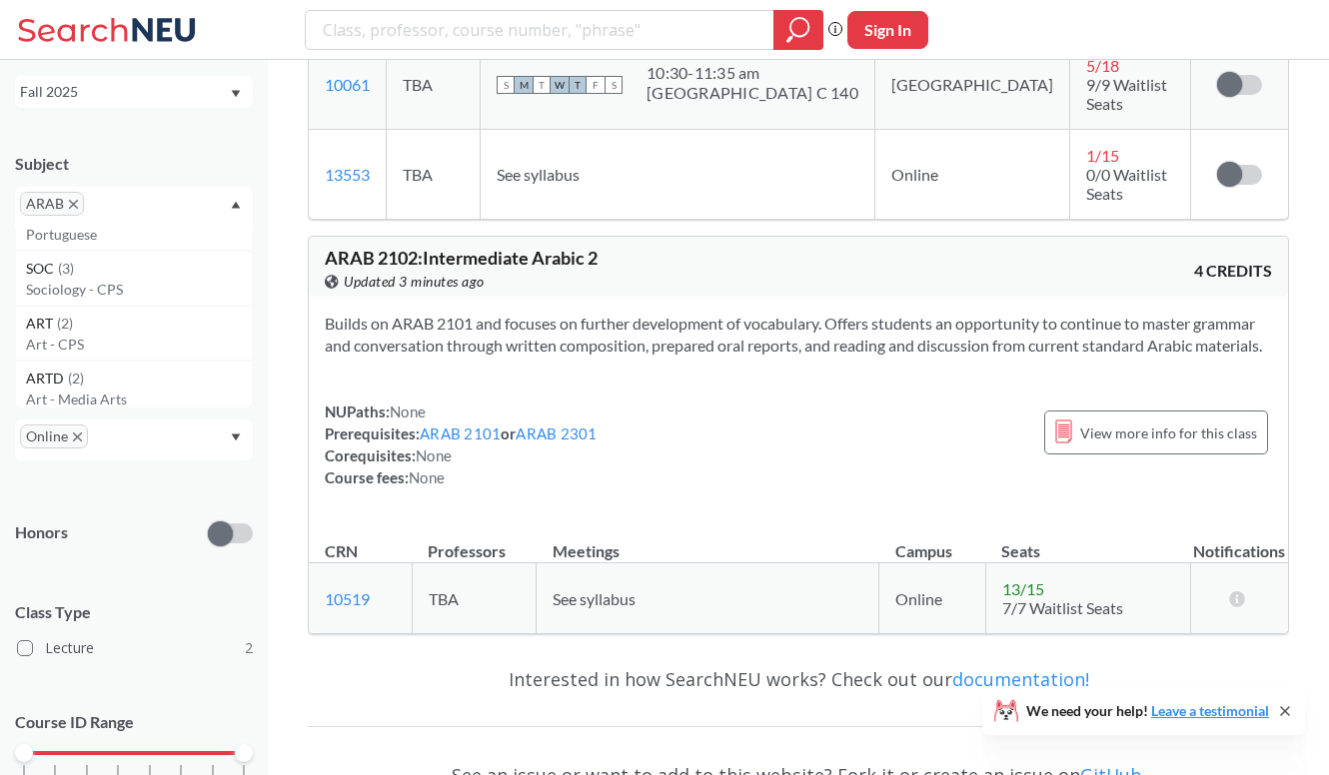
scroll to position [3816, 0]
click at [103, 274] on div "POLS ( 3 )" at bounding box center [139, 277] width 226 height 22
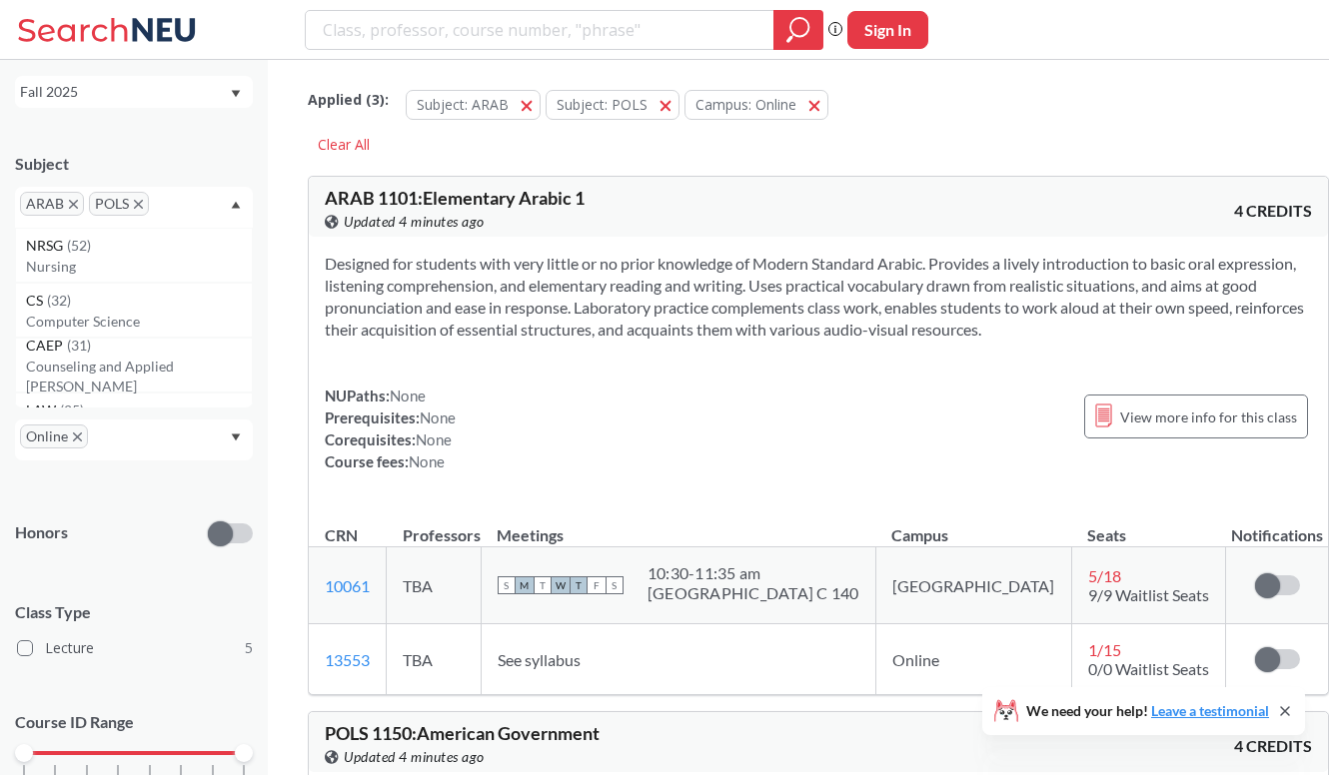
click at [71, 202] on icon "X to remove pill" at bounding box center [73, 204] width 9 height 9
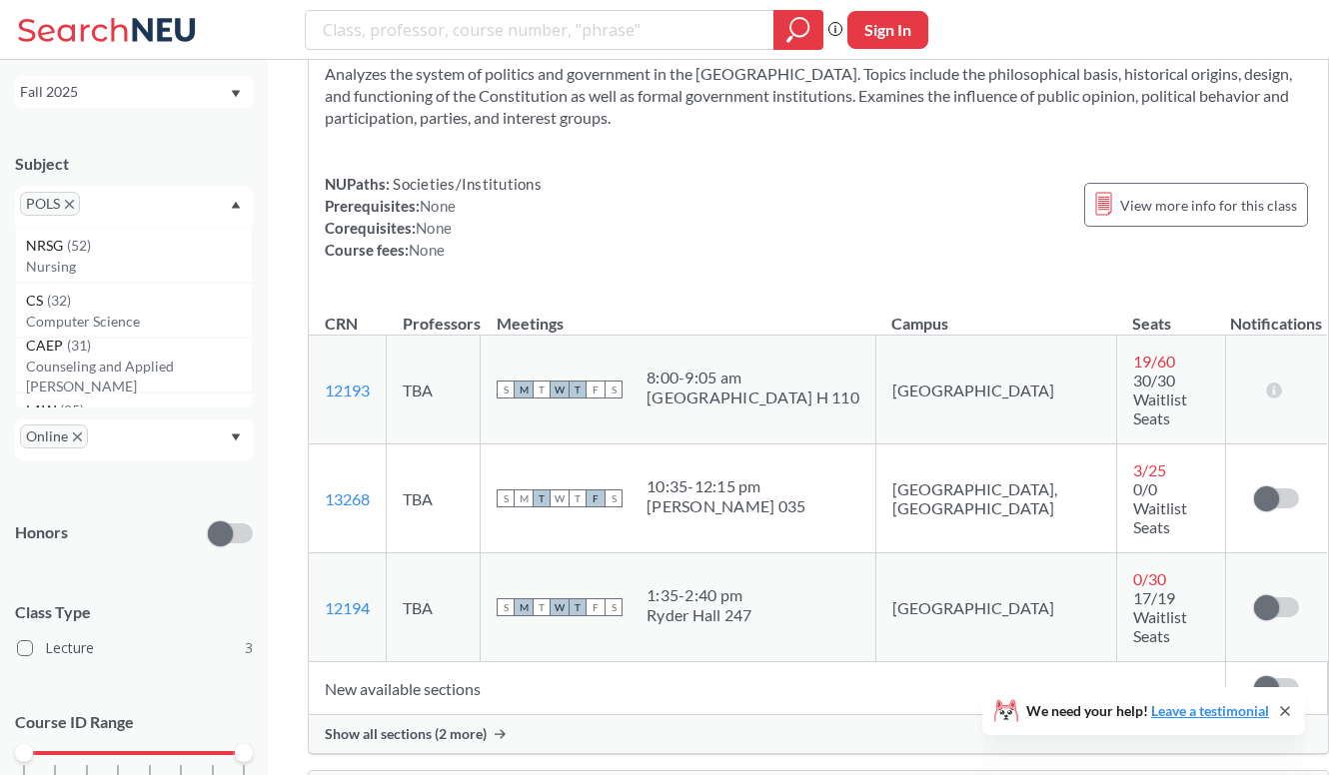
scroll to position [186, 0]
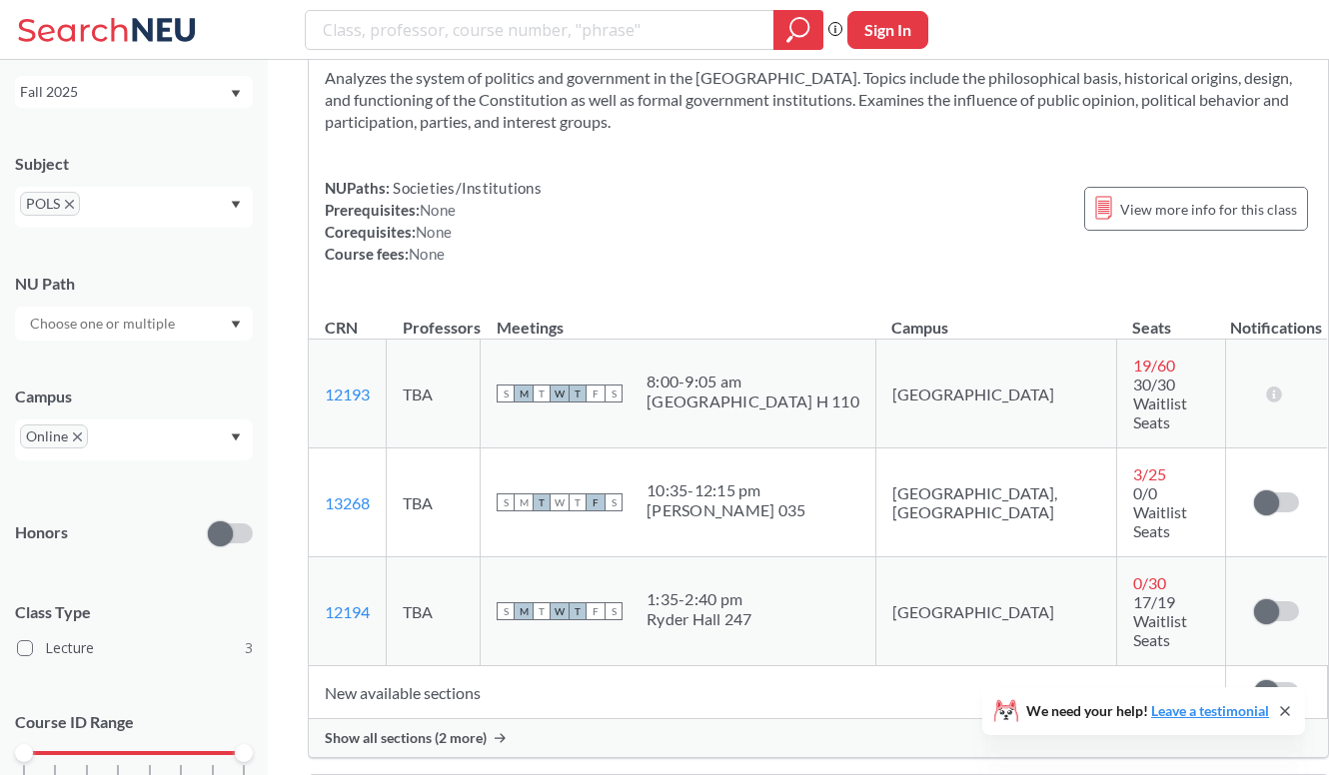
click at [432, 729] on span "Show all sections (2 more)" at bounding box center [406, 738] width 162 height 18
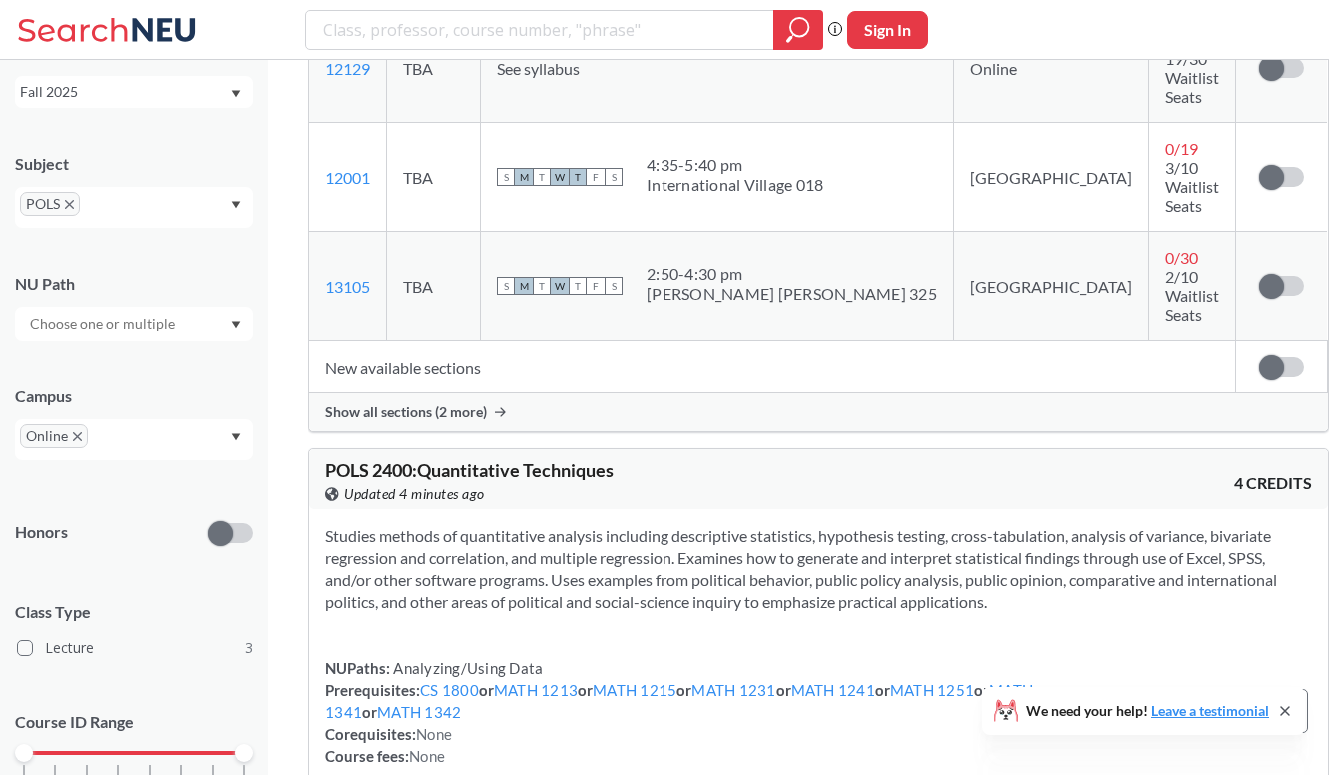
scroll to position [1822, 0]
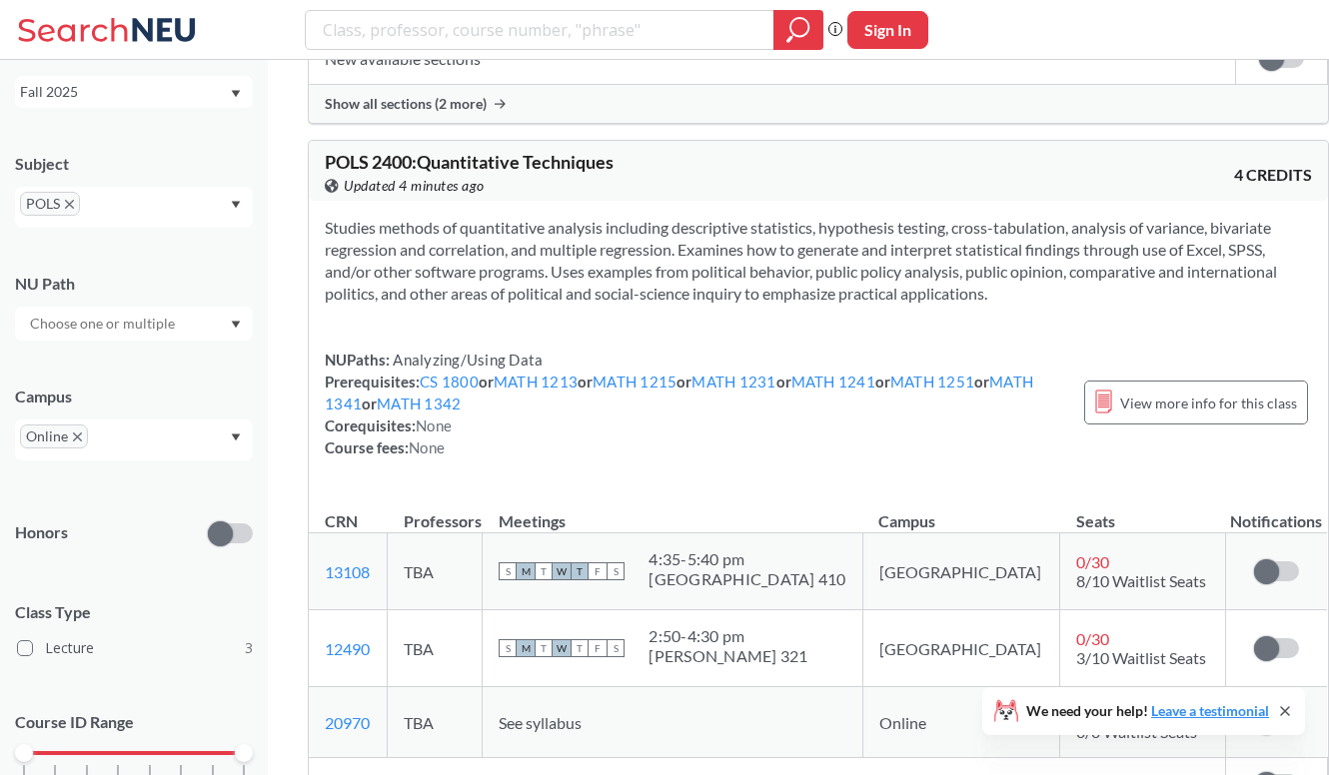
click at [76, 206] on span "POLS" at bounding box center [50, 204] width 60 height 24
click at [68, 202] on icon "X to remove pill" at bounding box center [69, 204] width 9 height 9
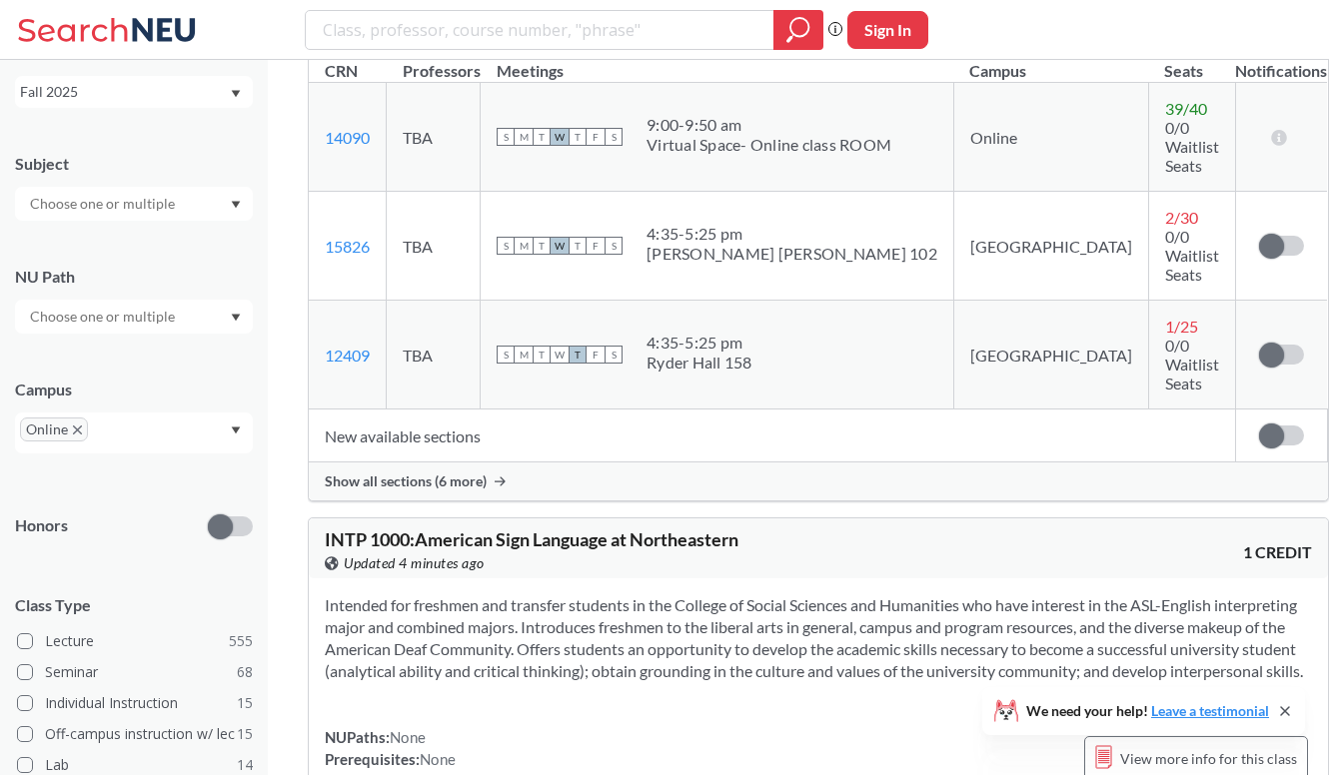
click at [88, 209] on input "text" at bounding box center [104, 204] width 168 height 24
click at [191, 308] on p "Linguistics" at bounding box center [139, 306] width 226 height 20
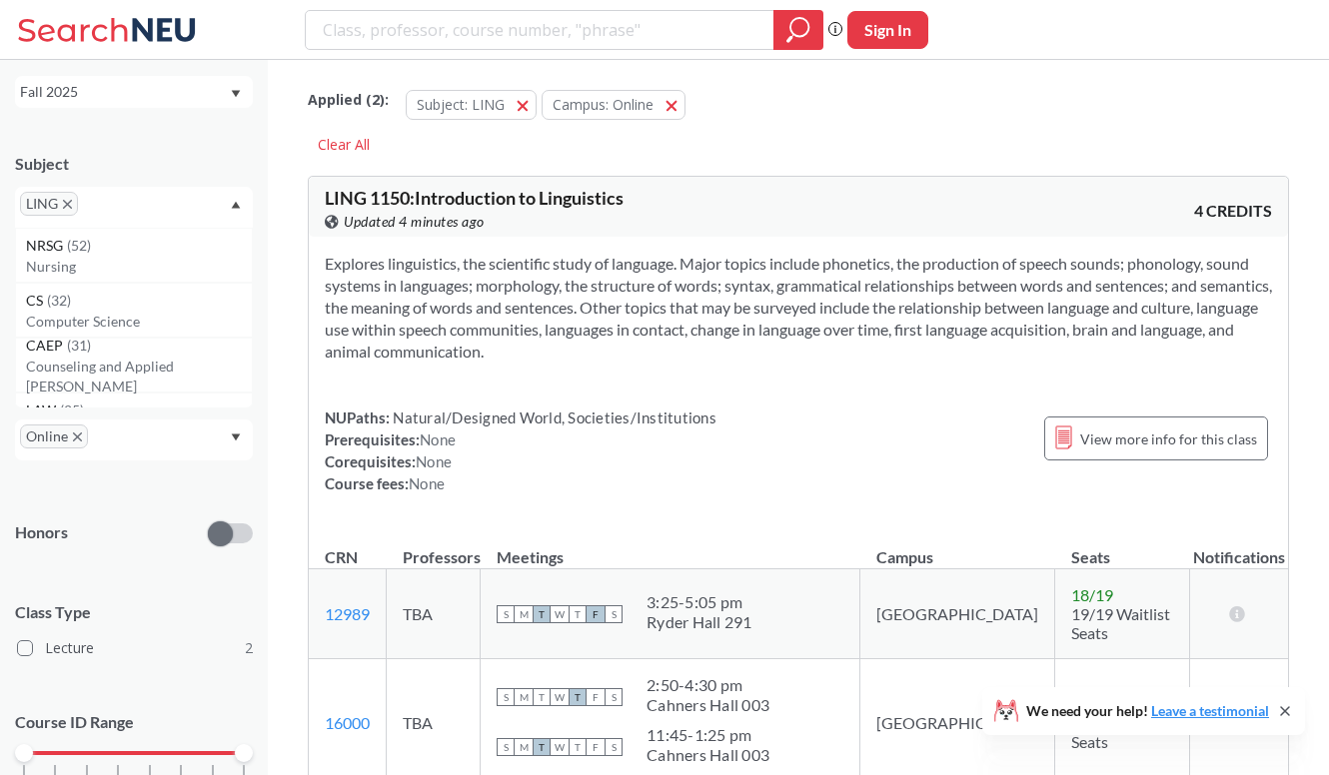
click at [636, 291] on section "Explores linguistics, the scientific study of language. Major topics include ph…" at bounding box center [798, 308] width 947 height 110
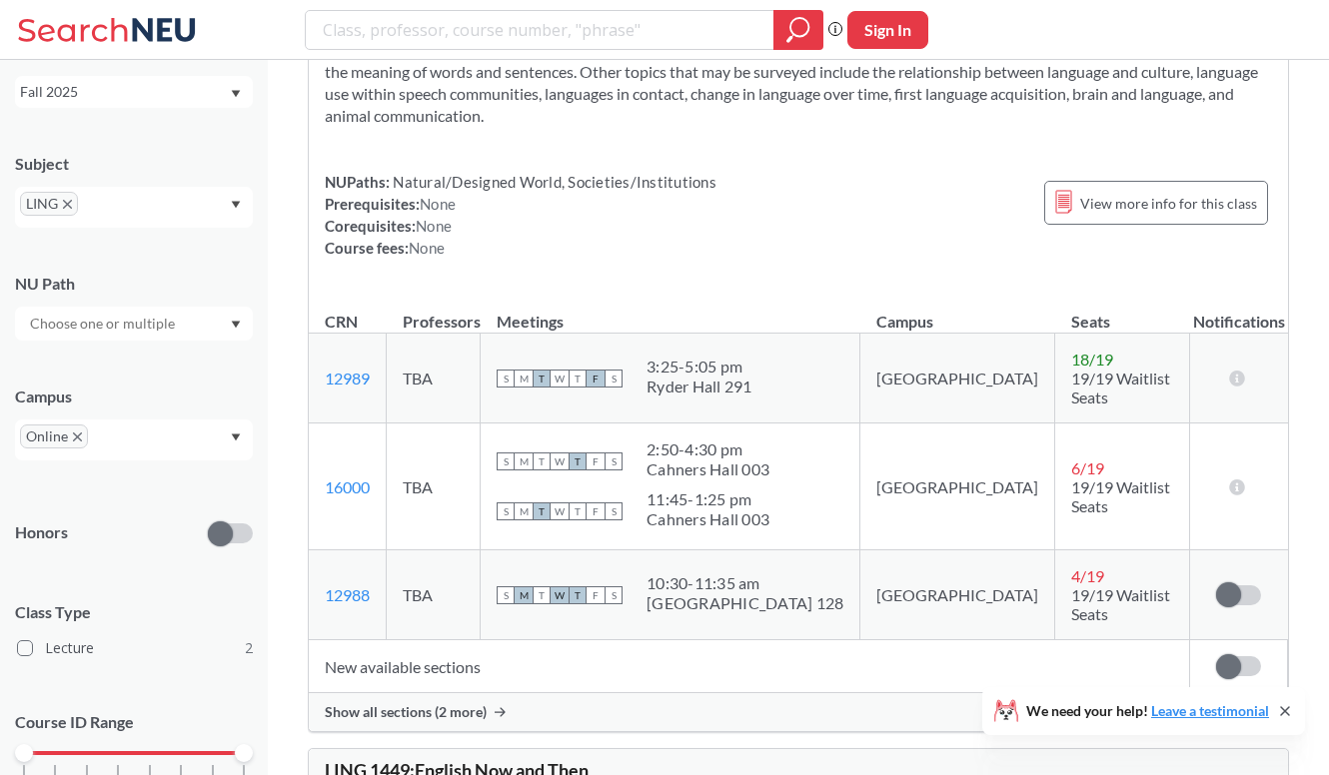
scroll to position [238, 0]
click at [420, 701] on span "Show all sections (2 more)" at bounding box center [406, 710] width 162 height 18
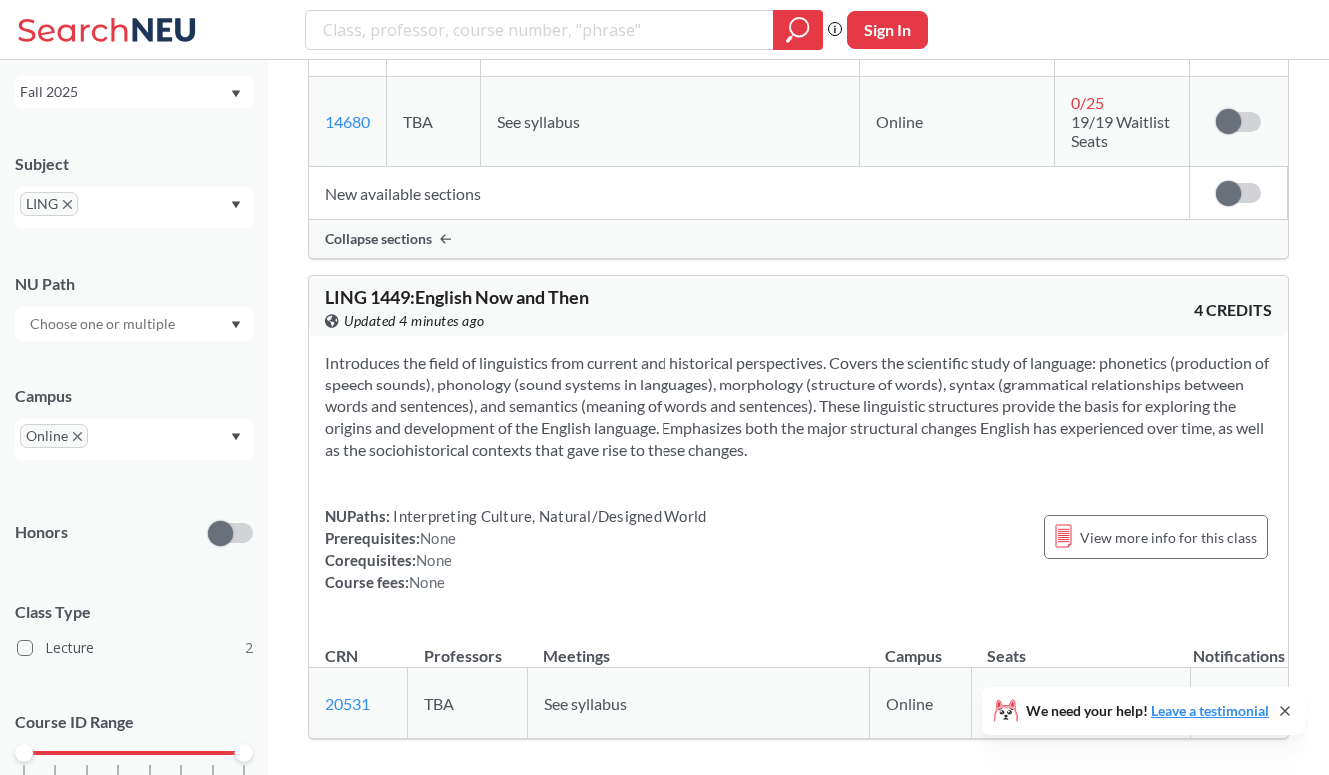
scroll to position [890, 0]
click at [552, 351] on section "Introduces the field of linguistics from current and historical perspectives. C…" at bounding box center [798, 406] width 947 height 110
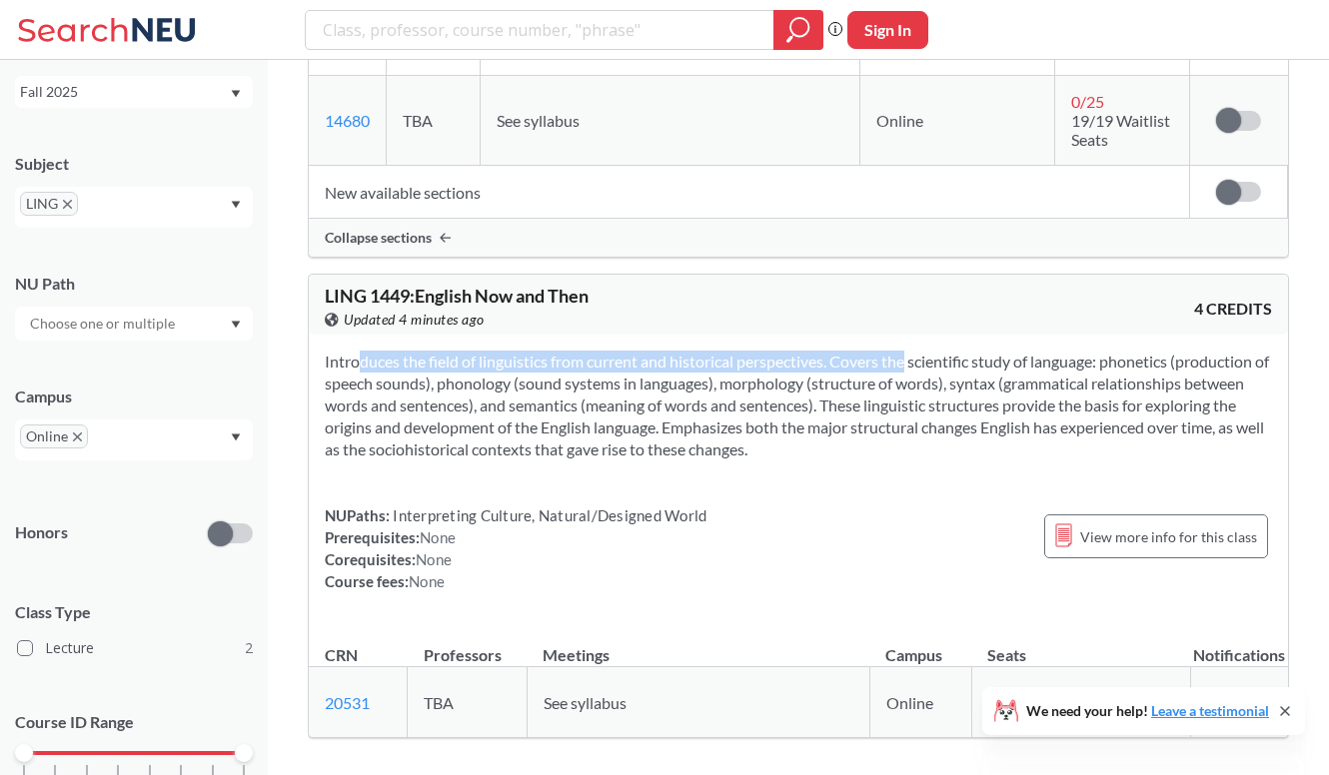
drag, startPoint x: 325, startPoint y: 310, endPoint x: 894, endPoint y: 309, distance: 569.5
click at [894, 351] on section "Introduces the field of linguistics from current and historical perspectives. C…" at bounding box center [798, 406] width 947 height 110
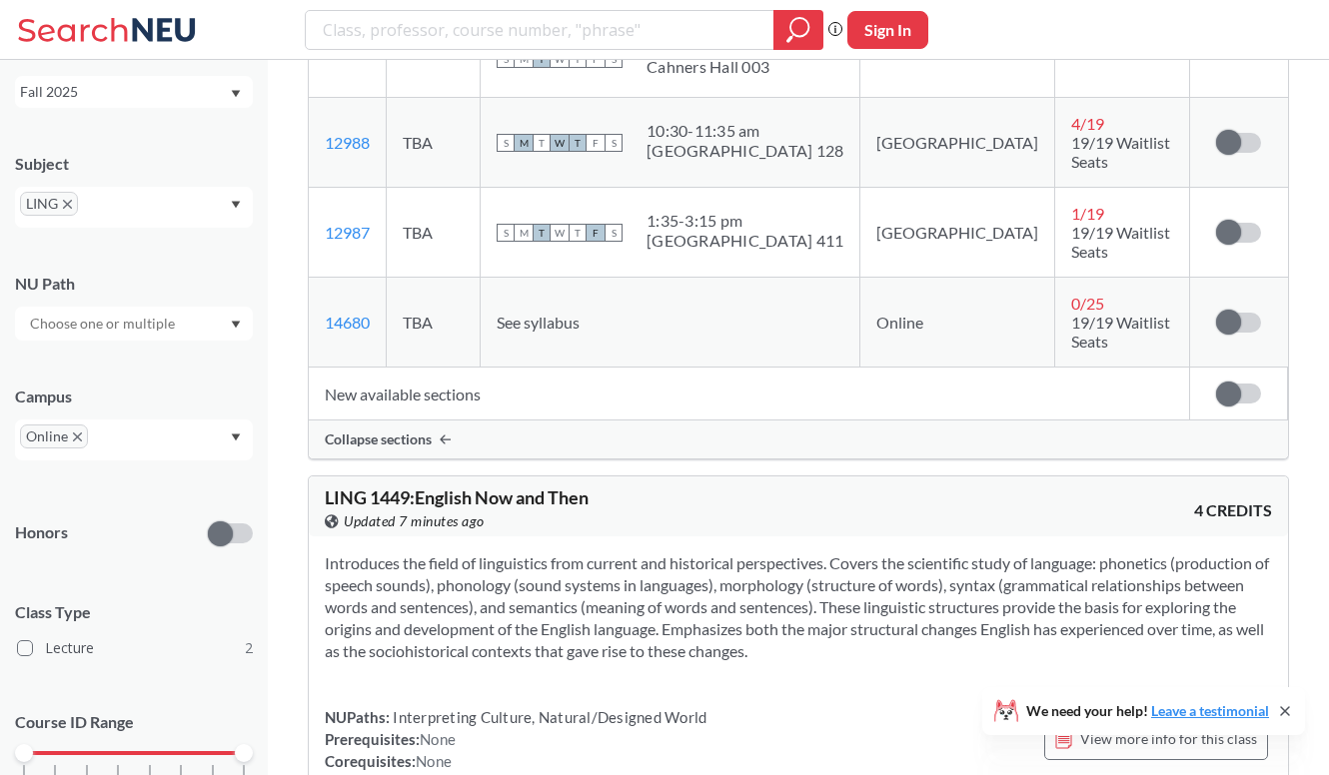
scroll to position [0, 0]
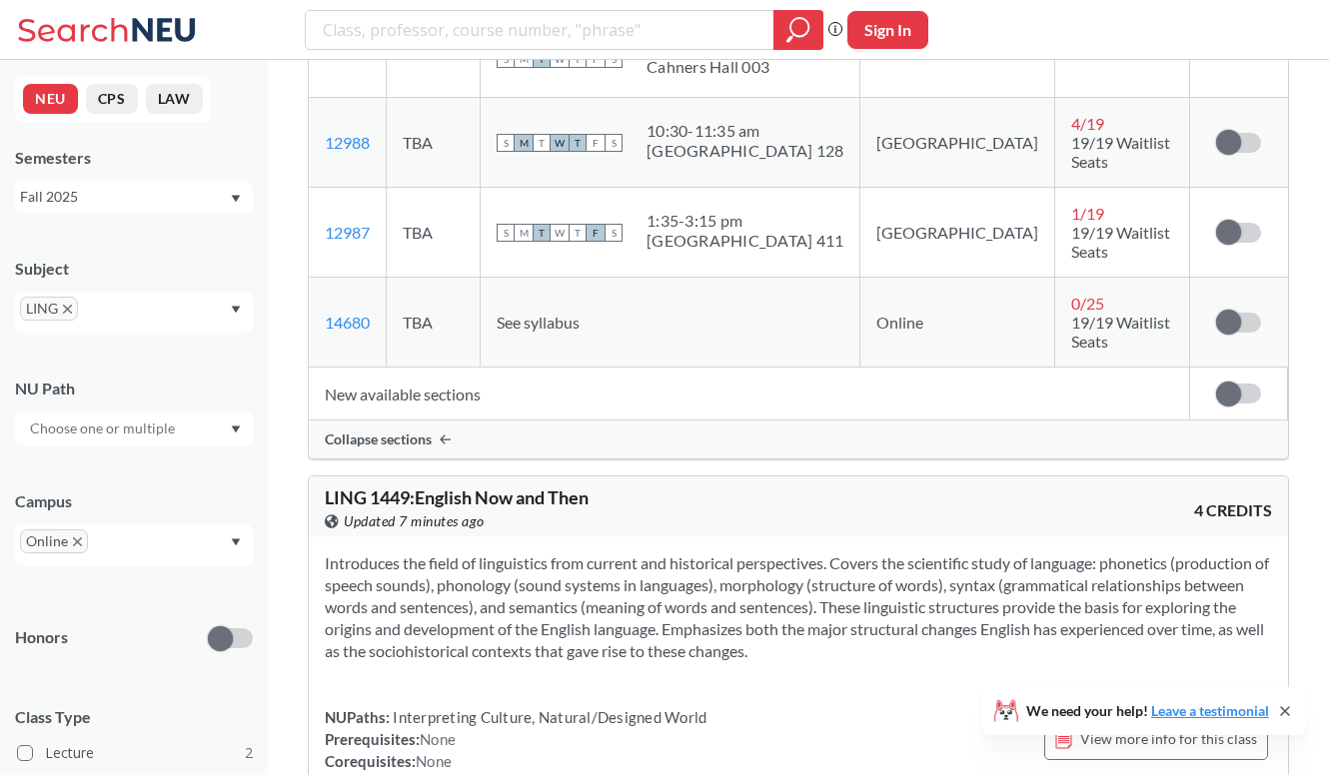
click at [65, 311] on icon "X to remove pill" at bounding box center [67, 309] width 9 height 9
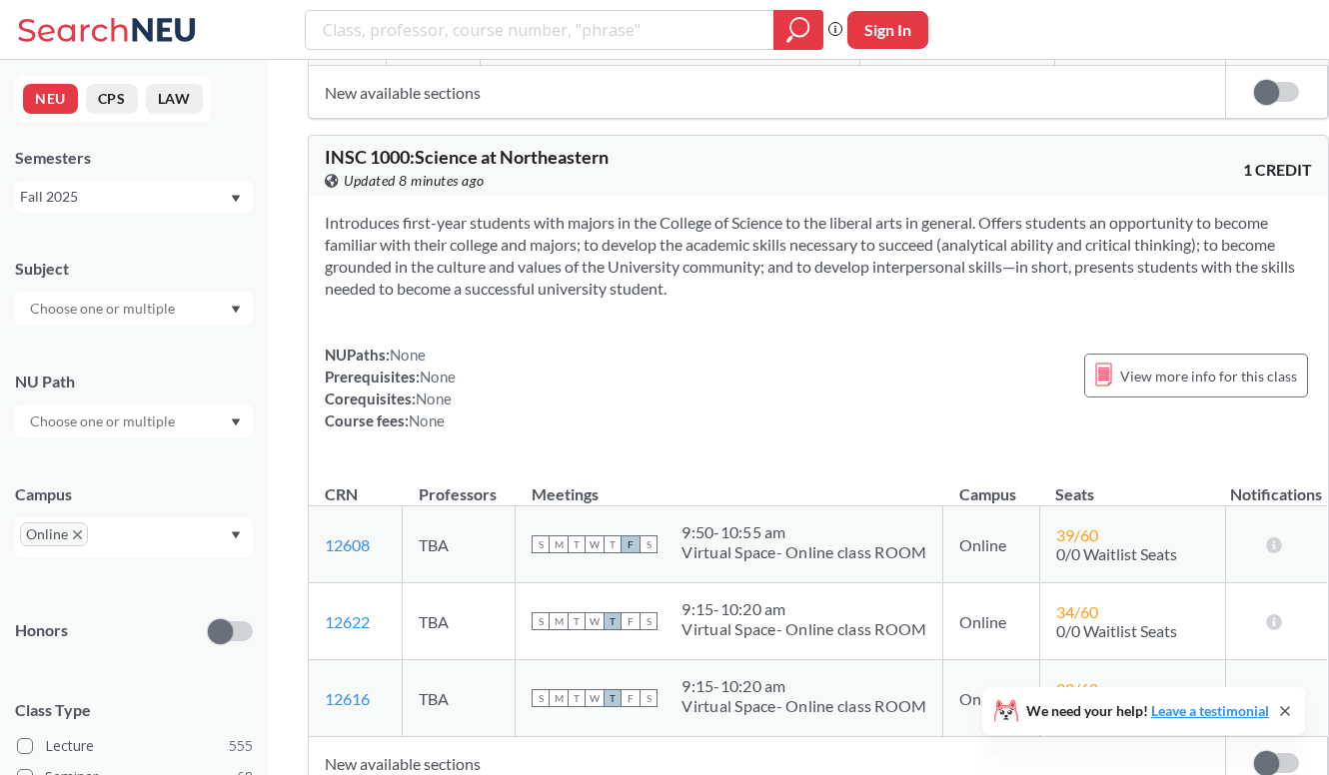
click at [89, 325] on div at bounding box center [134, 309] width 238 height 34
click at [103, 375] on p "Global Studies" at bounding box center [139, 373] width 226 height 20
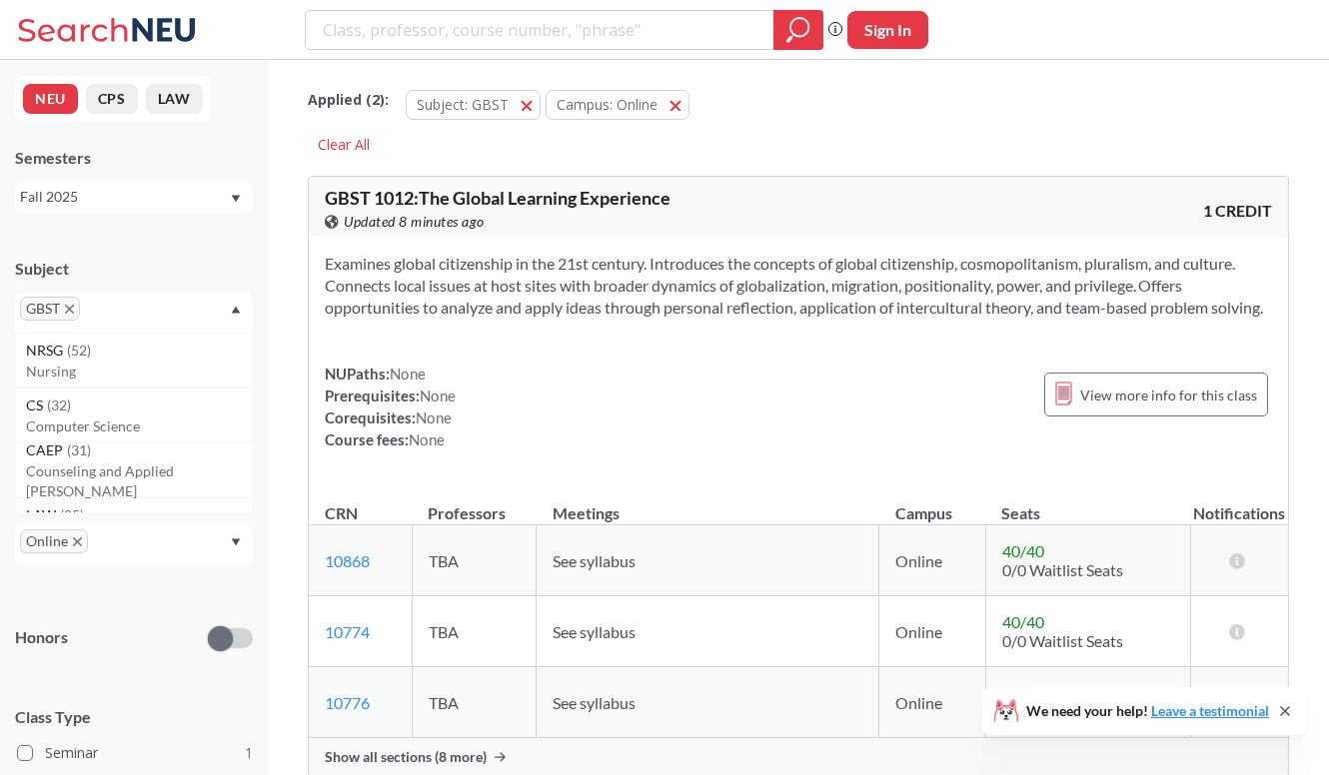
click at [63, 316] on span "GBST" at bounding box center [50, 309] width 60 height 24
click at [68, 306] on icon "X to remove pill" at bounding box center [69, 309] width 9 height 9
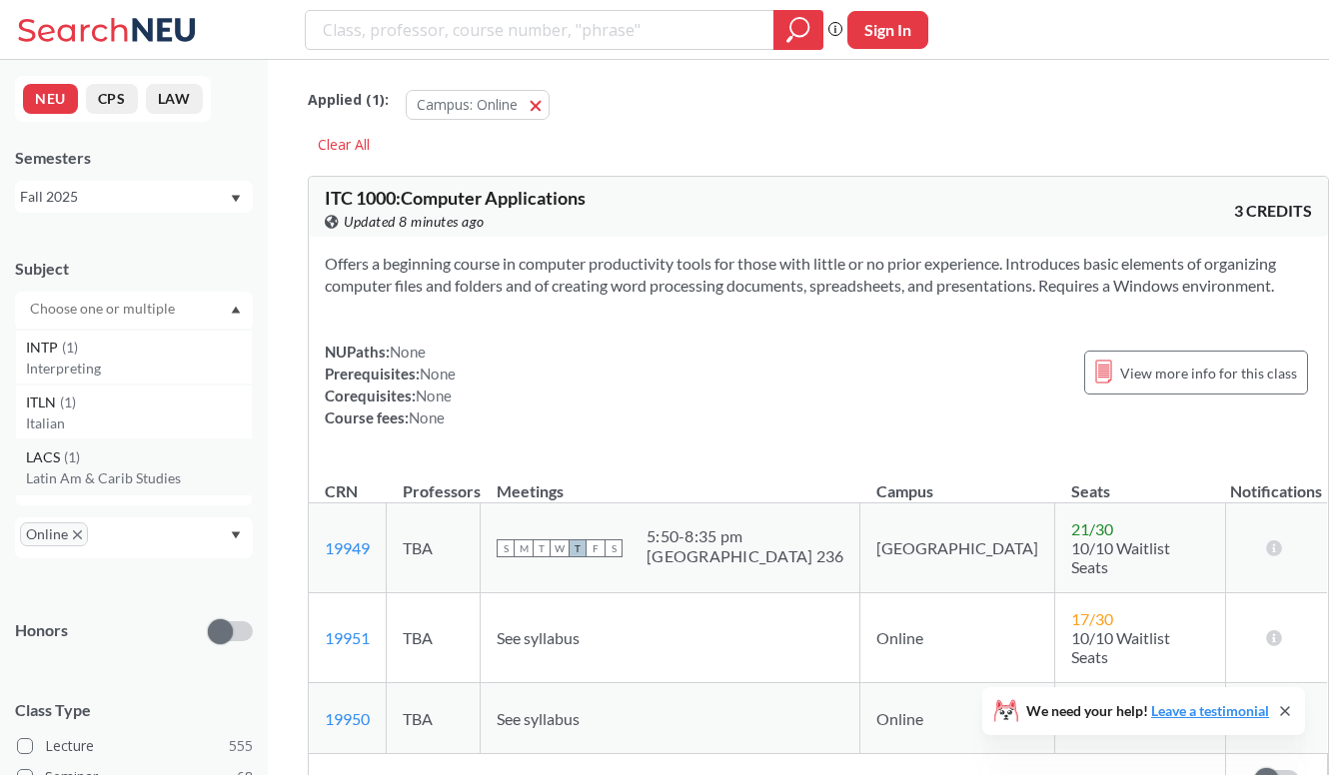
scroll to position [6248, 0]
click at [155, 463] on div "LPSC ( 1 )" at bounding box center [139, 471] width 226 height 22
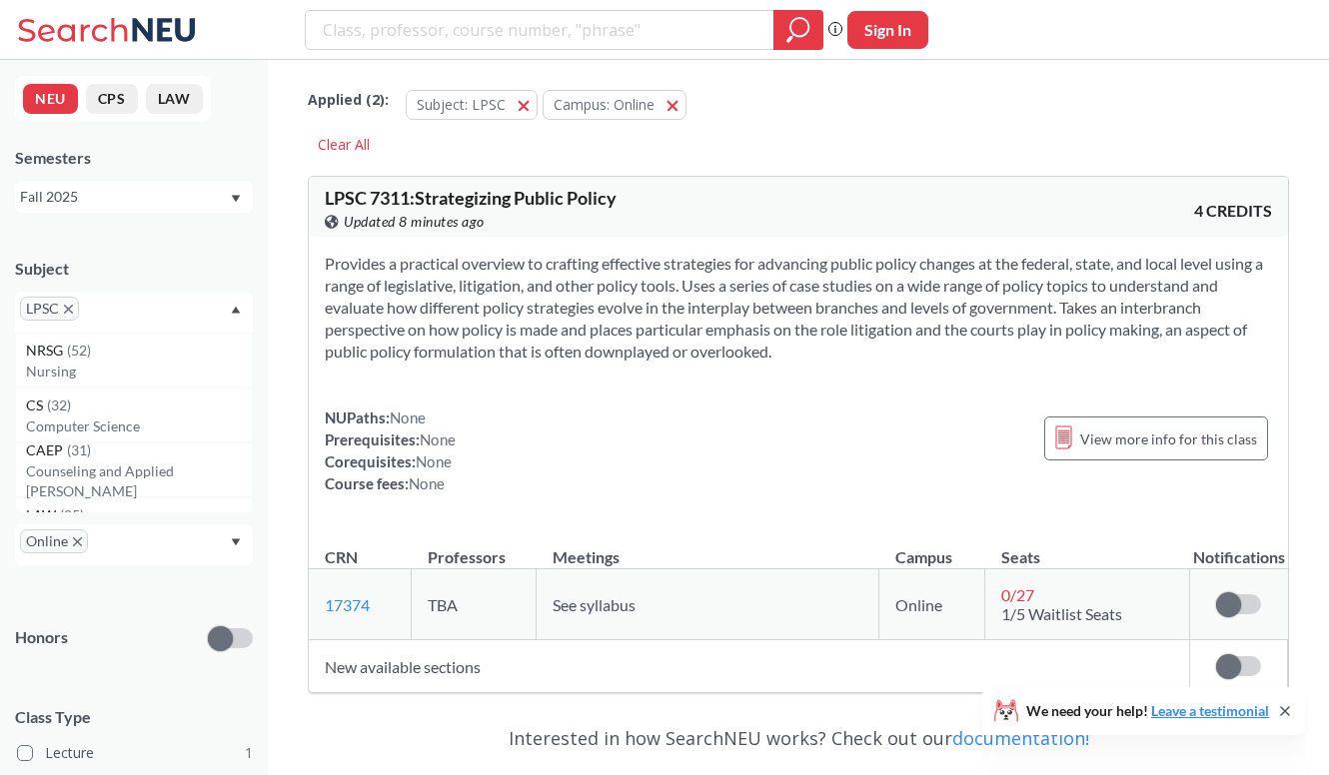
click at [677, 365] on div "Provides a practical overview to crafting effective strategies for advancing pu…" at bounding box center [798, 382] width 979 height 290
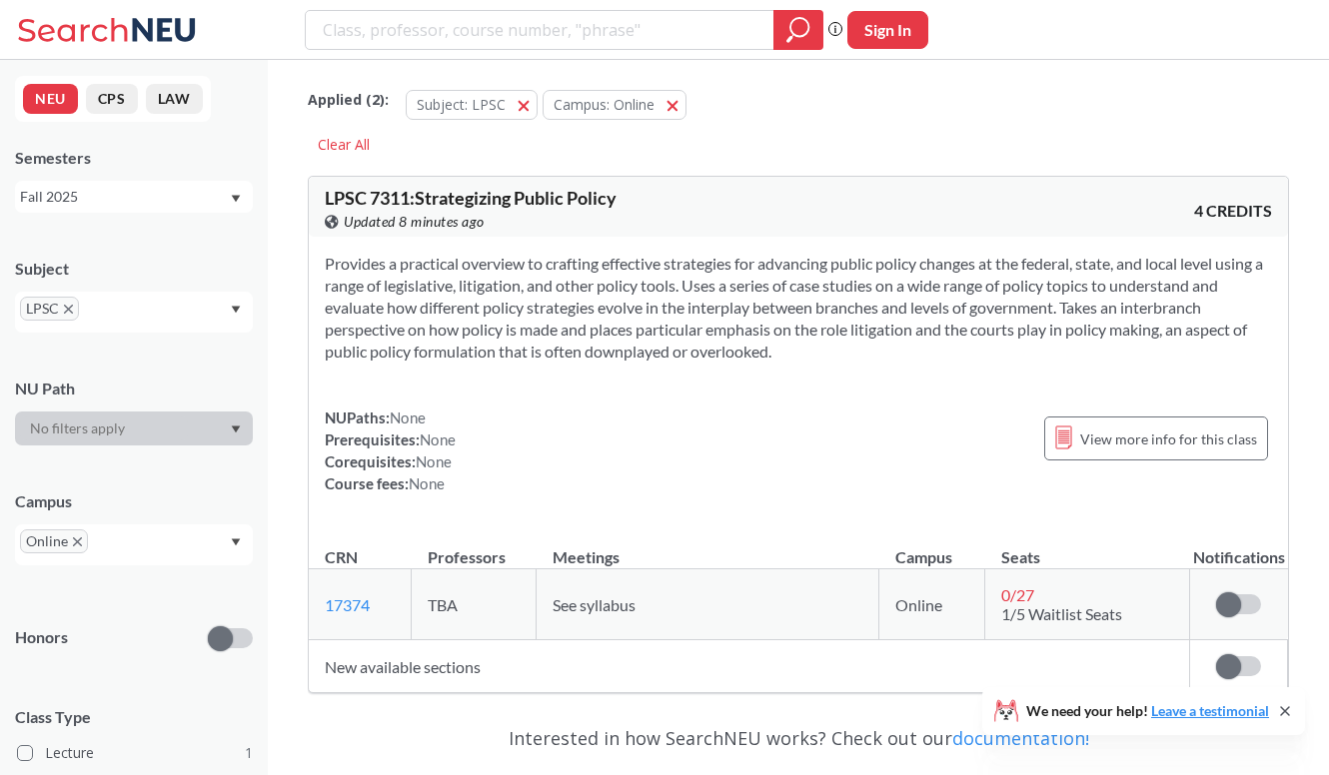
click at [70, 306] on icon "X to remove pill" at bounding box center [68, 309] width 9 height 9
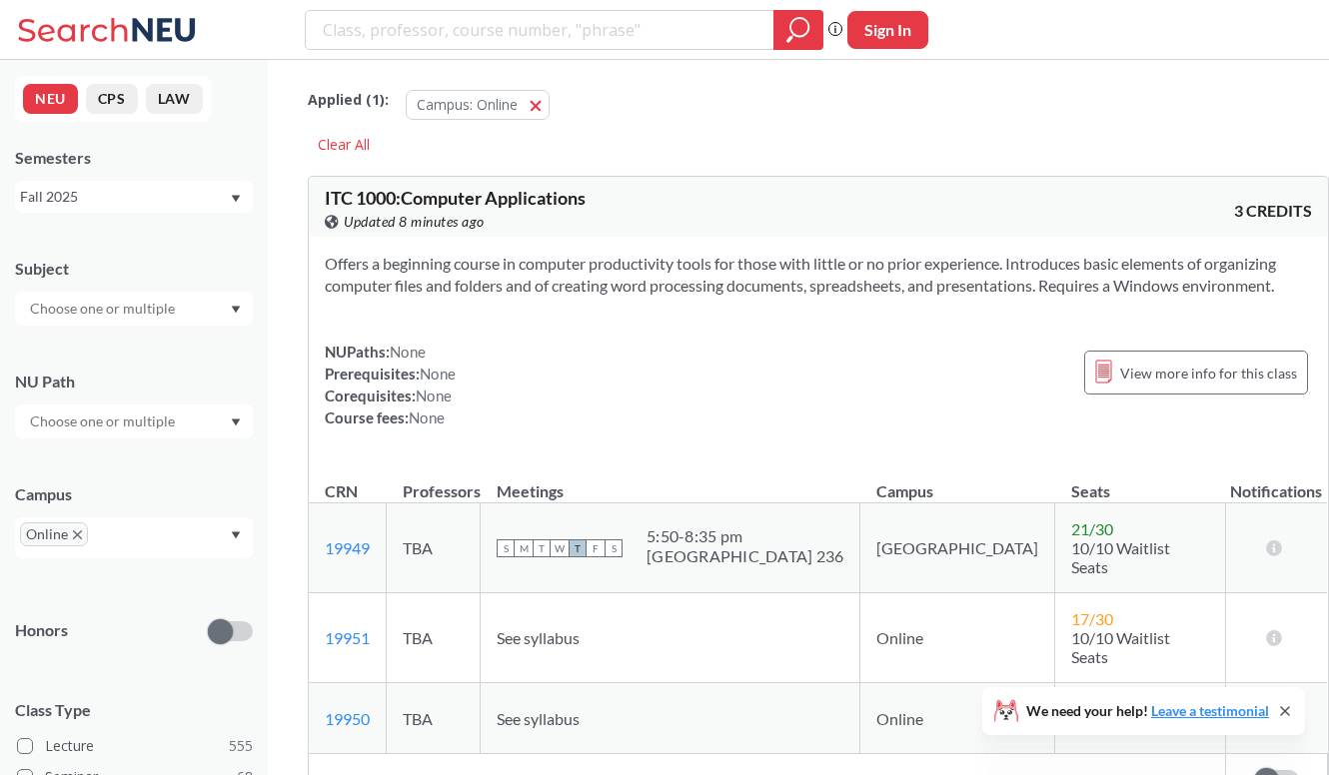
click at [137, 259] on div "Subject" at bounding box center [134, 269] width 238 height 22
